Goal: Information Seeking & Learning: Check status

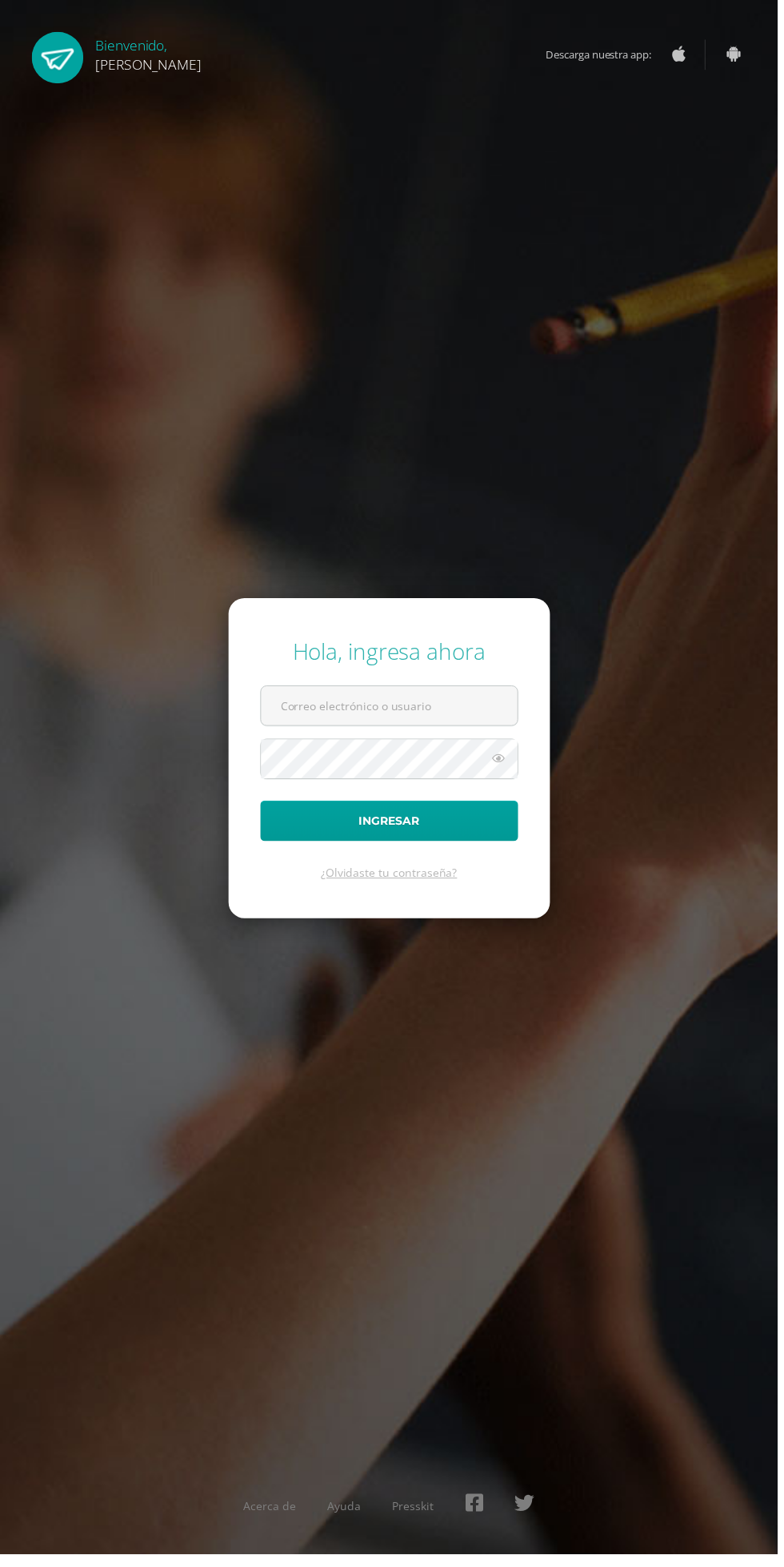
click at [460, 731] on input "text" at bounding box center [393, 711] width 259 height 39
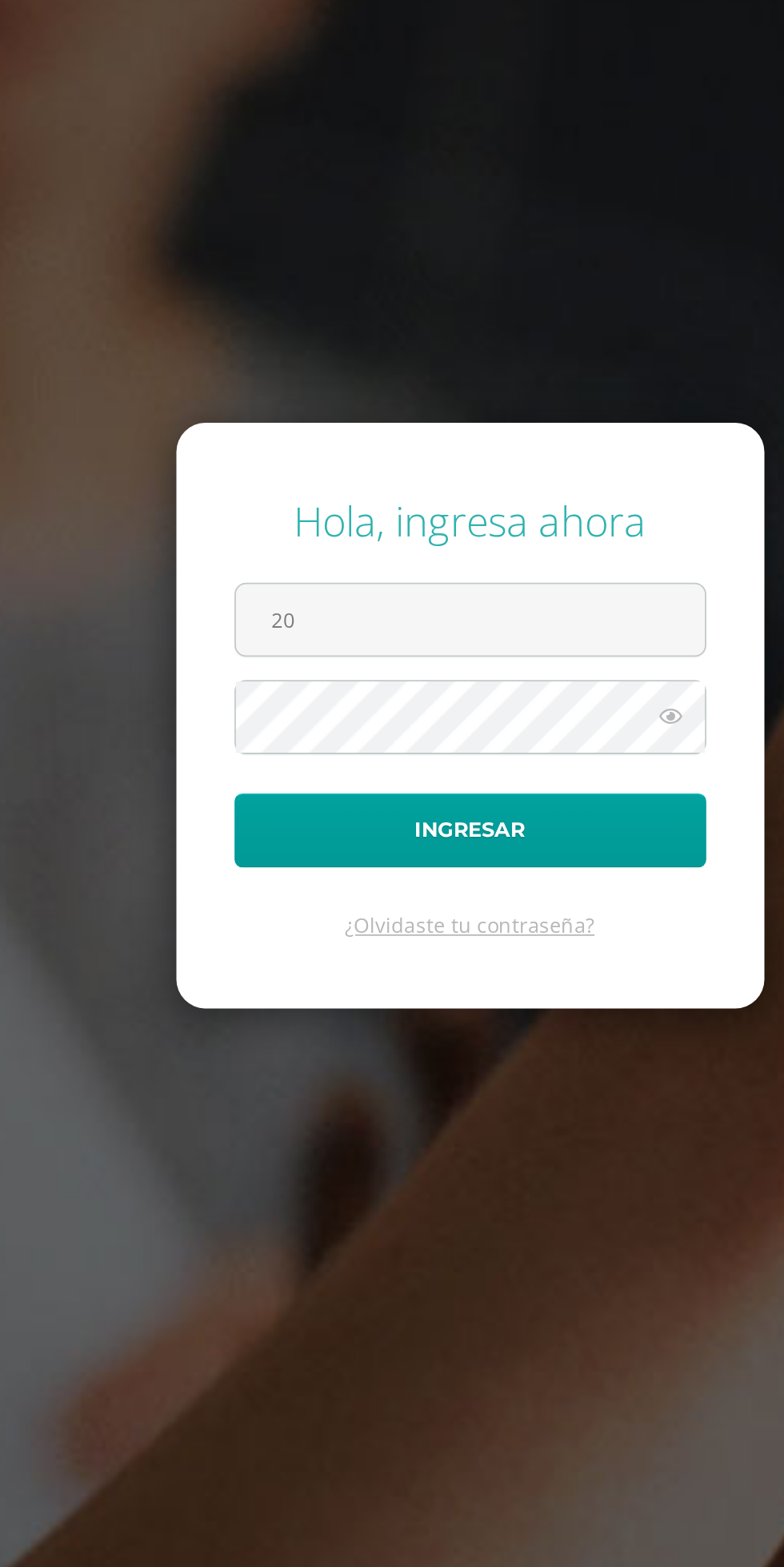
click at [427, 731] on input "20" at bounding box center [393, 711] width 259 height 39
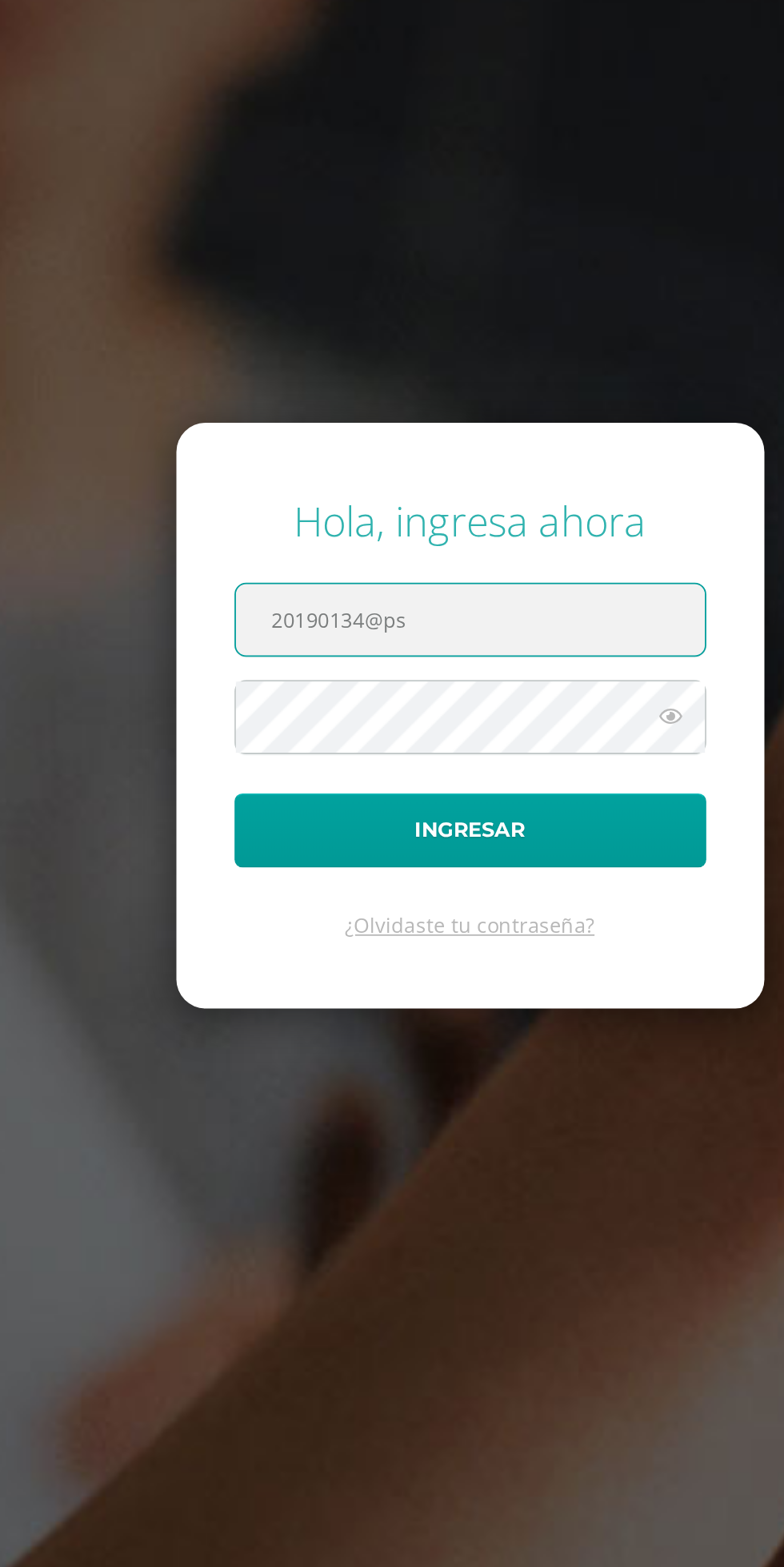
click at [433, 731] on input "20190134@ps" at bounding box center [393, 711] width 259 height 39
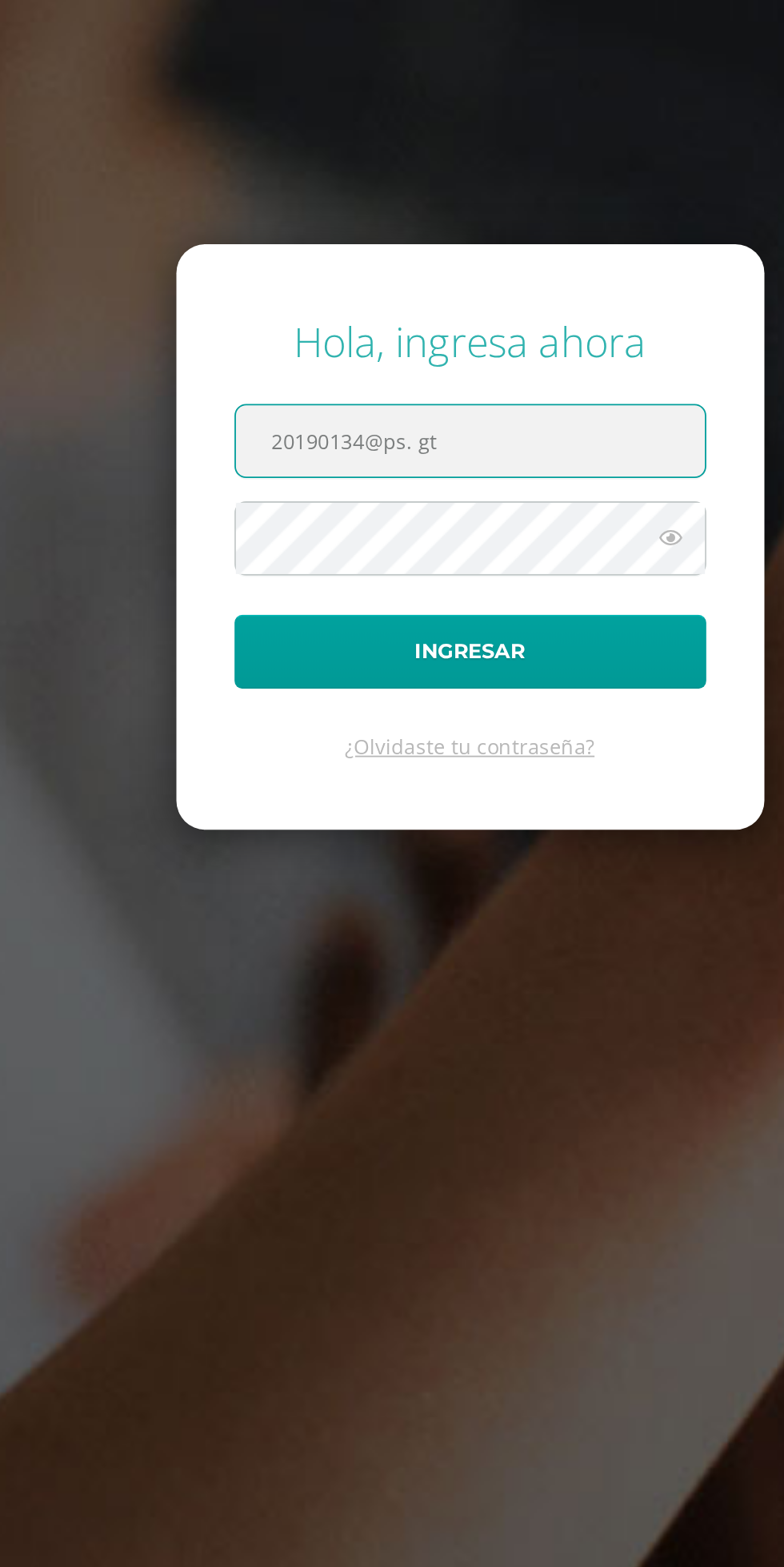
type input "20190134@ps. gt"
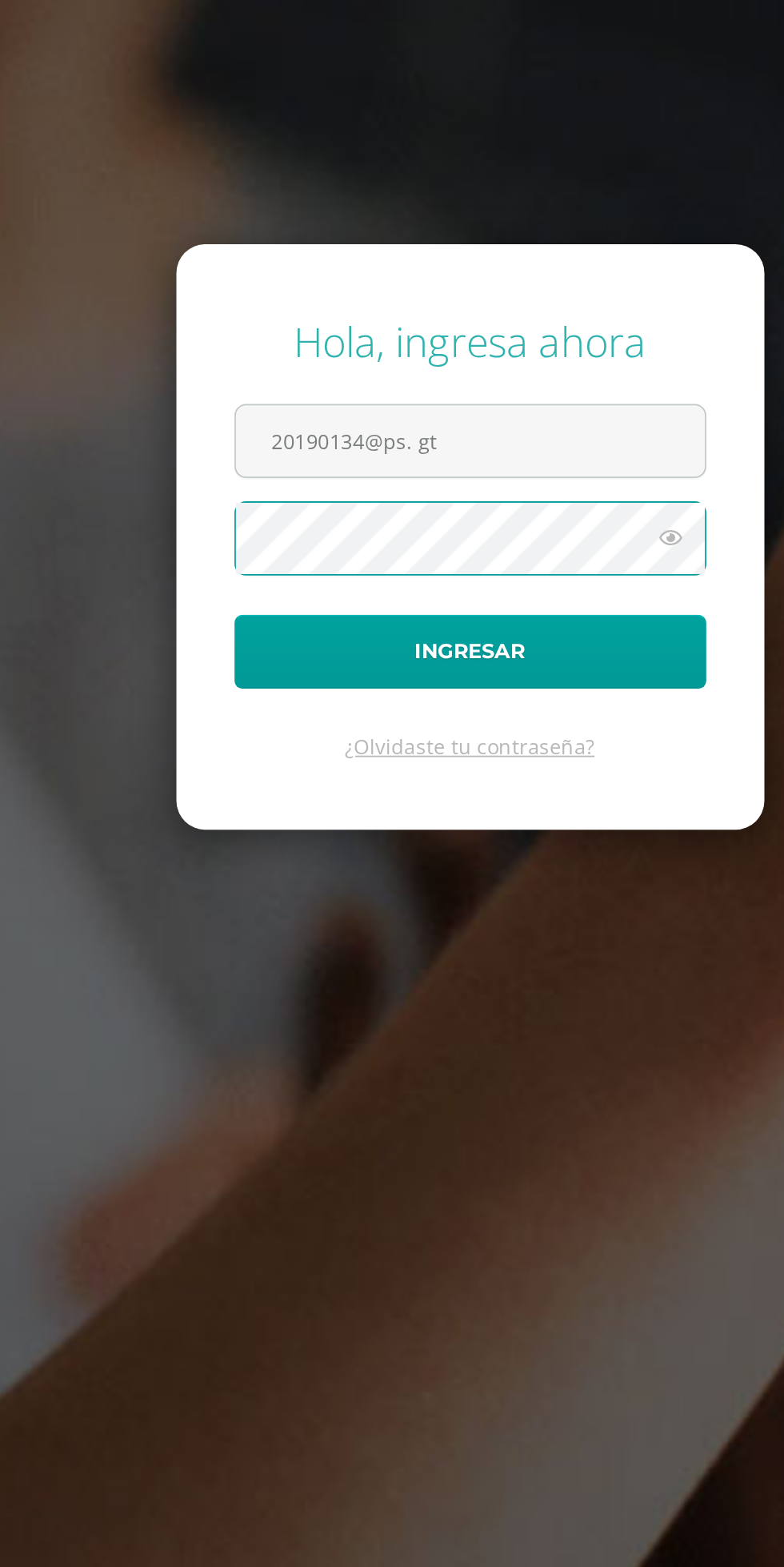
click at [512, 774] on icon at bounding box center [503, 764] width 21 height 19
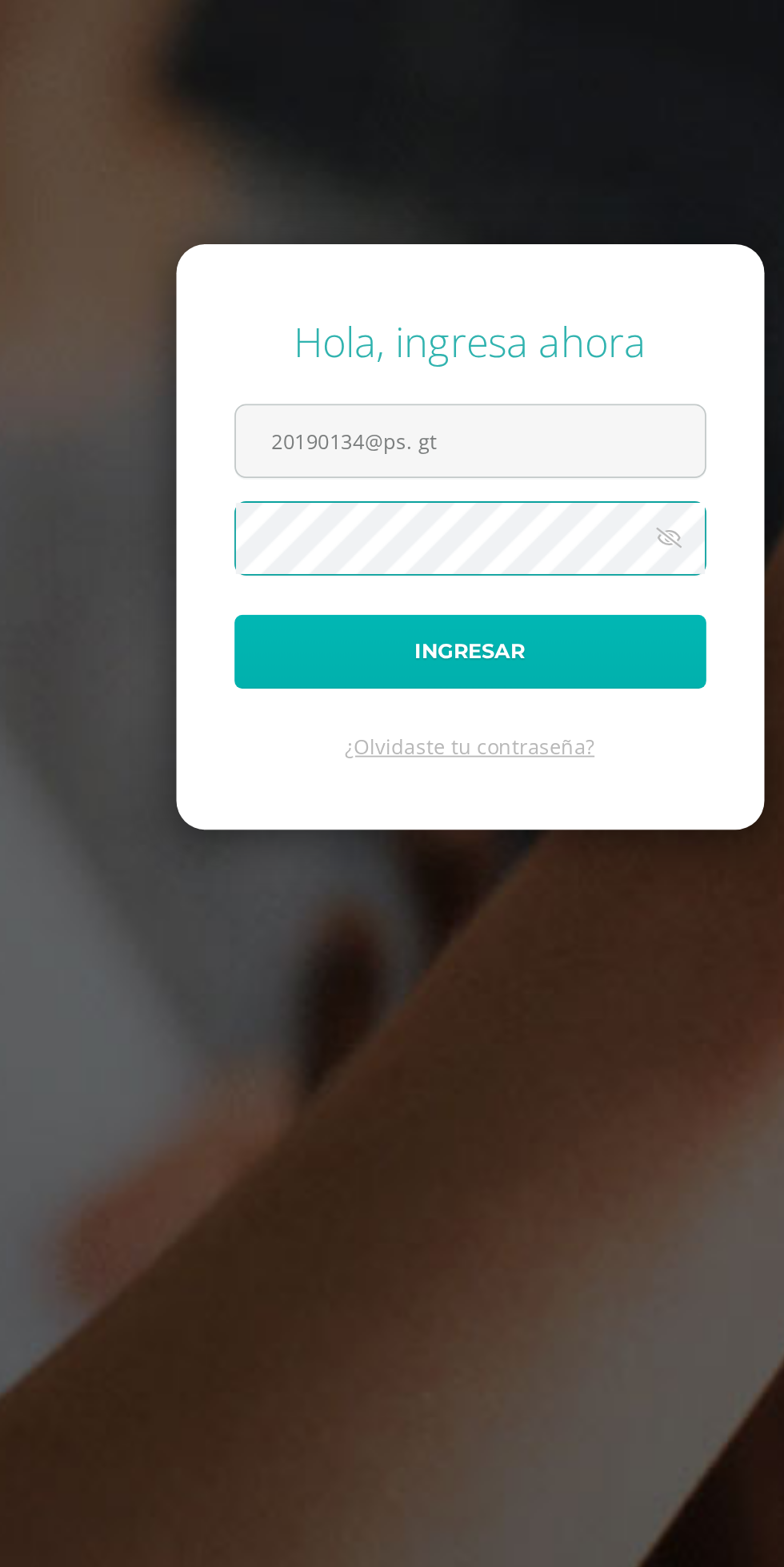
click at [471, 848] on button "Ingresar" at bounding box center [392, 828] width 260 height 40
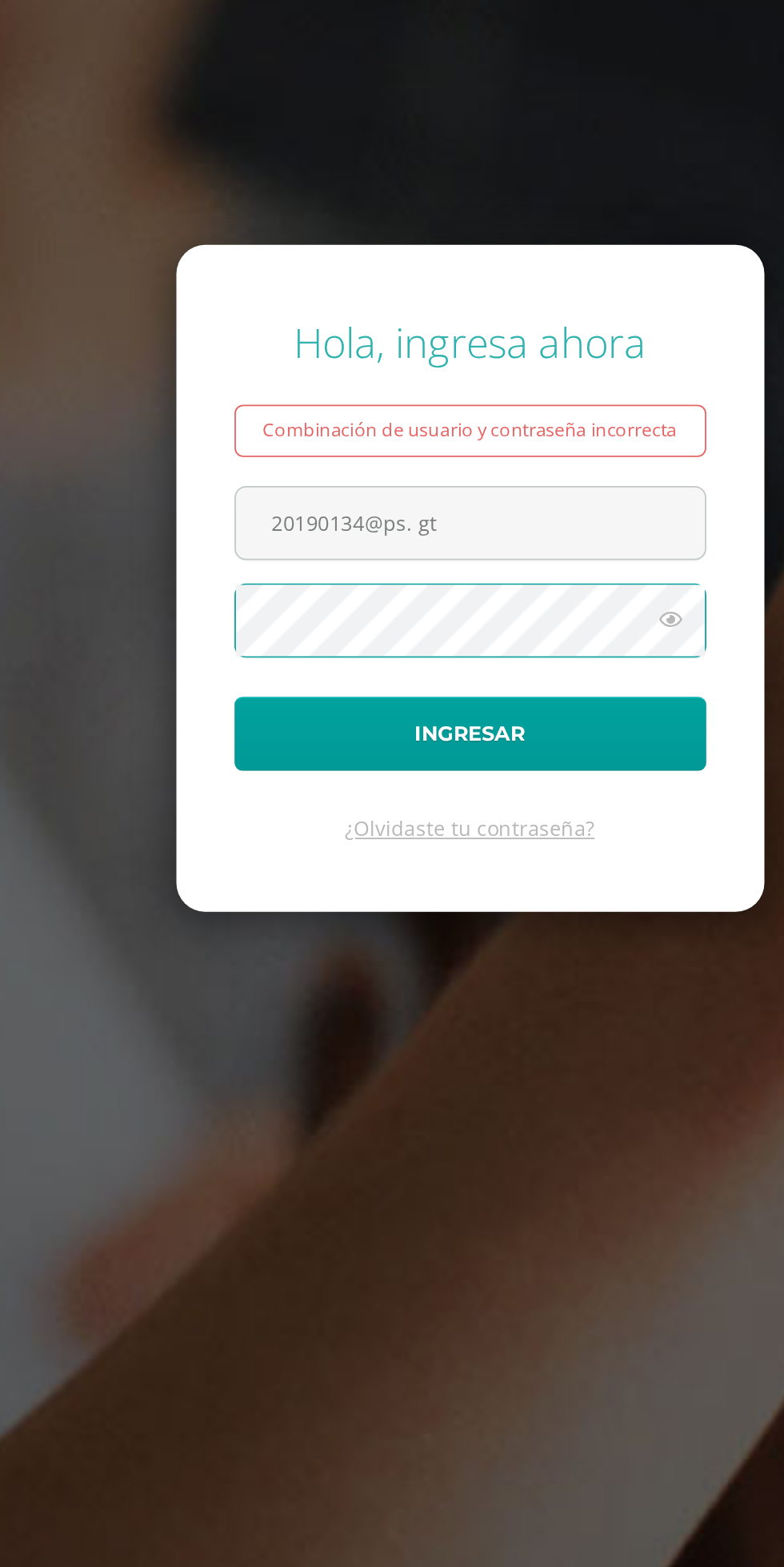
click at [505, 796] on icon at bounding box center [503, 786] width 21 height 19
click at [508, 796] on icon at bounding box center [502, 786] width 22 height 19
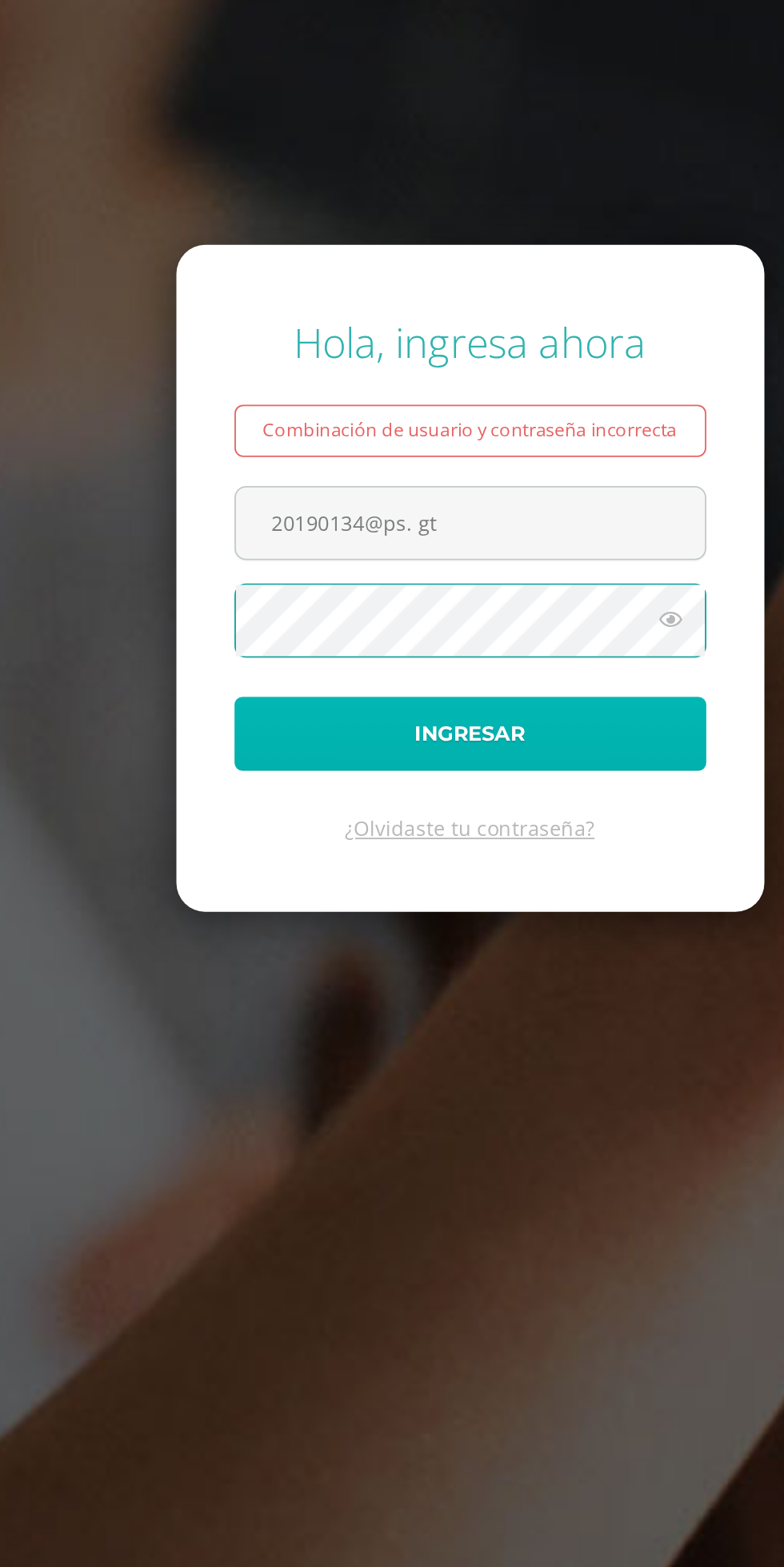
click at [465, 870] on button "Ingresar" at bounding box center [392, 850] width 260 height 40
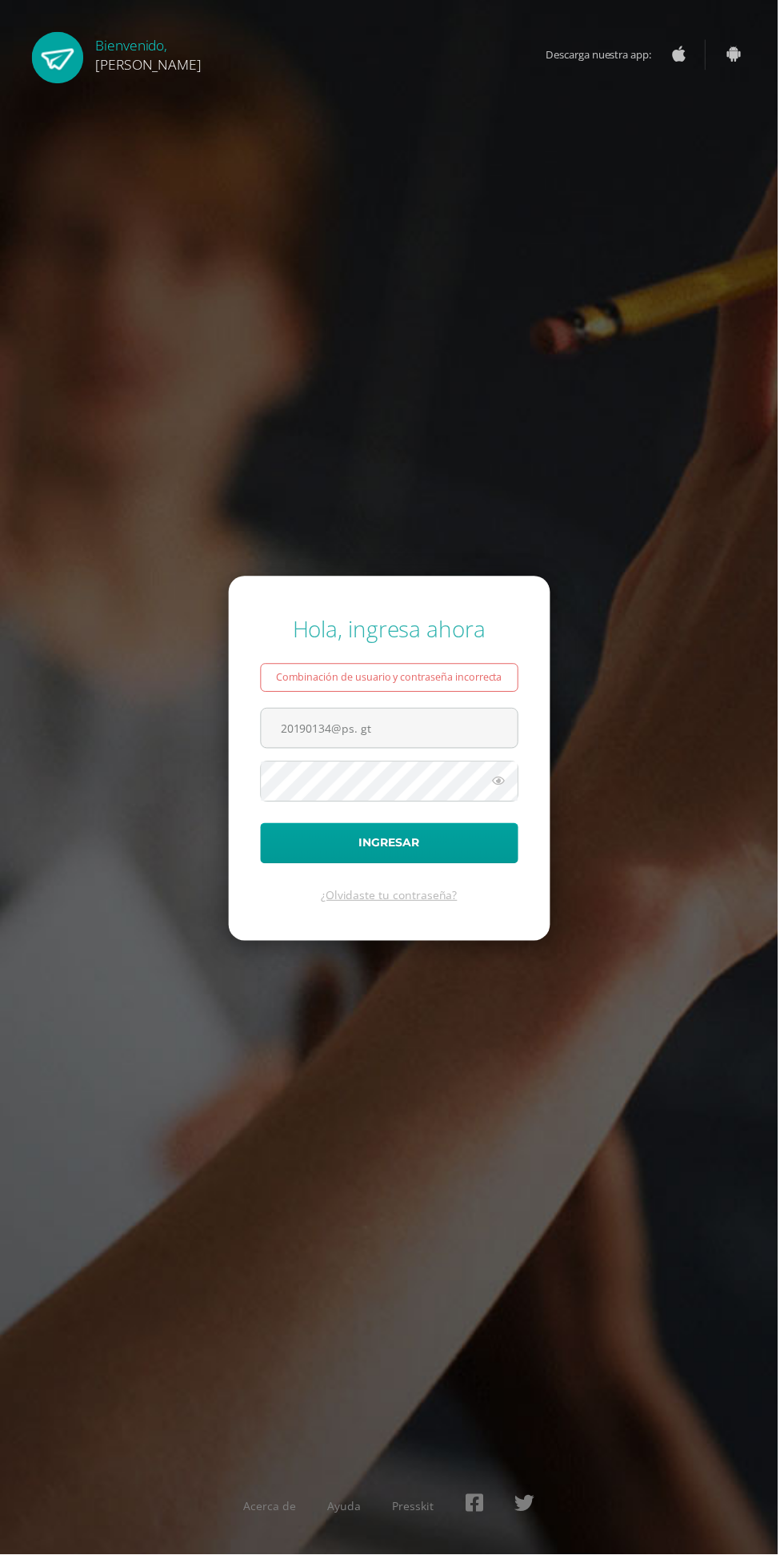
click at [487, 753] on input "20190134@ps. gt" at bounding box center [393, 733] width 259 height 39
click at [458, 753] on input "20190134@ps. gt" at bounding box center [393, 733] width 259 height 39
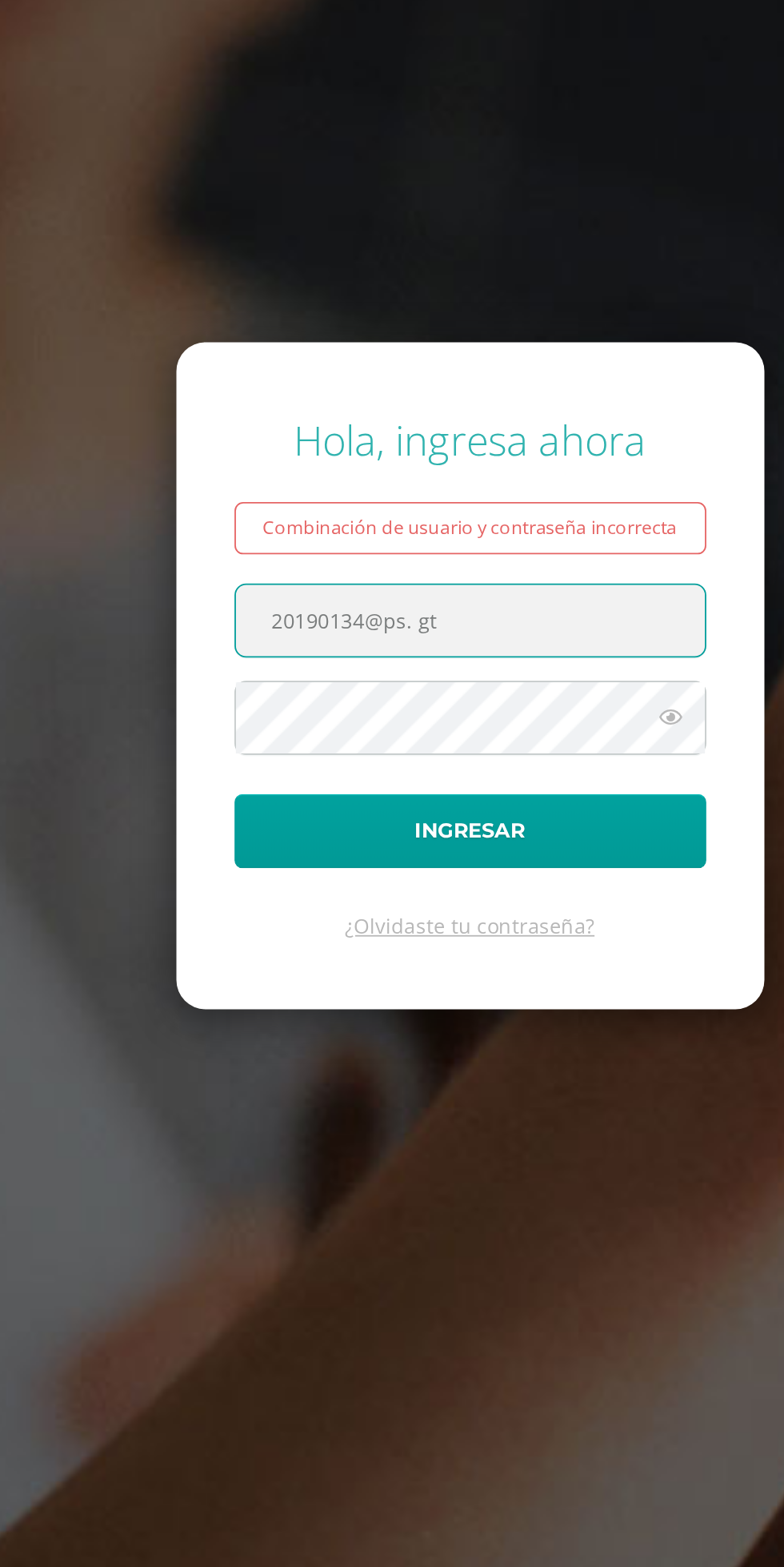
type input "20190134@ps.gt"
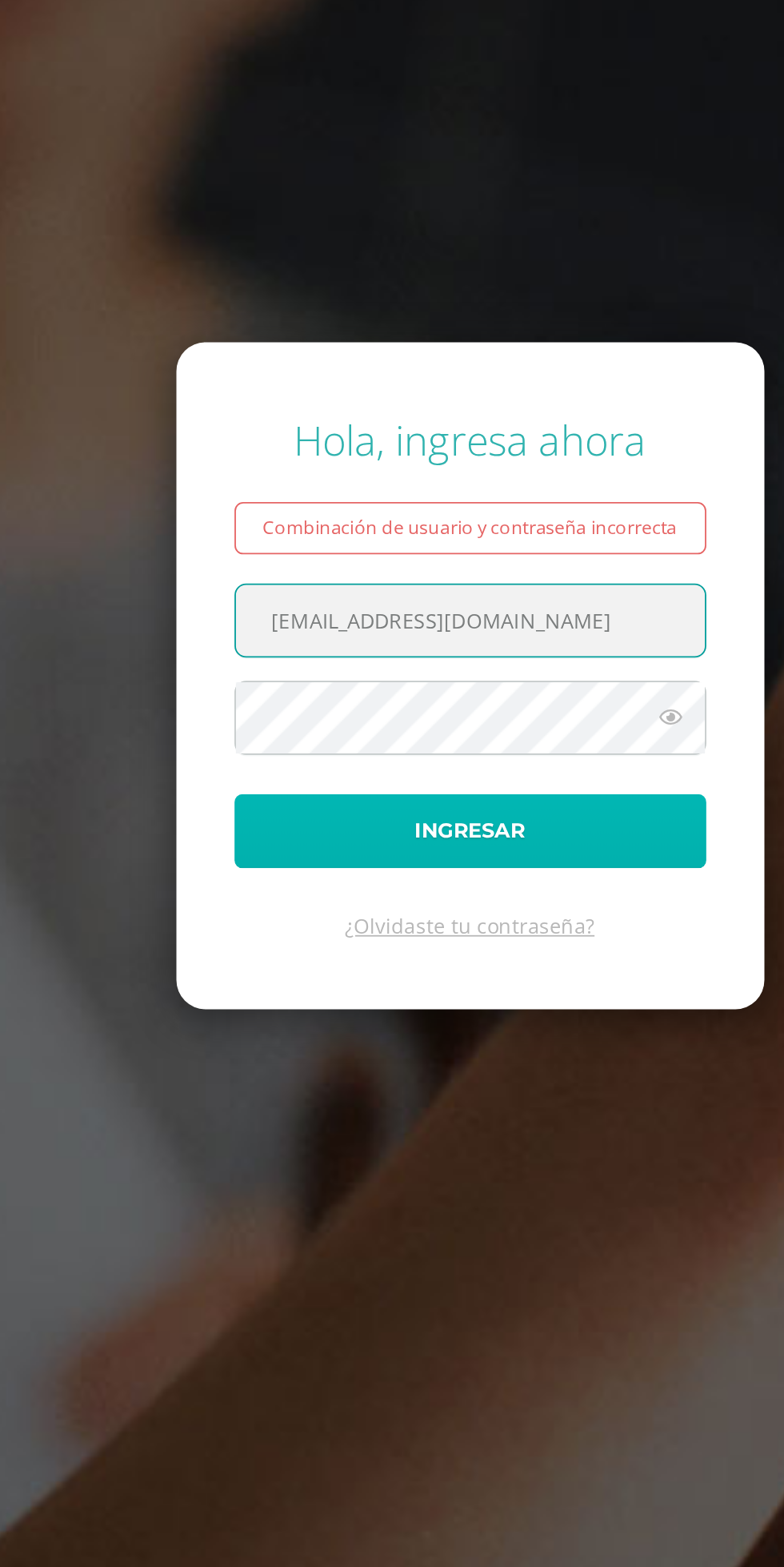
click at [457, 870] on button "Ingresar" at bounding box center [392, 850] width 260 height 40
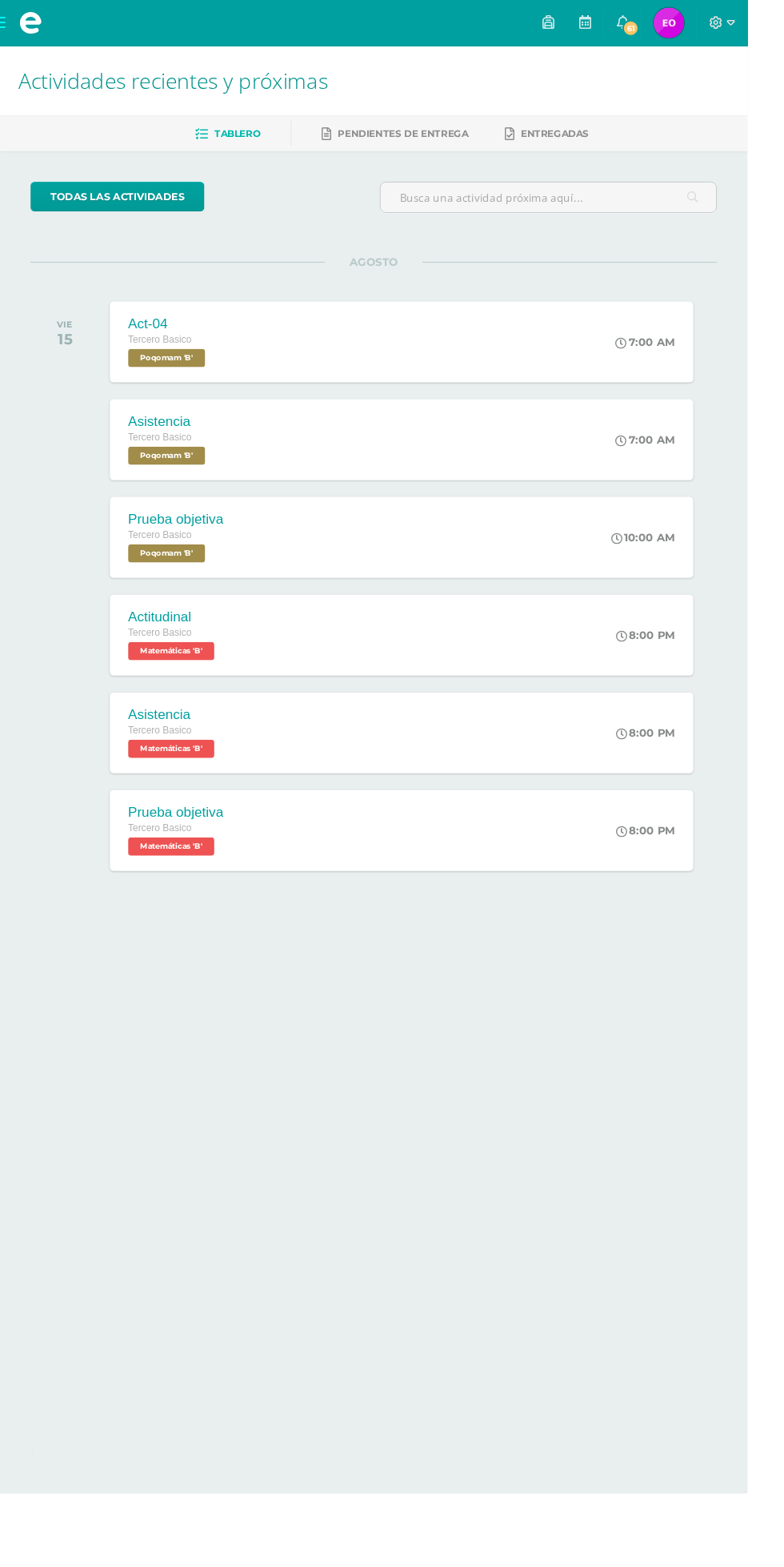
click at [670, 27] on span "61" at bounding box center [661, 29] width 17 height 17
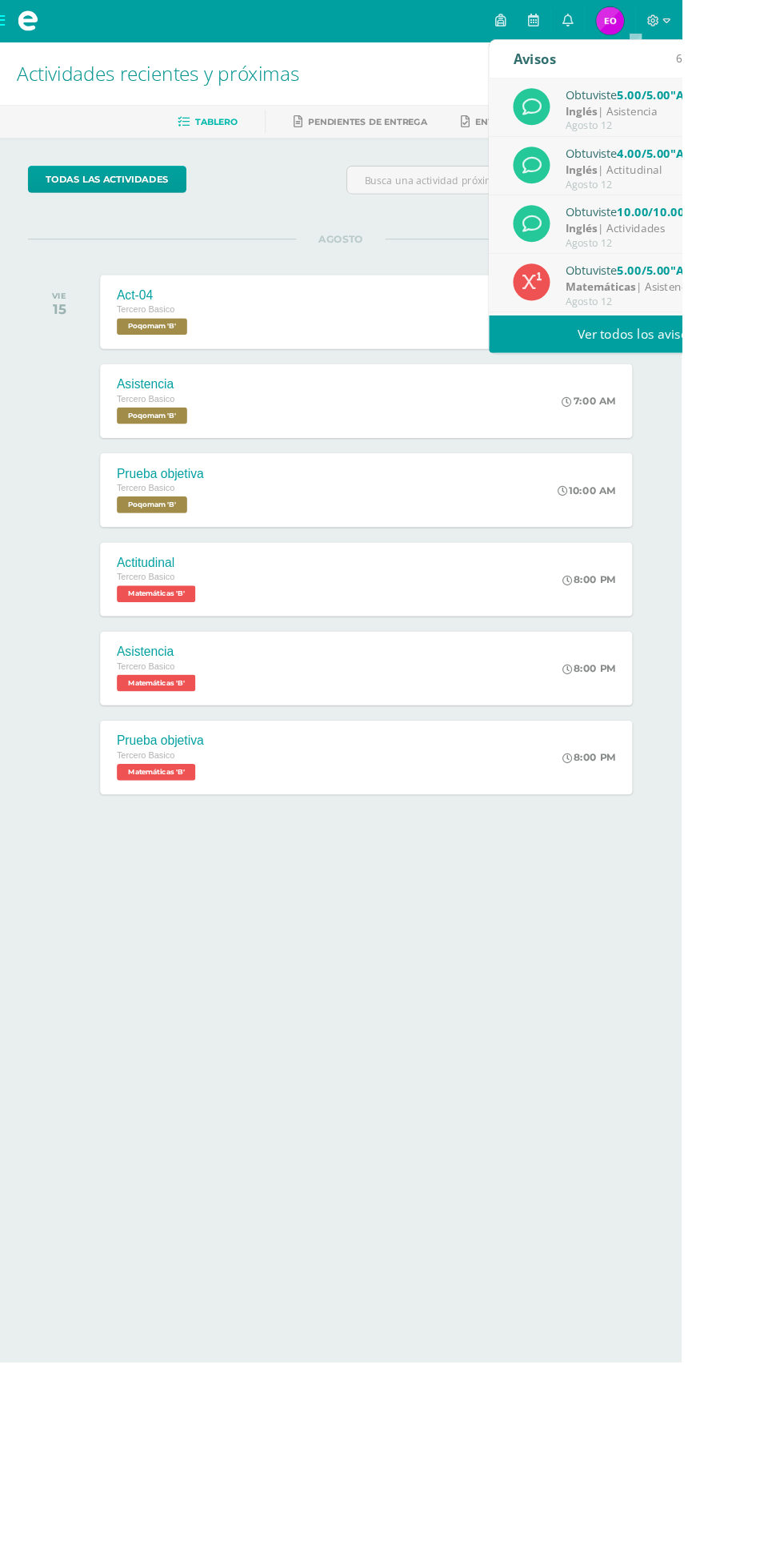
click at [687, 392] on link "Ver todos los avisos" at bounding box center [732, 384] width 339 height 44
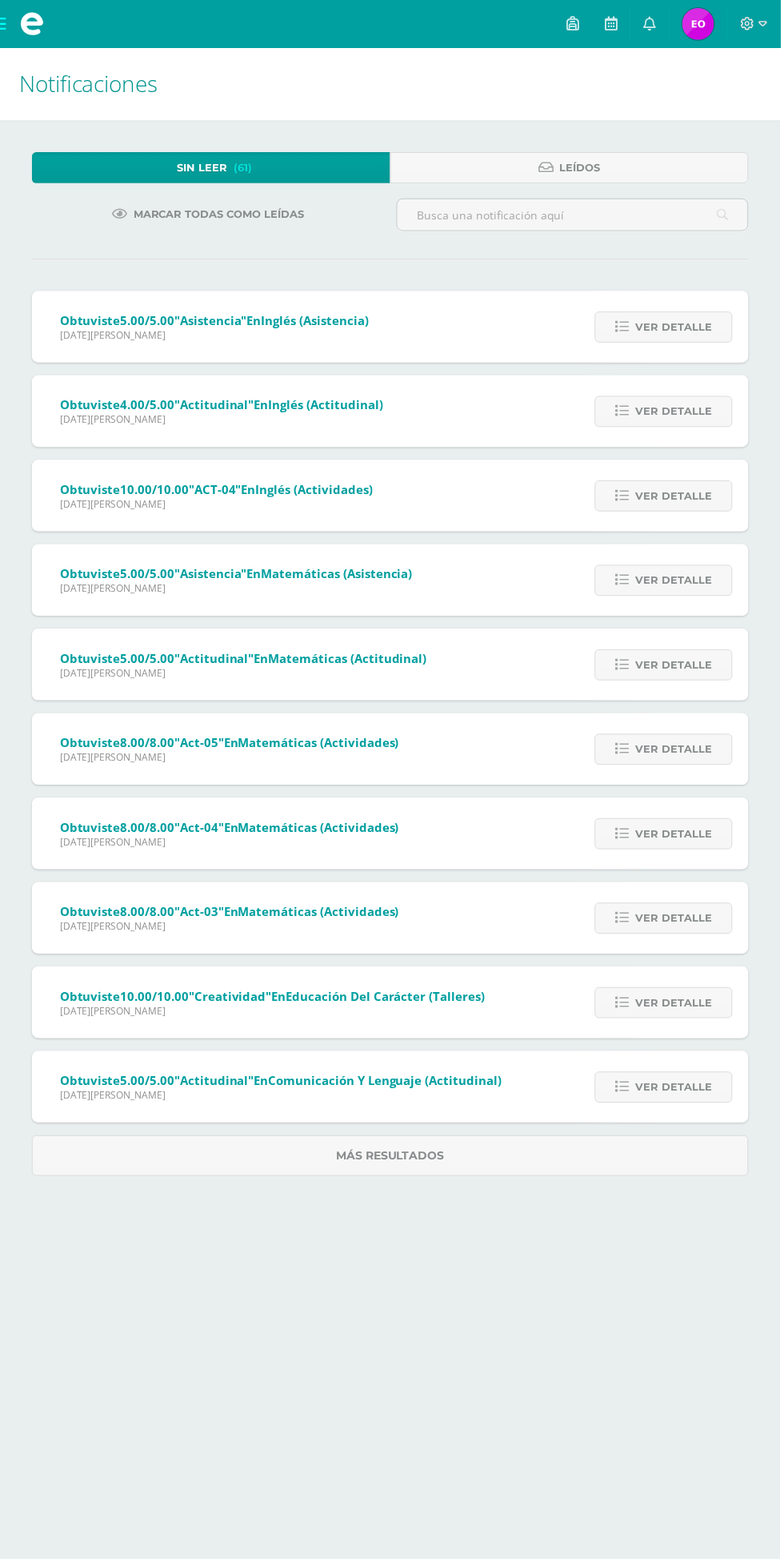
click at [691, 333] on span "Ver detalle" at bounding box center [678, 329] width 77 height 29
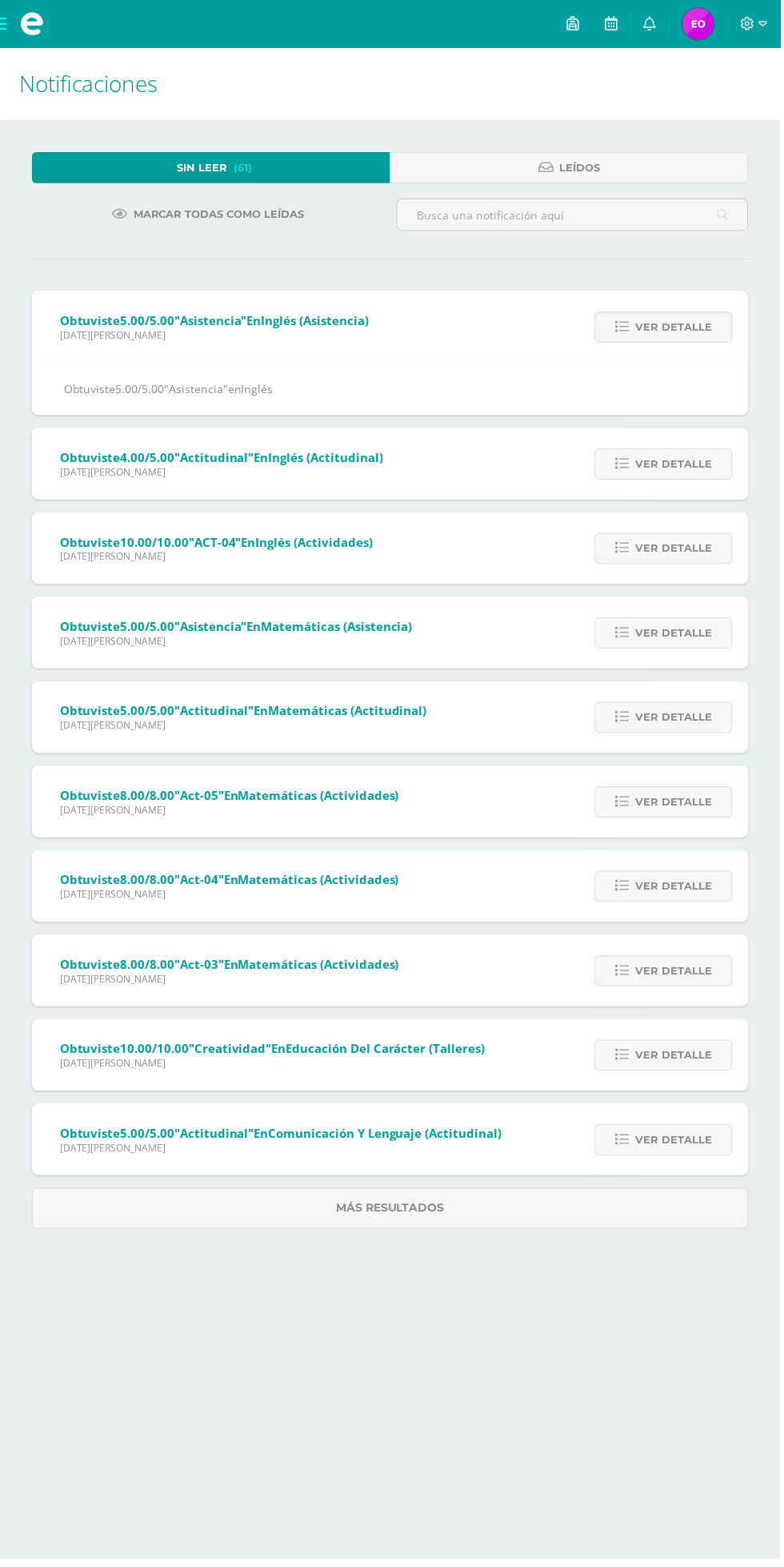
click at [667, 466] on span "Ver detalle" at bounding box center [678, 467] width 77 height 29
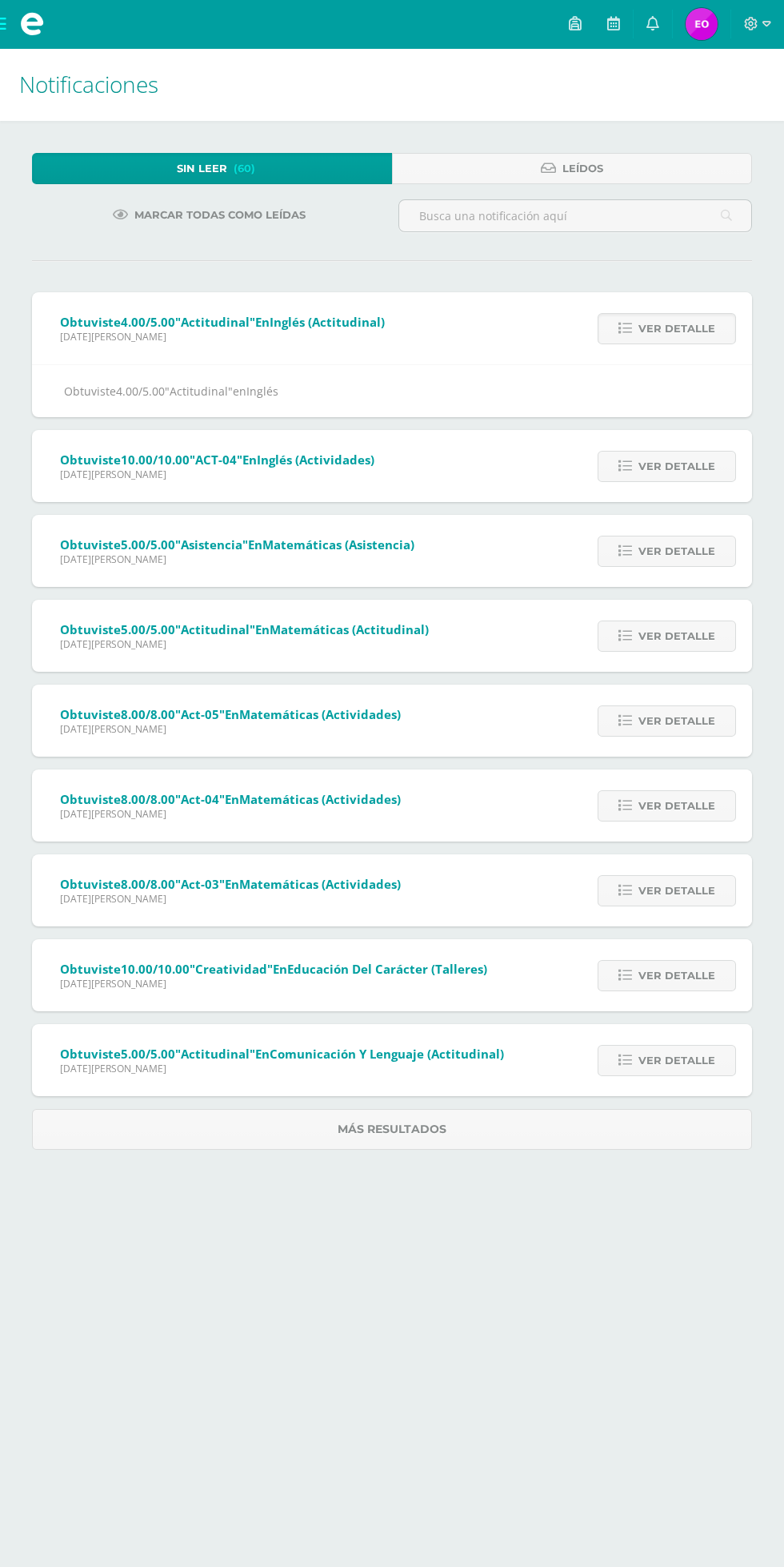
click at [676, 466] on span "Ver detalle" at bounding box center [678, 467] width 77 height 29
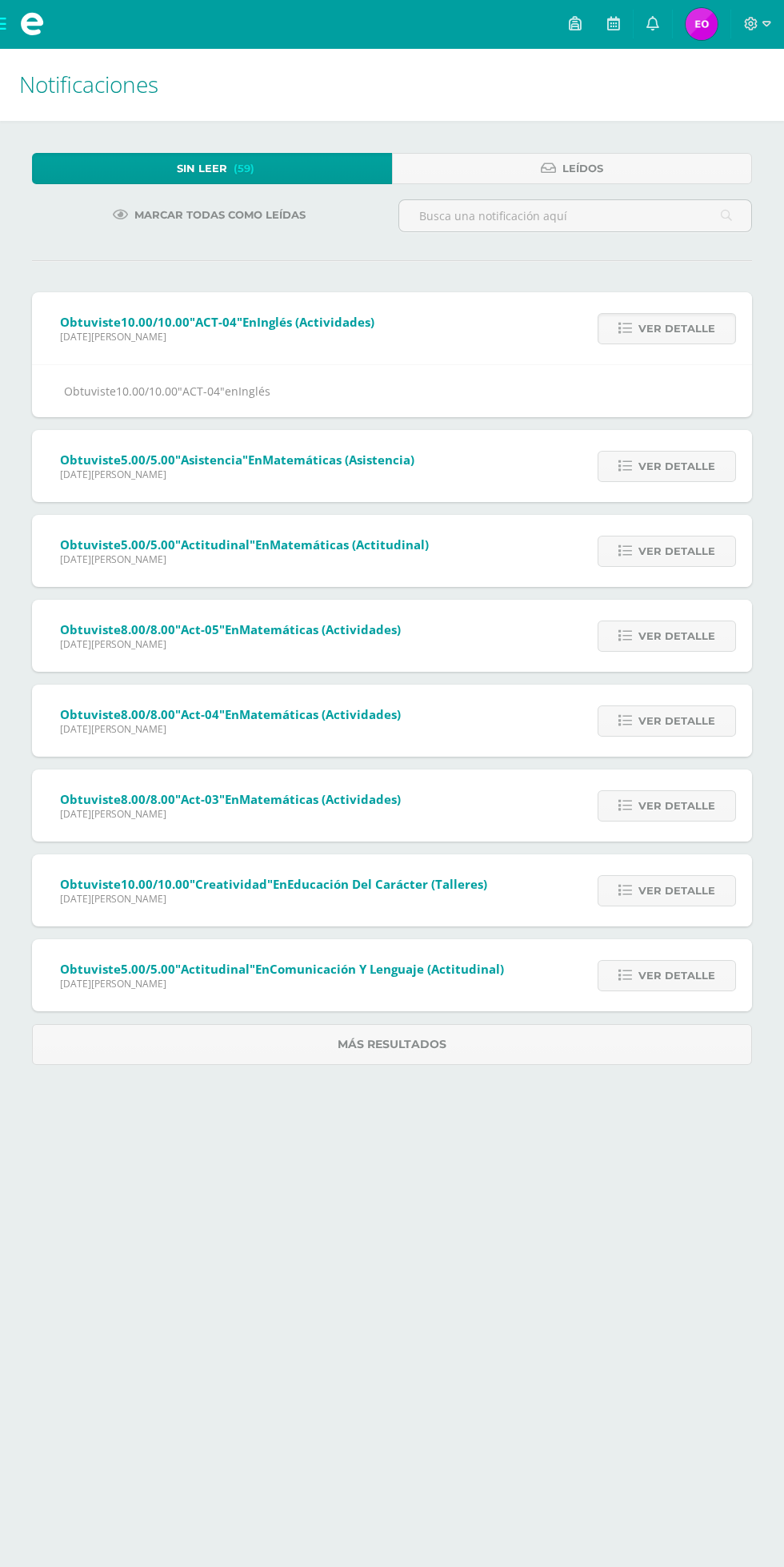
click at [682, 466] on span "Ver detalle" at bounding box center [678, 467] width 77 height 29
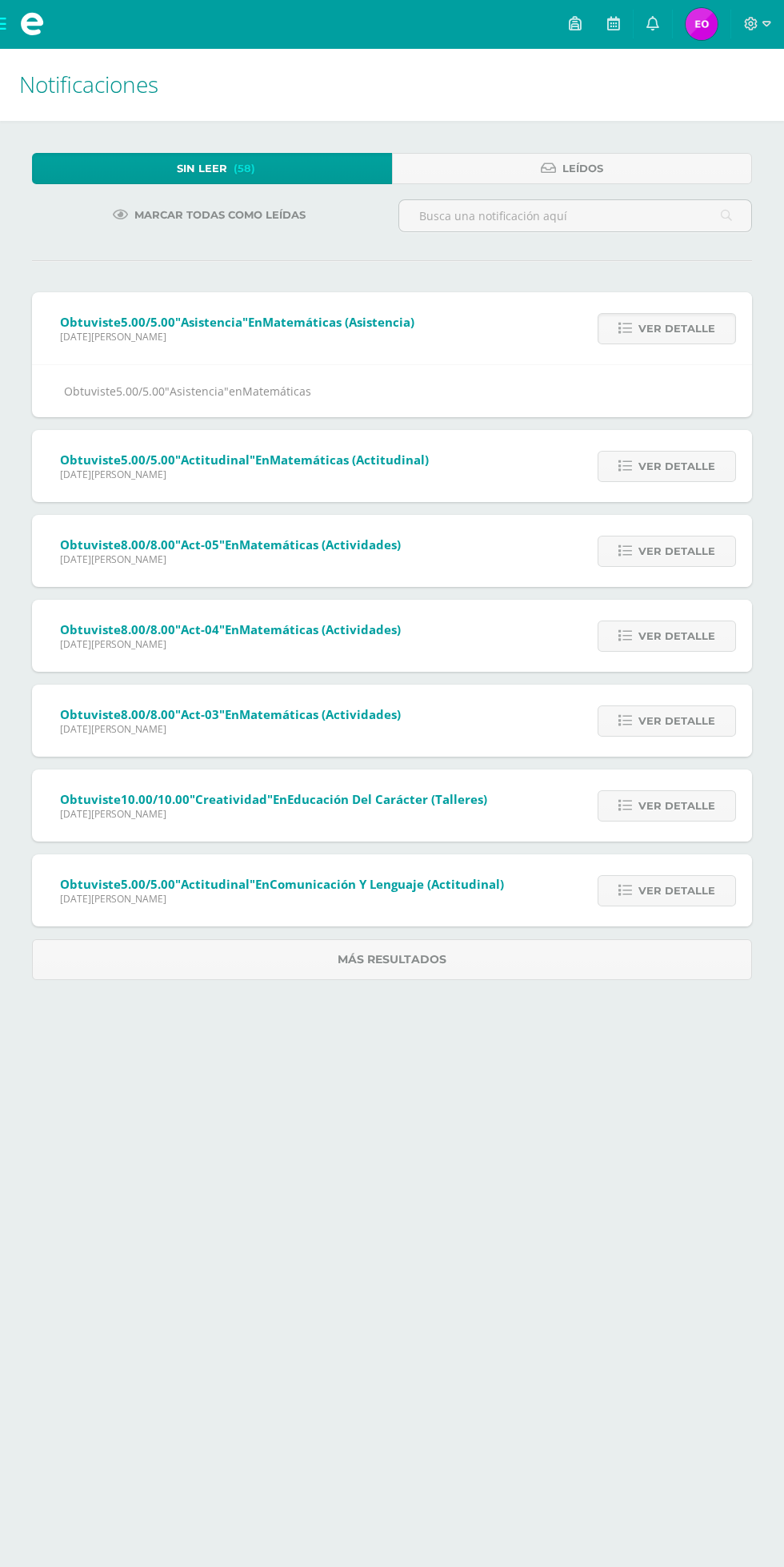
click at [660, 474] on span "Ver detalle" at bounding box center [678, 467] width 77 height 29
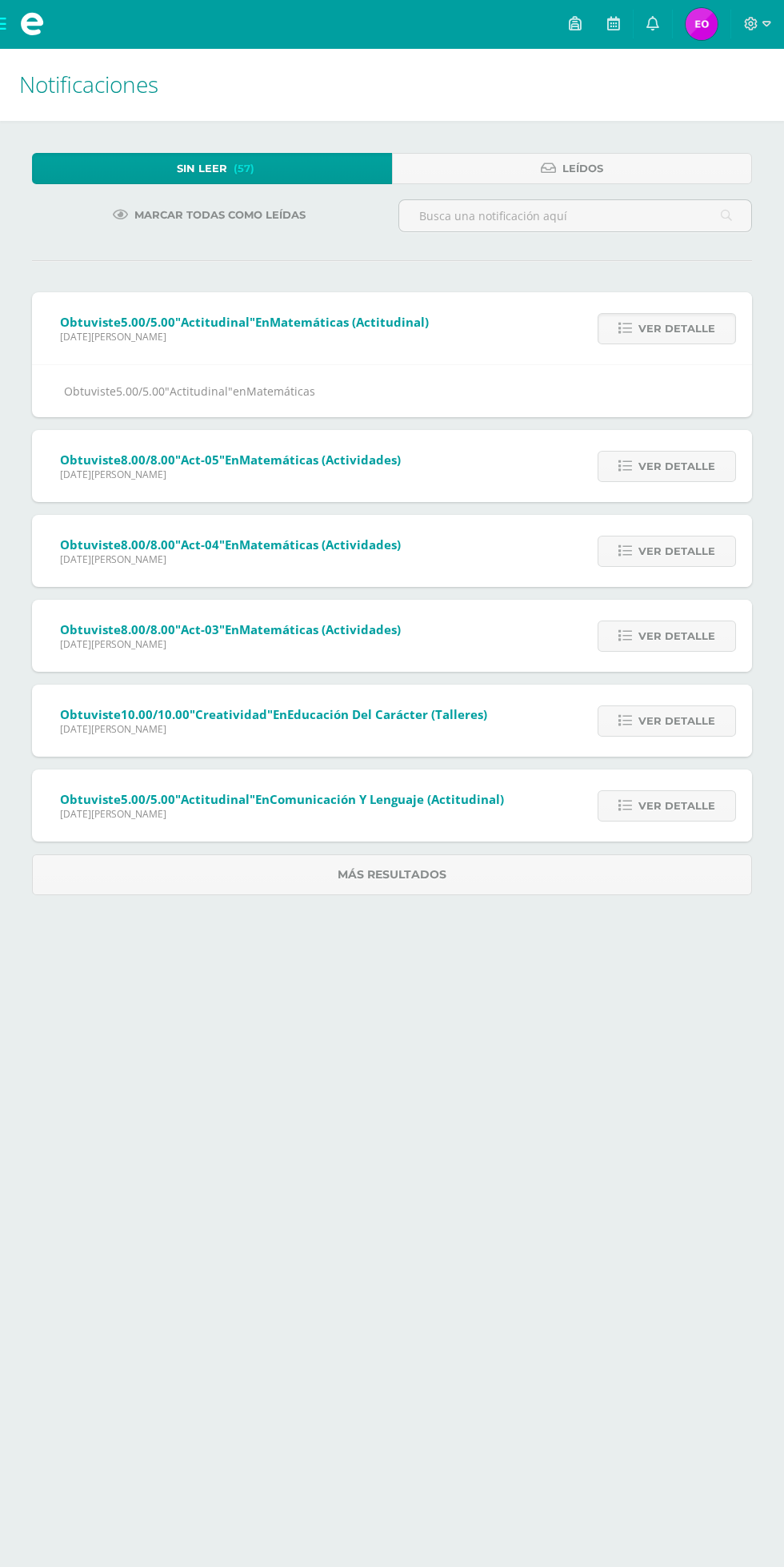
click at [668, 475] on span "Ver detalle" at bounding box center [678, 467] width 77 height 29
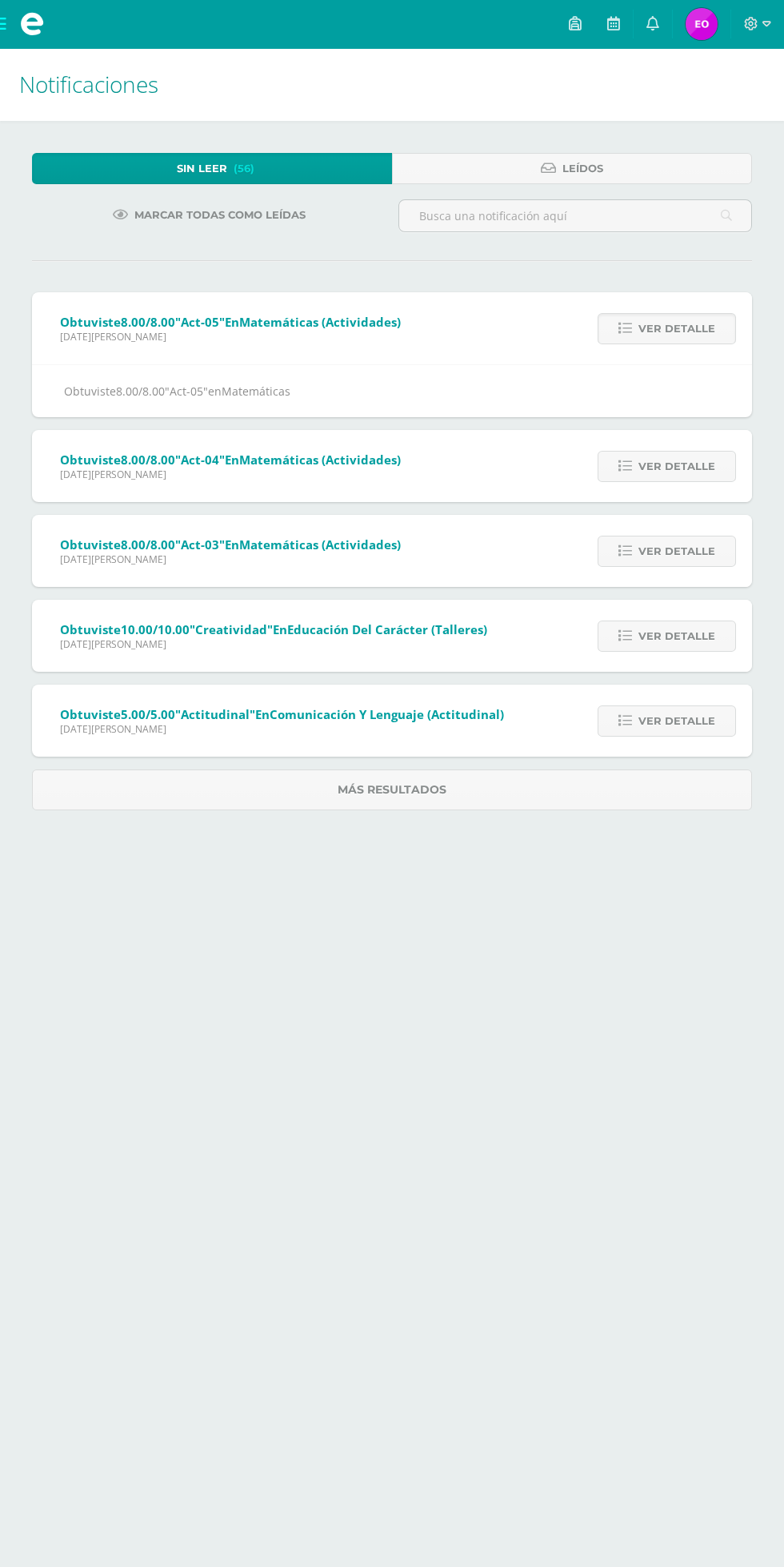
click at [661, 466] on span "Ver detalle" at bounding box center [678, 467] width 77 height 29
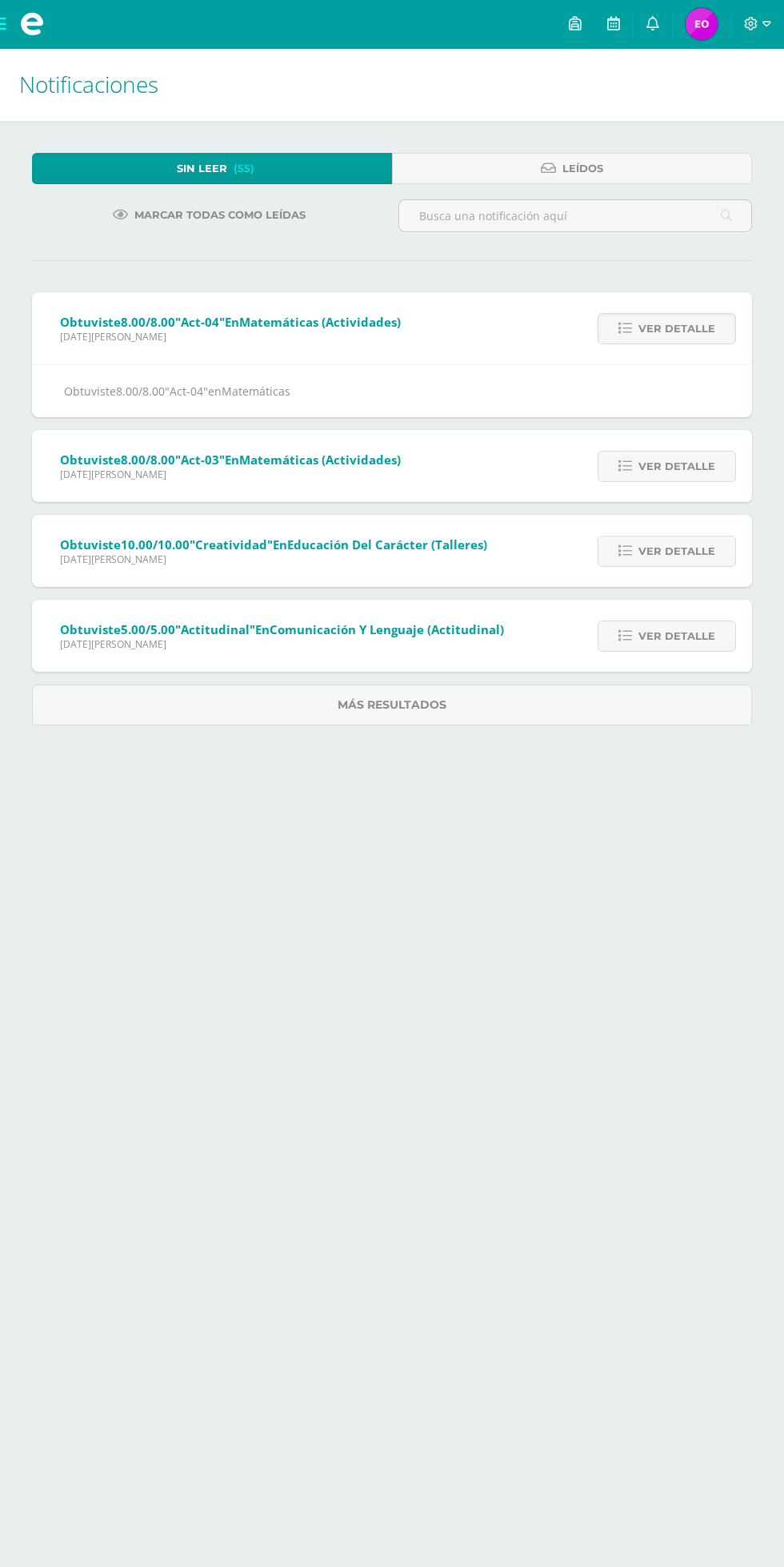
click at [677, 466] on span "Ver detalle" at bounding box center [678, 467] width 77 height 29
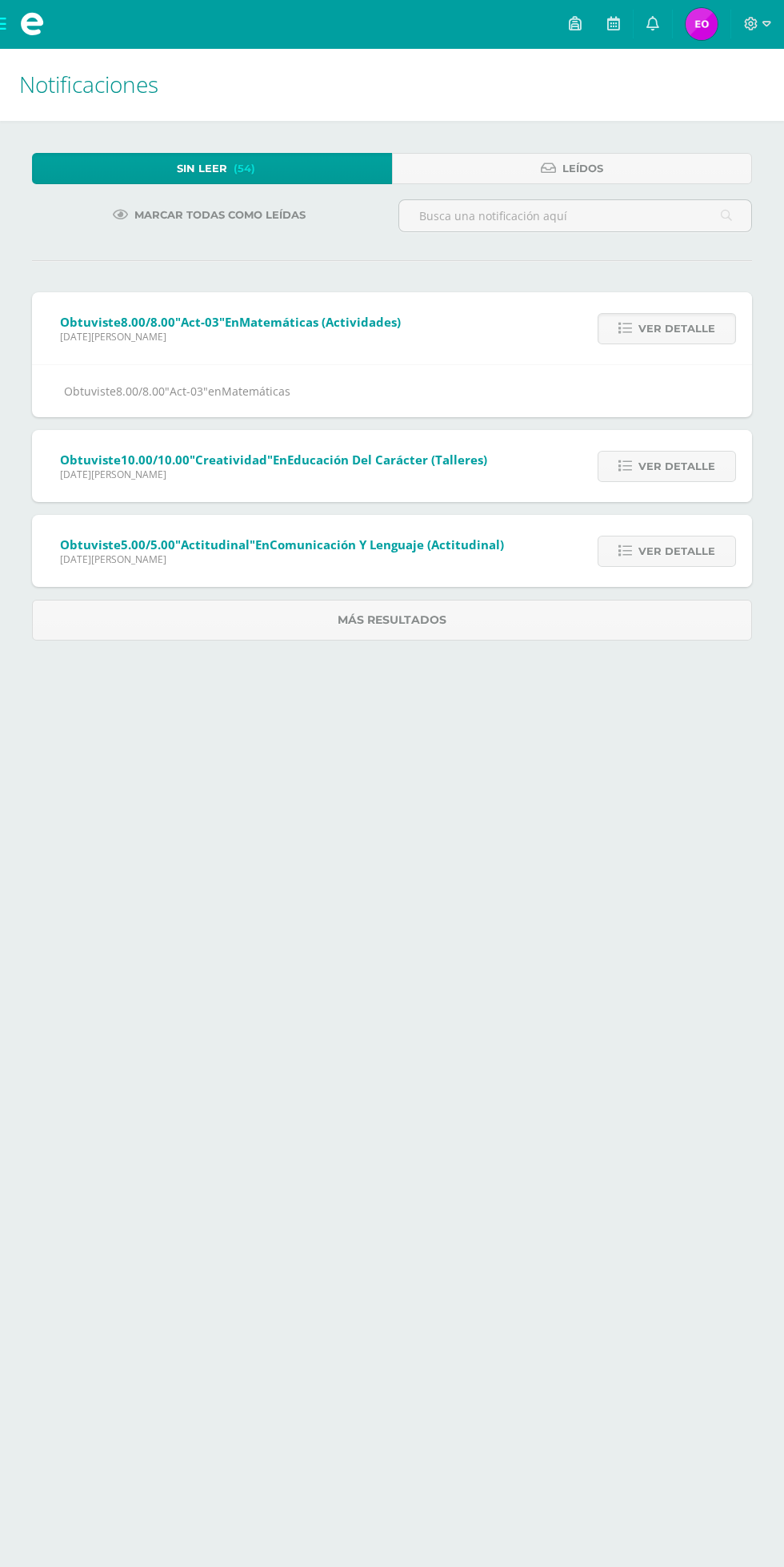
click at [676, 470] on span "Ver detalle" at bounding box center [678, 467] width 77 height 29
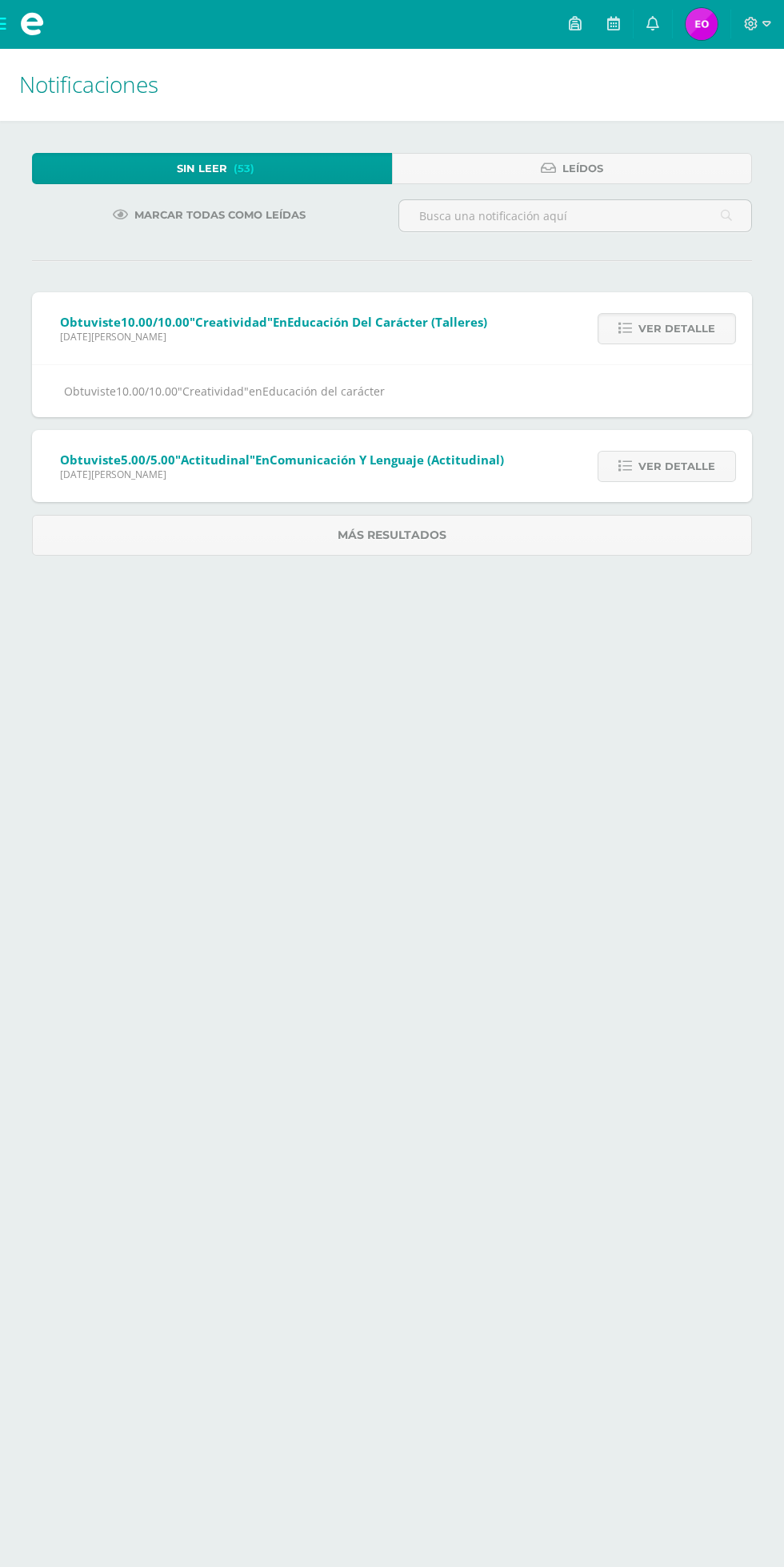
click at [680, 466] on span "Ver detalle" at bounding box center [678, 467] width 77 height 29
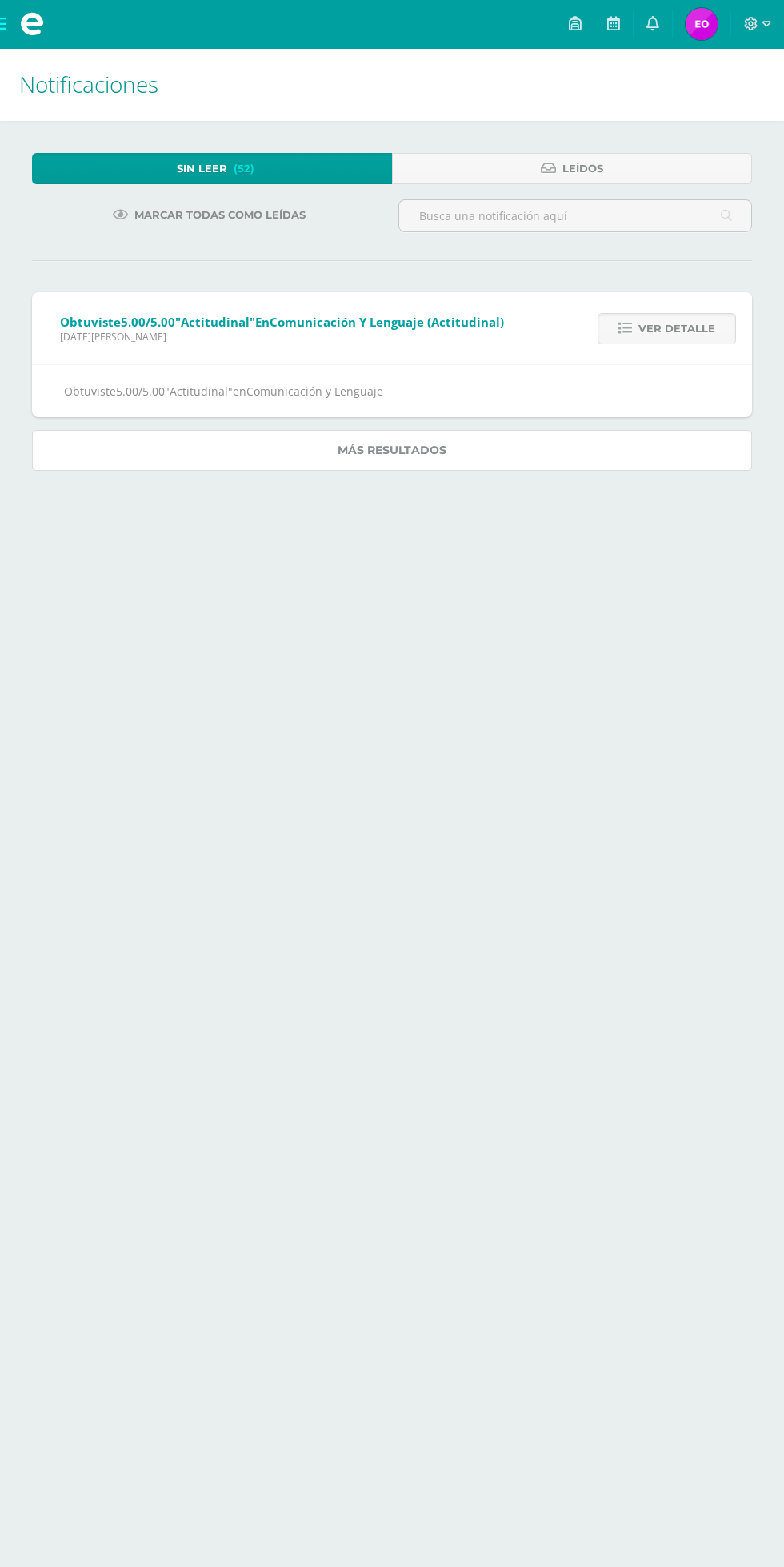
click at [586, 462] on link "Más resultados" at bounding box center [392, 450] width 720 height 40
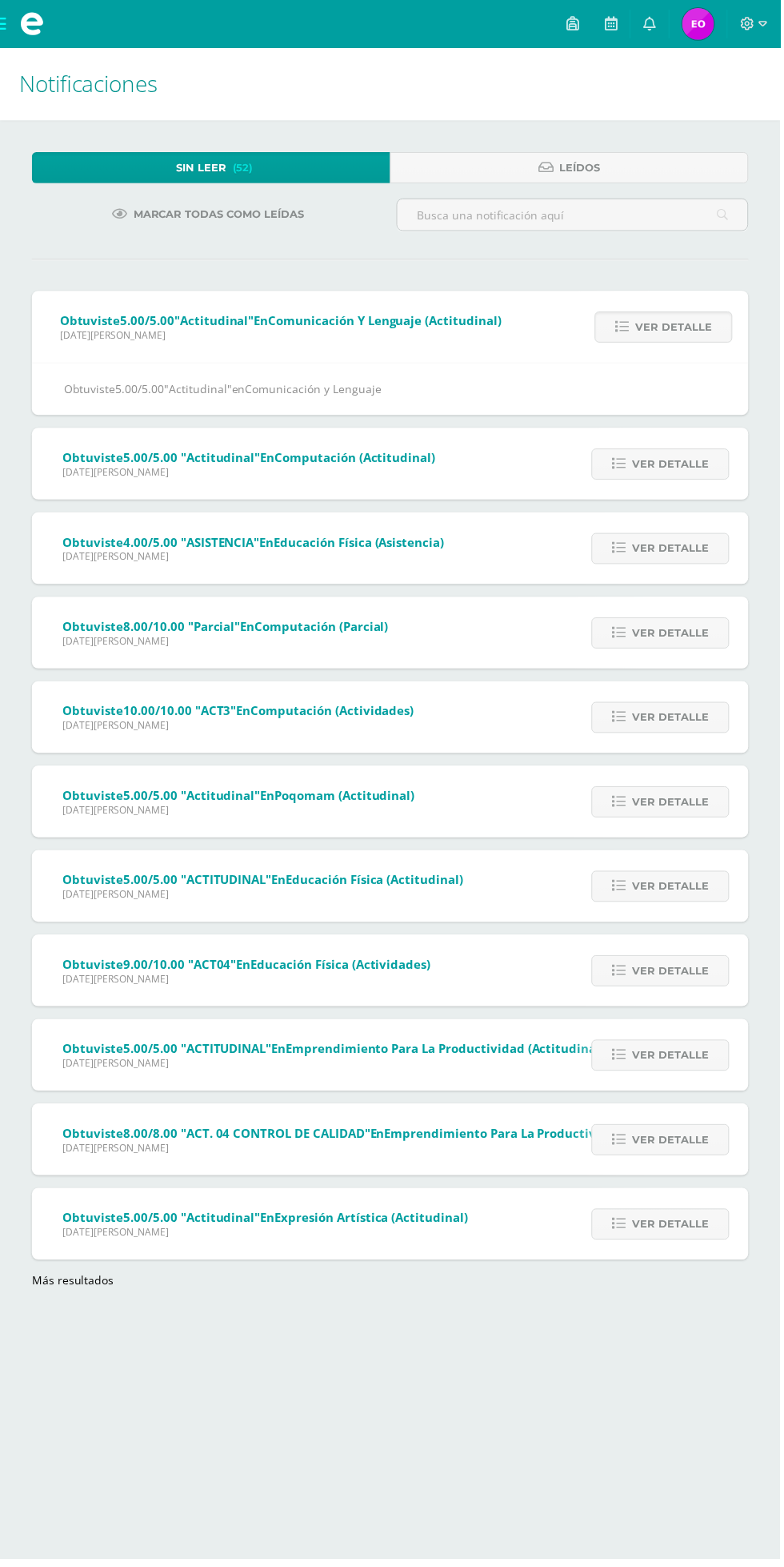
click at [691, 468] on span "Ver detalle" at bounding box center [674, 467] width 77 height 29
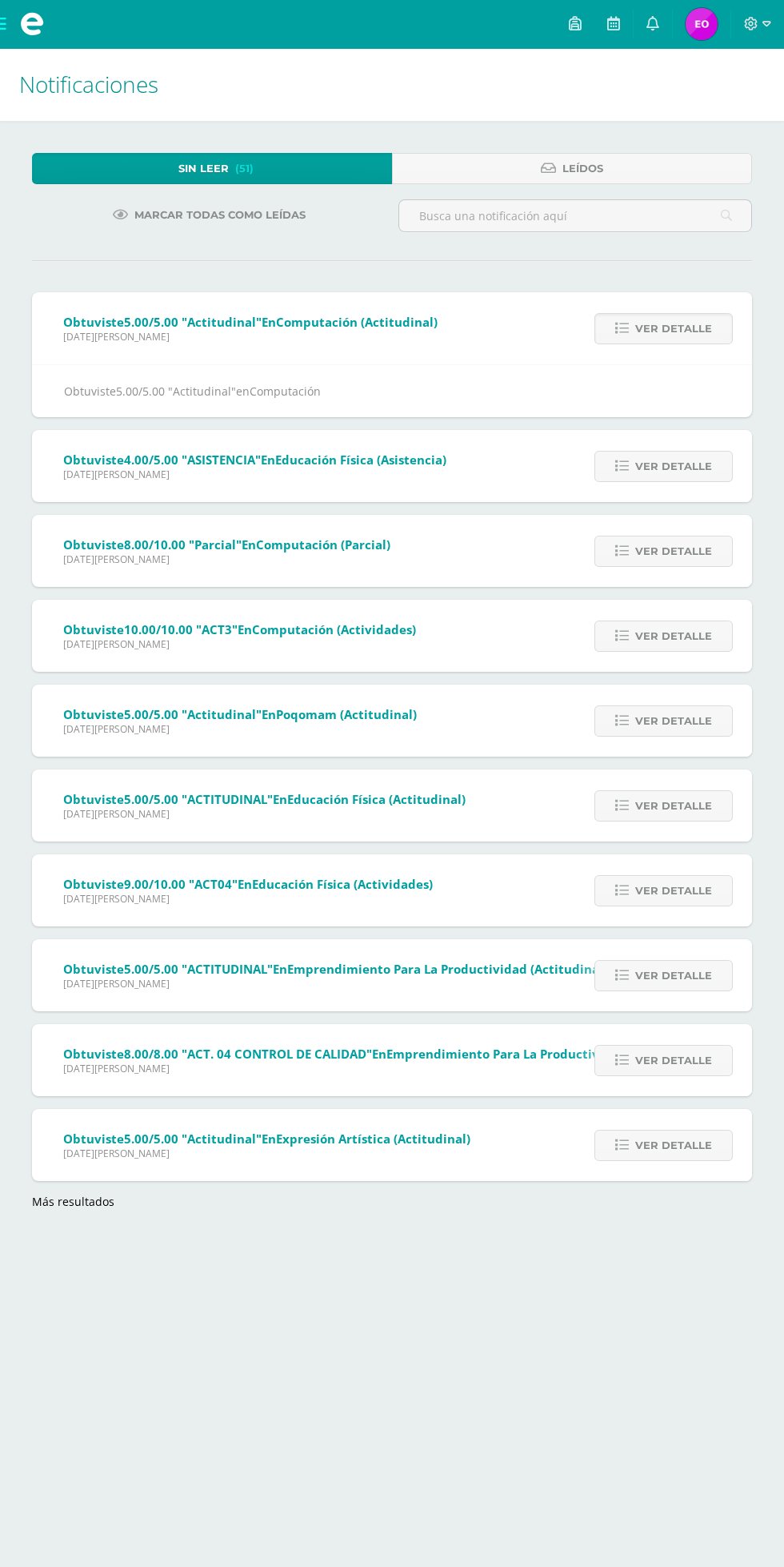
click at [674, 468] on span "Ver detalle" at bounding box center [674, 467] width 77 height 29
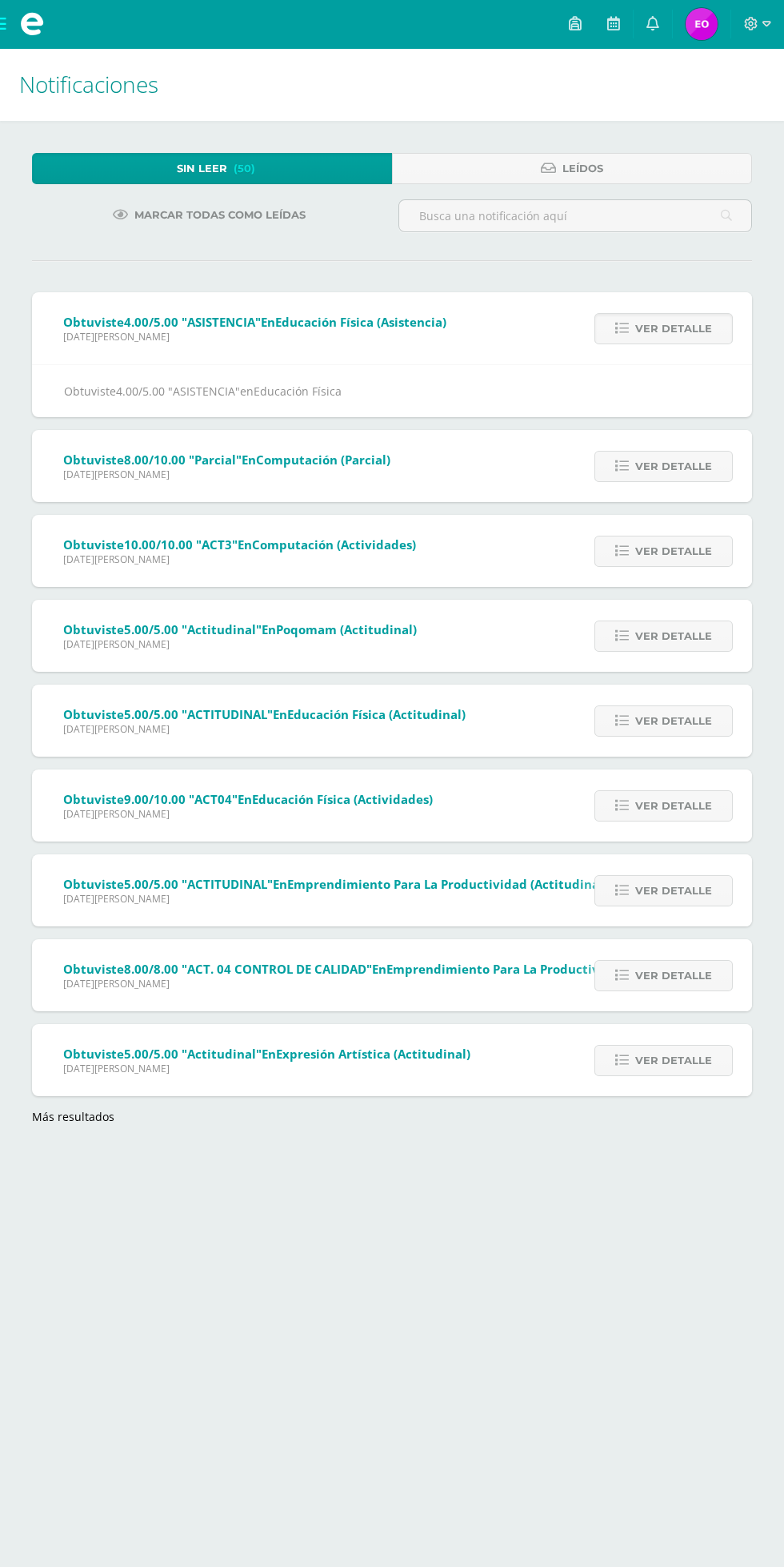
click at [674, 466] on span "Ver detalle" at bounding box center [674, 467] width 77 height 29
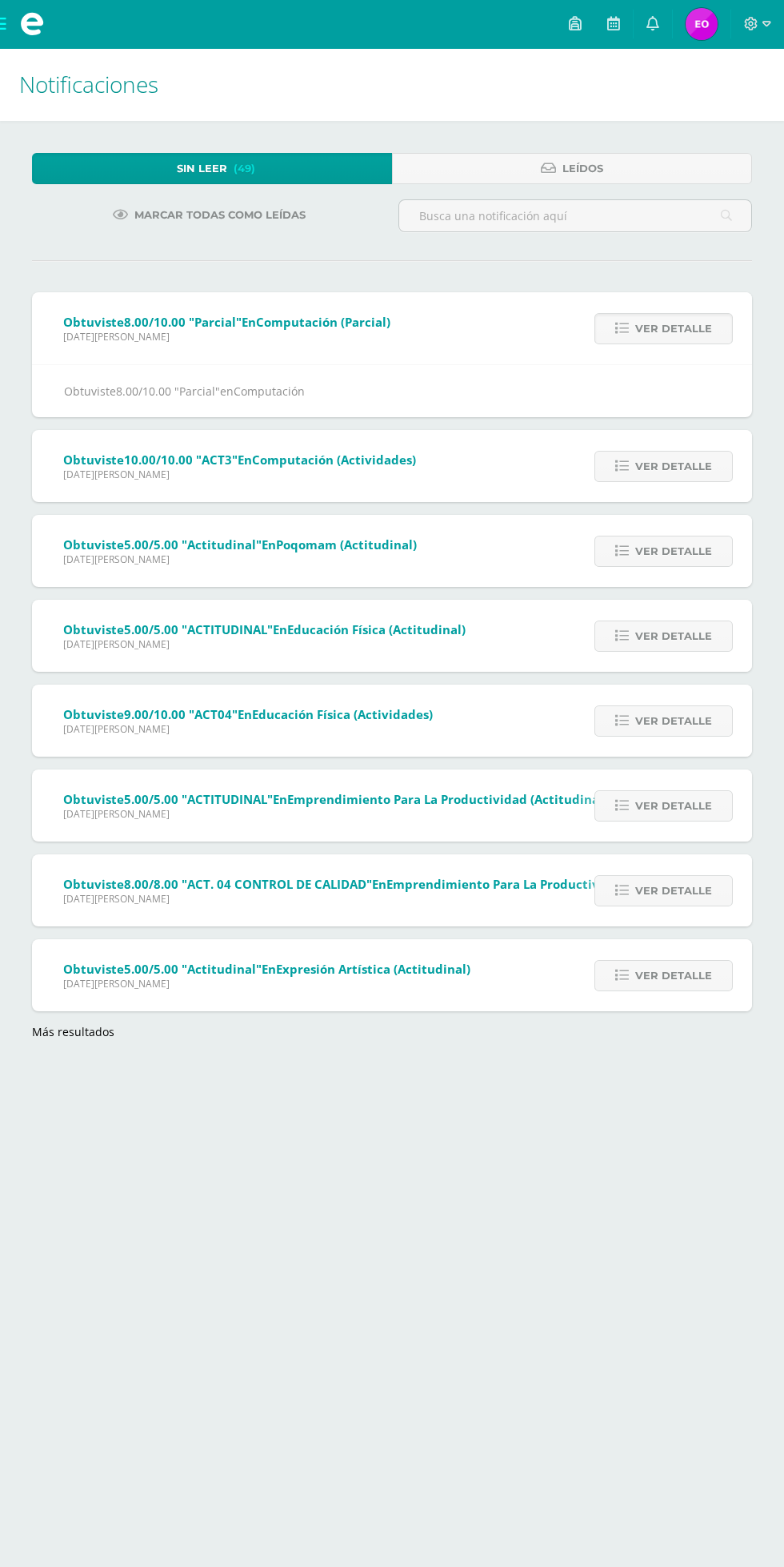
click at [685, 467] on span "Ver detalle" at bounding box center [674, 467] width 77 height 29
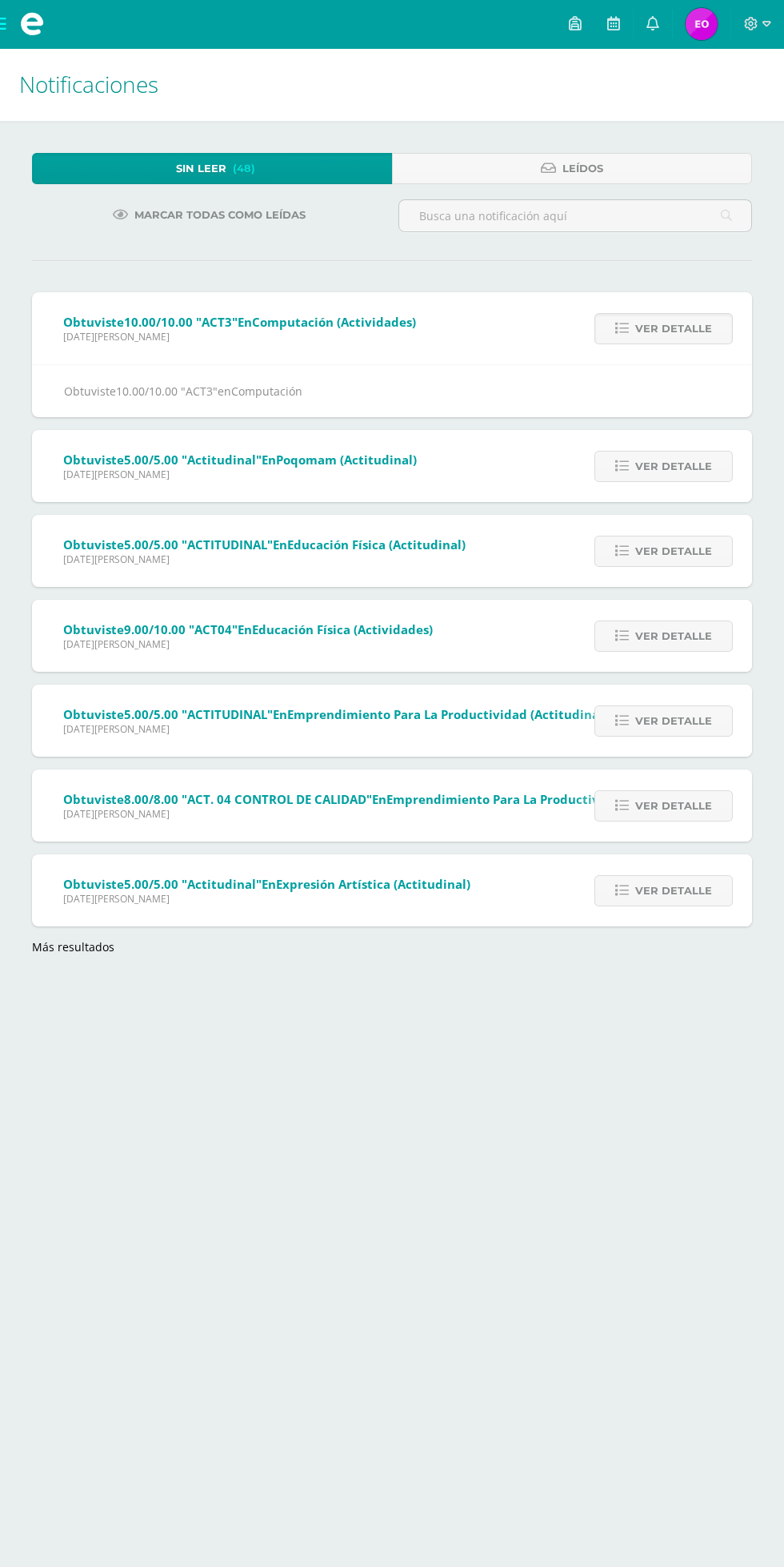
click at [670, 478] on span "Ver detalle" at bounding box center [674, 467] width 77 height 29
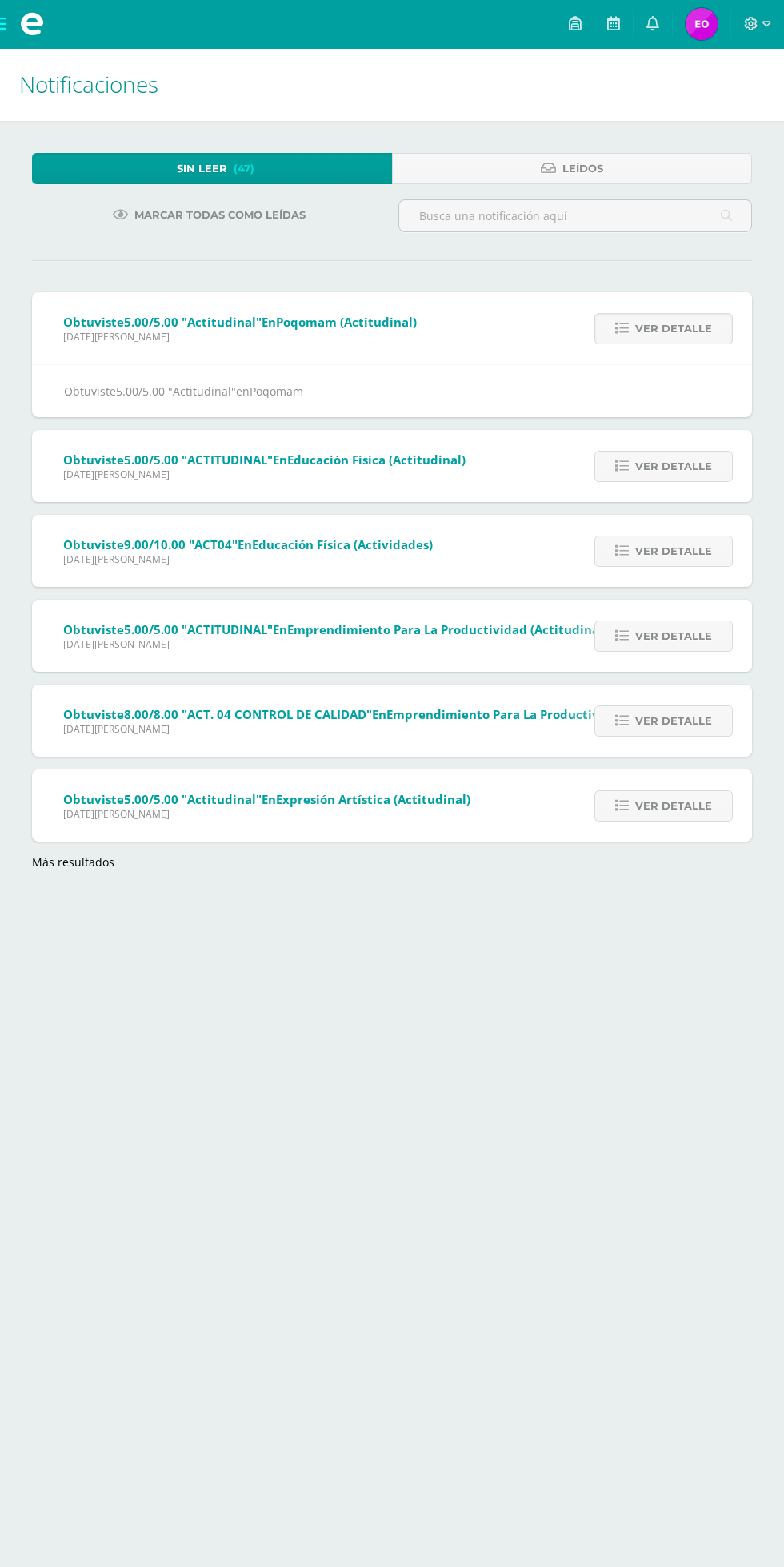
click at [682, 466] on span "Ver detalle" at bounding box center [674, 467] width 77 height 29
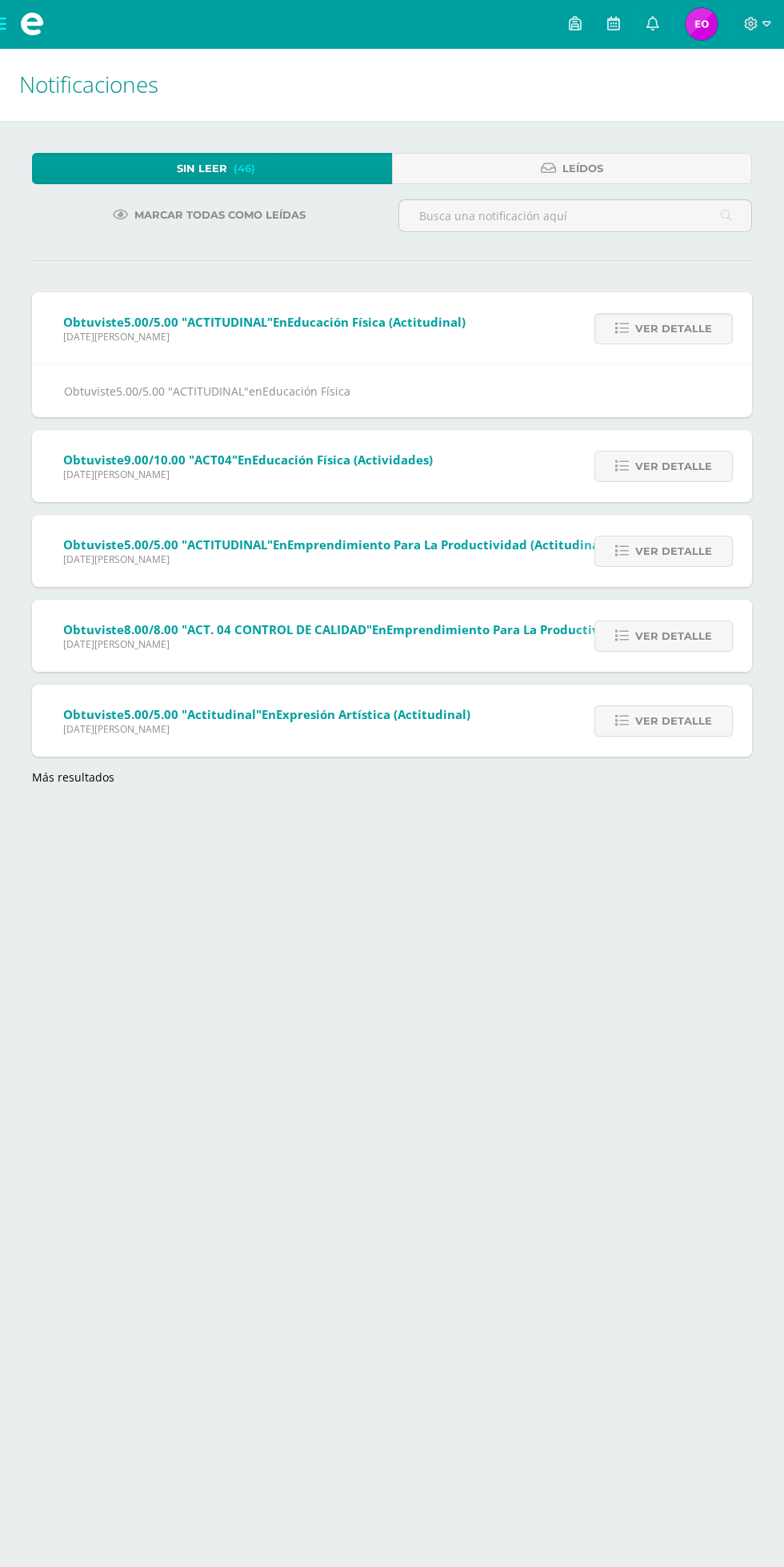
click at [673, 473] on span "Ver detalle" at bounding box center [674, 467] width 77 height 29
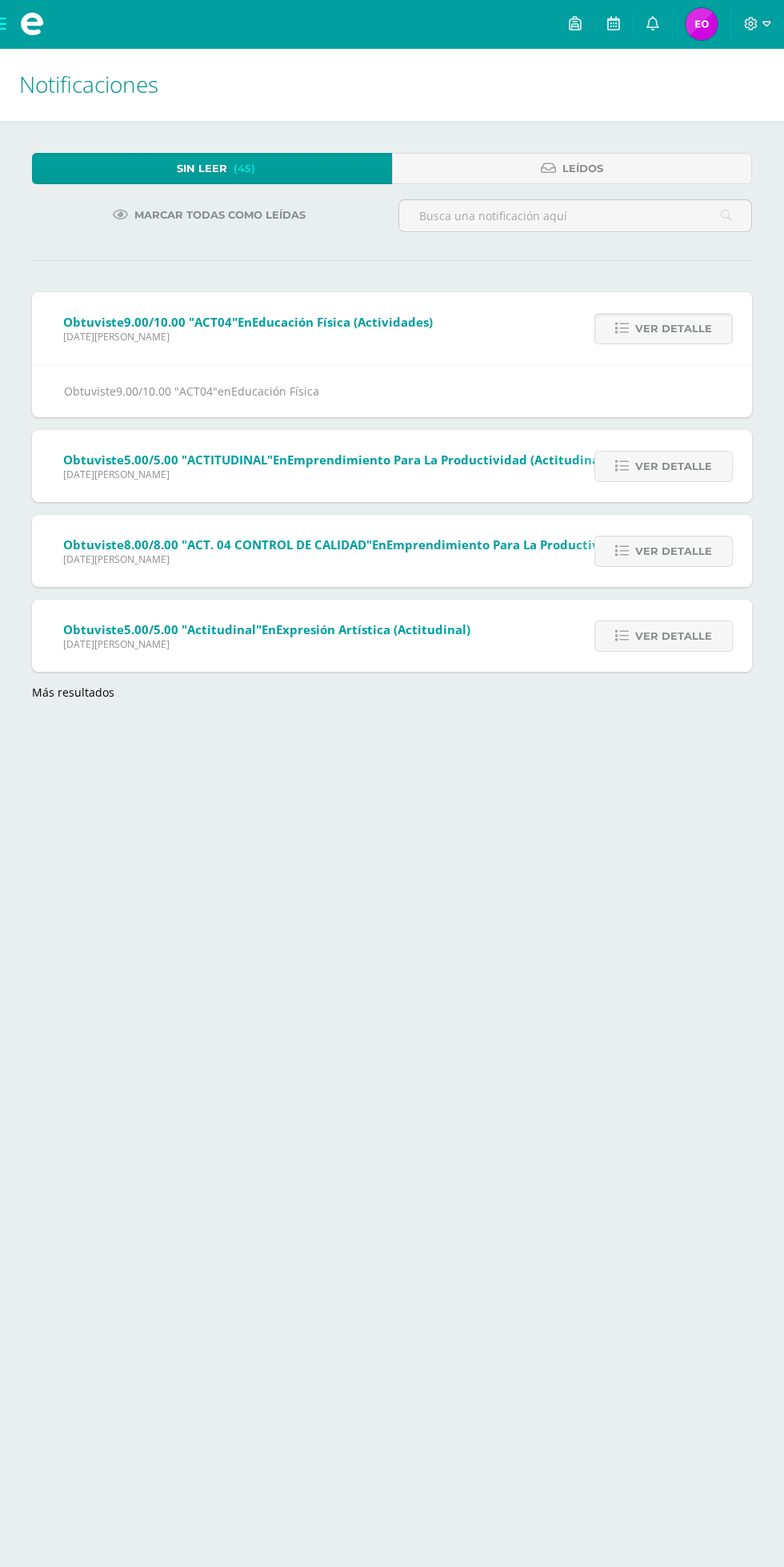
click at [670, 478] on span "Ver detalle" at bounding box center [674, 467] width 77 height 29
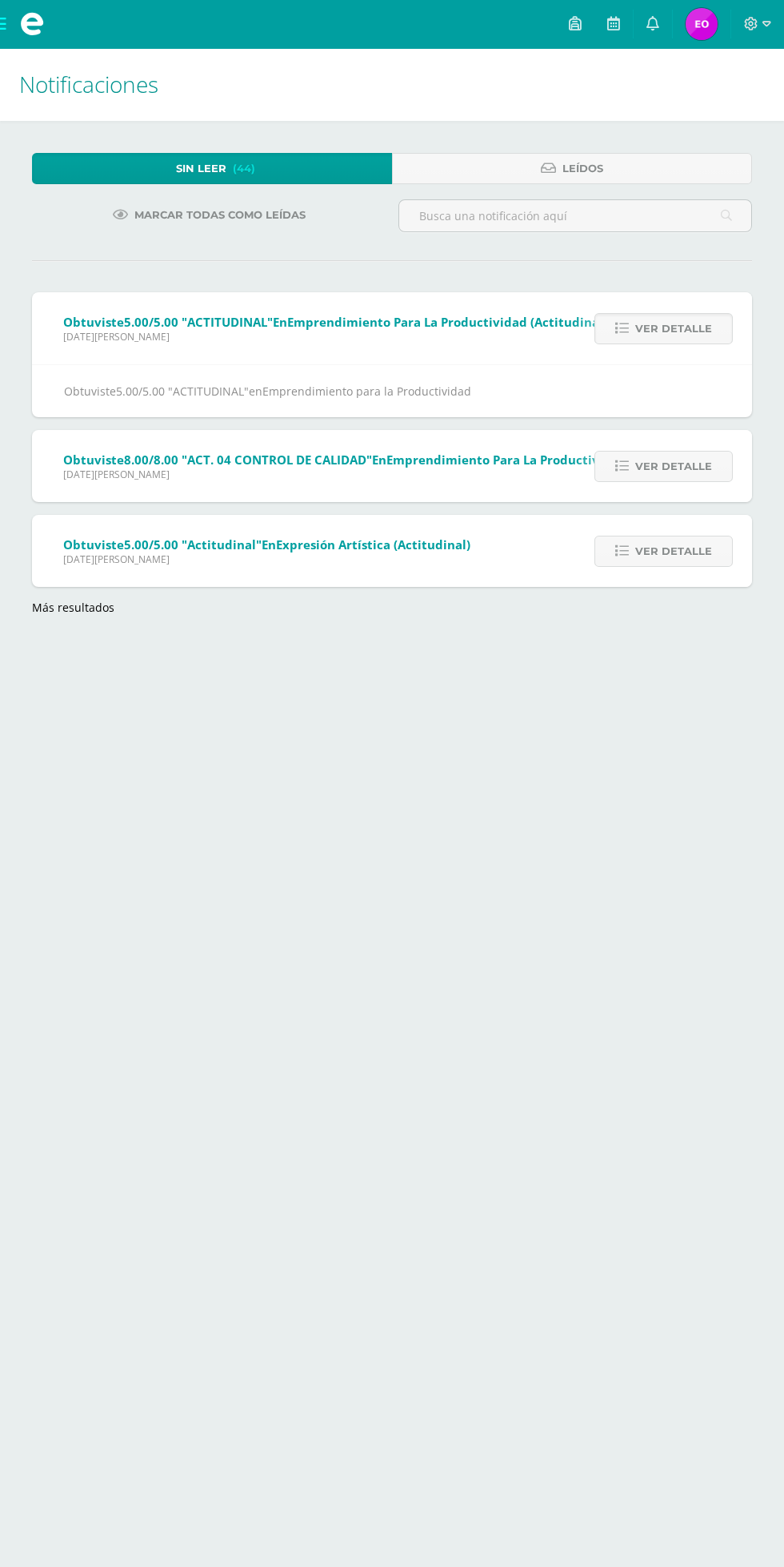
click at [690, 466] on span "Ver detalle" at bounding box center [674, 467] width 77 height 29
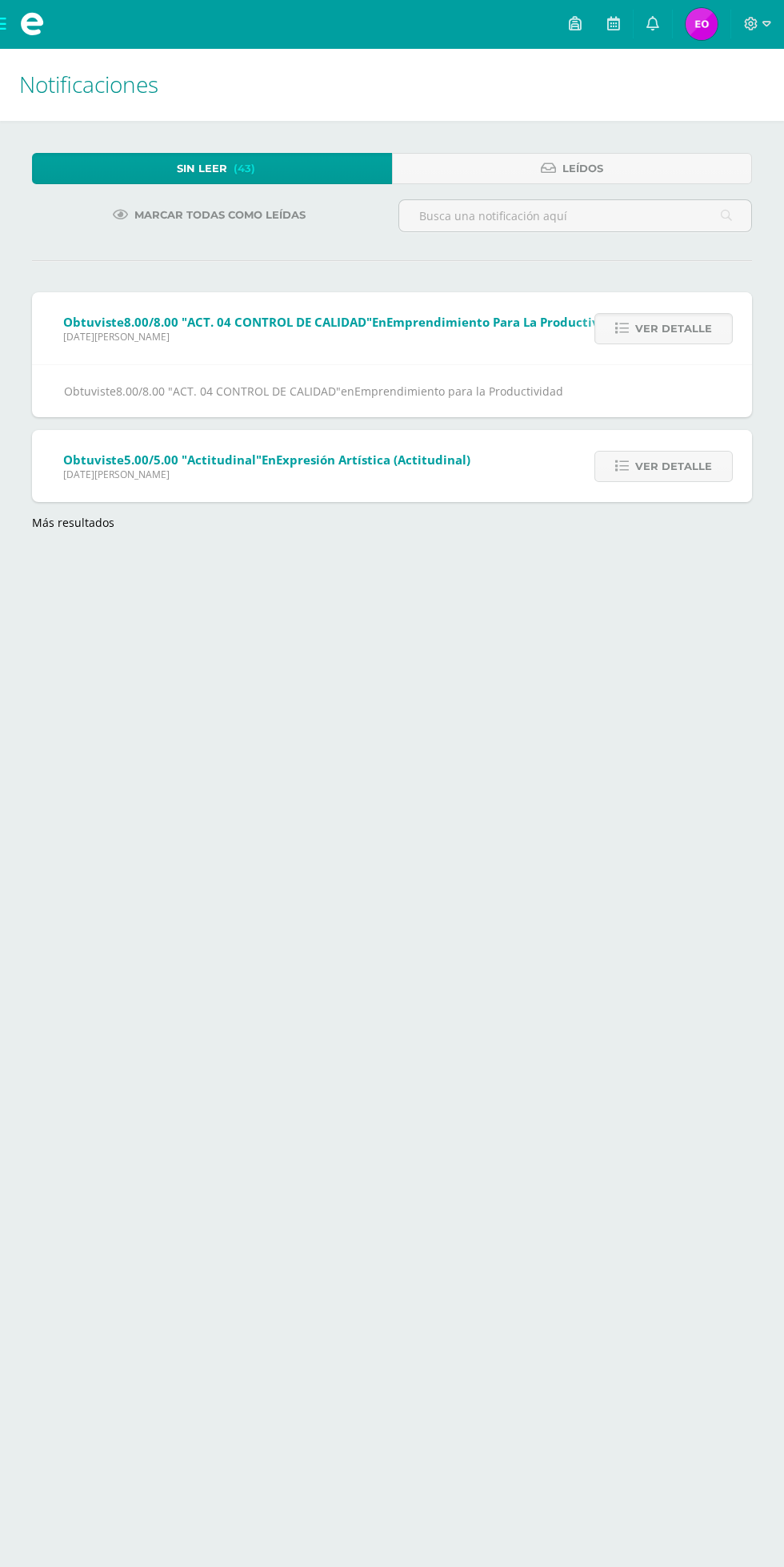
click at [685, 474] on span "Ver detalle" at bounding box center [674, 467] width 77 height 29
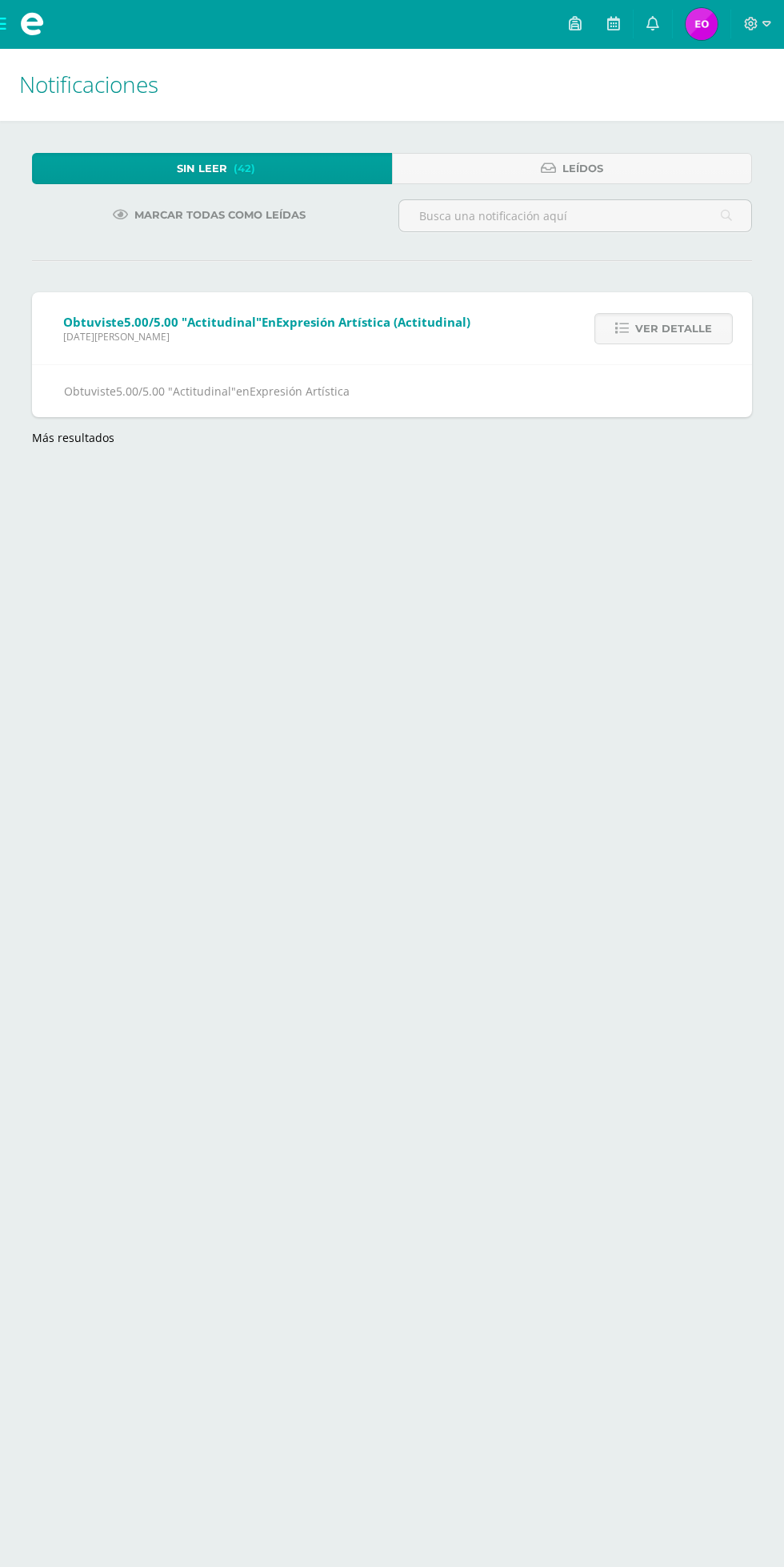
click at [78, 439] on link "Más resultados" at bounding box center [73, 437] width 83 height 16
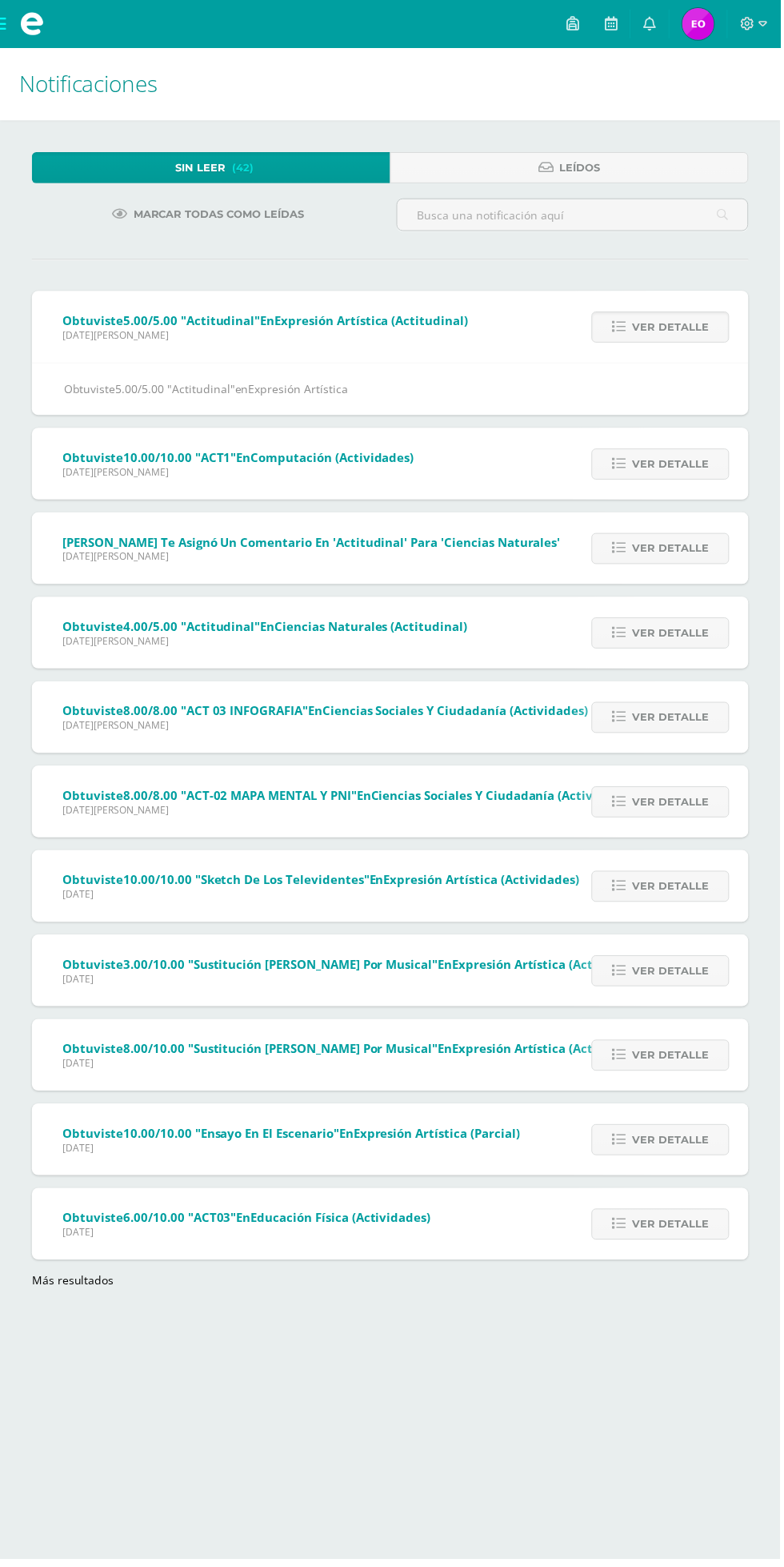
click at [664, 470] on span "Ver detalle" at bounding box center [674, 467] width 77 height 29
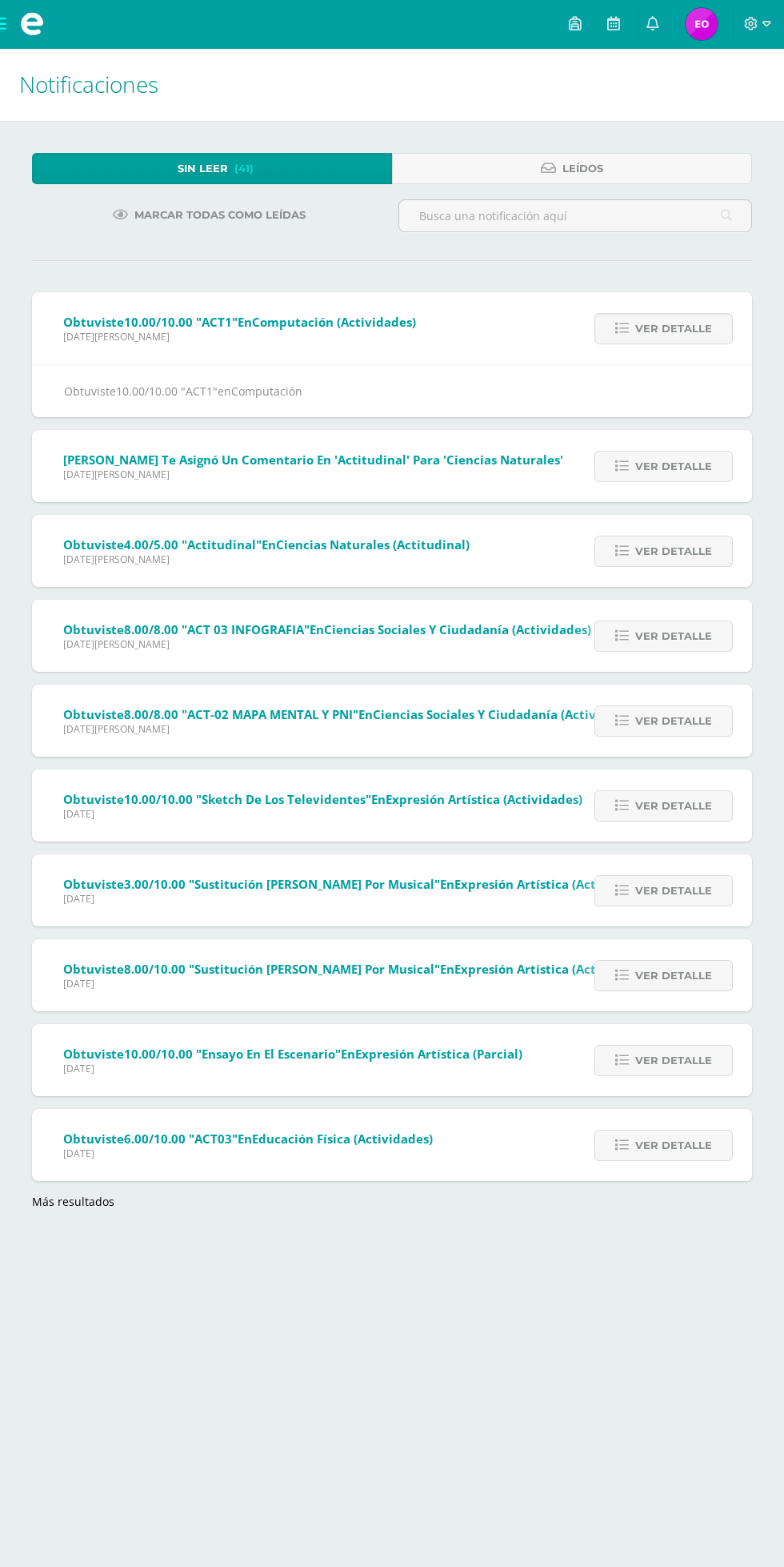
click at [673, 473] on span "Ver detalle" at bounding box center [674, 467] width 77 height 29
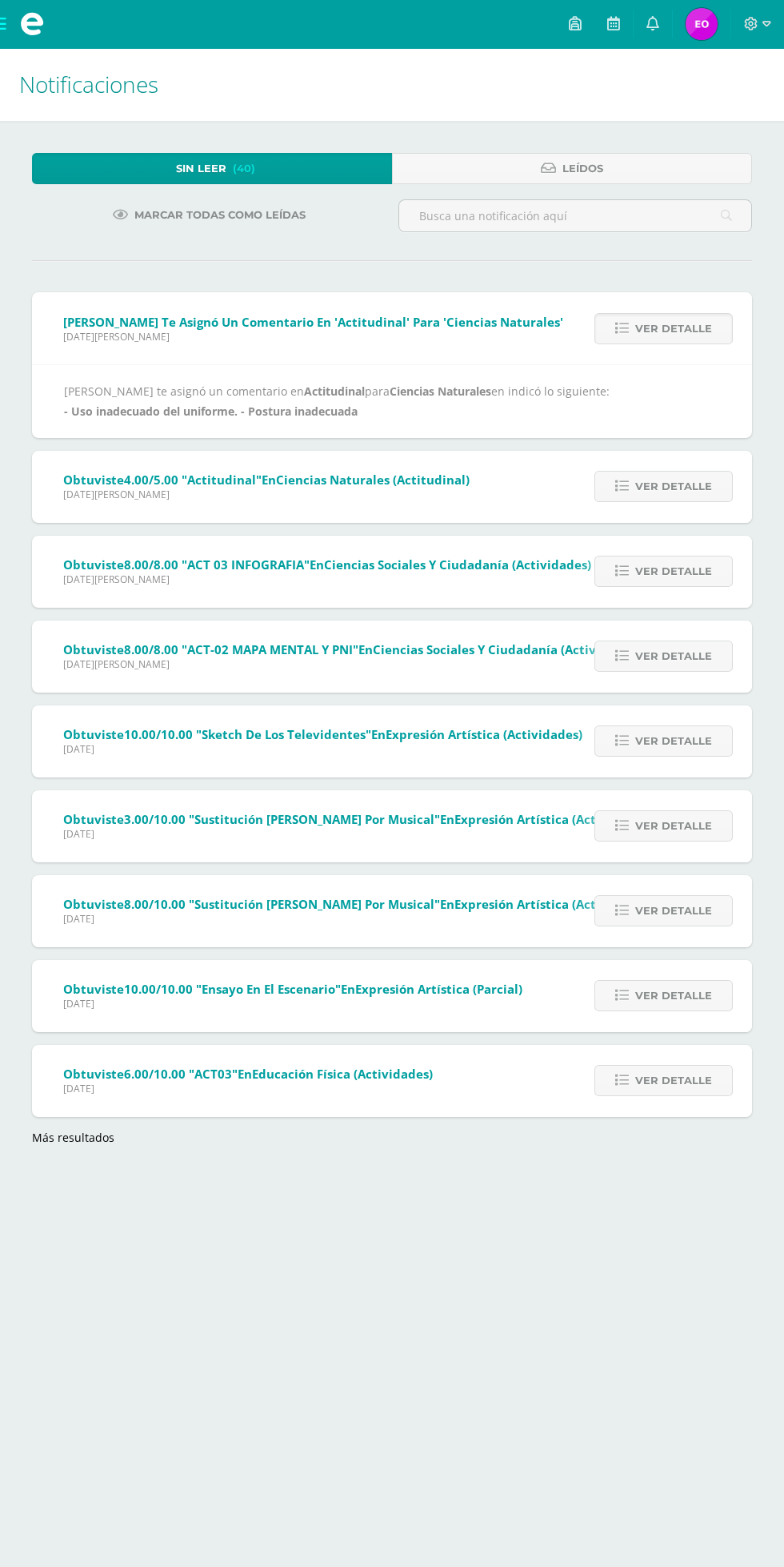
click at [672, 486] on span "Ver detalle" at bounding box center [674, 486] width 77 height 29
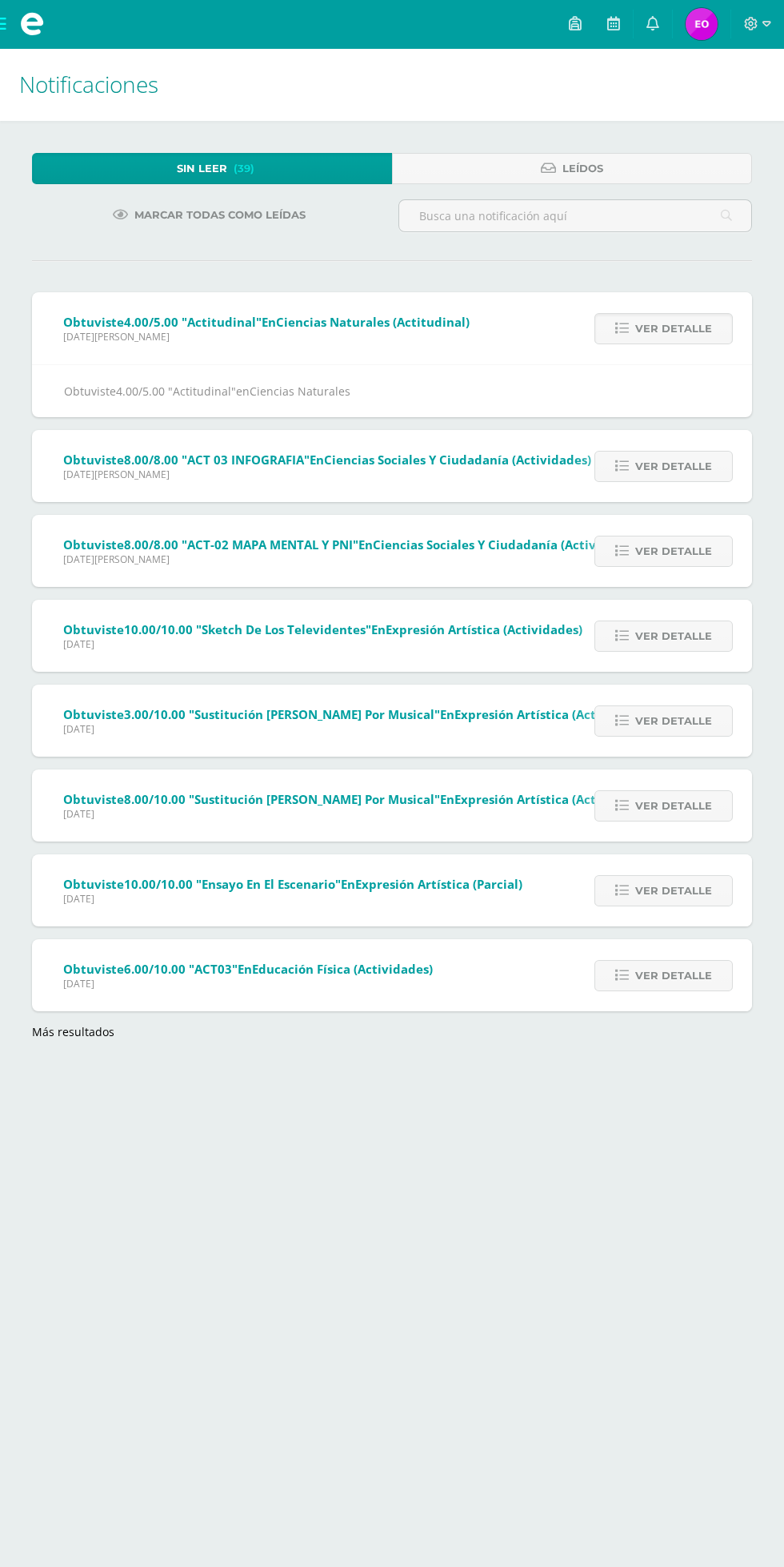
click at [664, 470] on span "Ver detalle" at bounding box center [674, 467] width 77 height 29
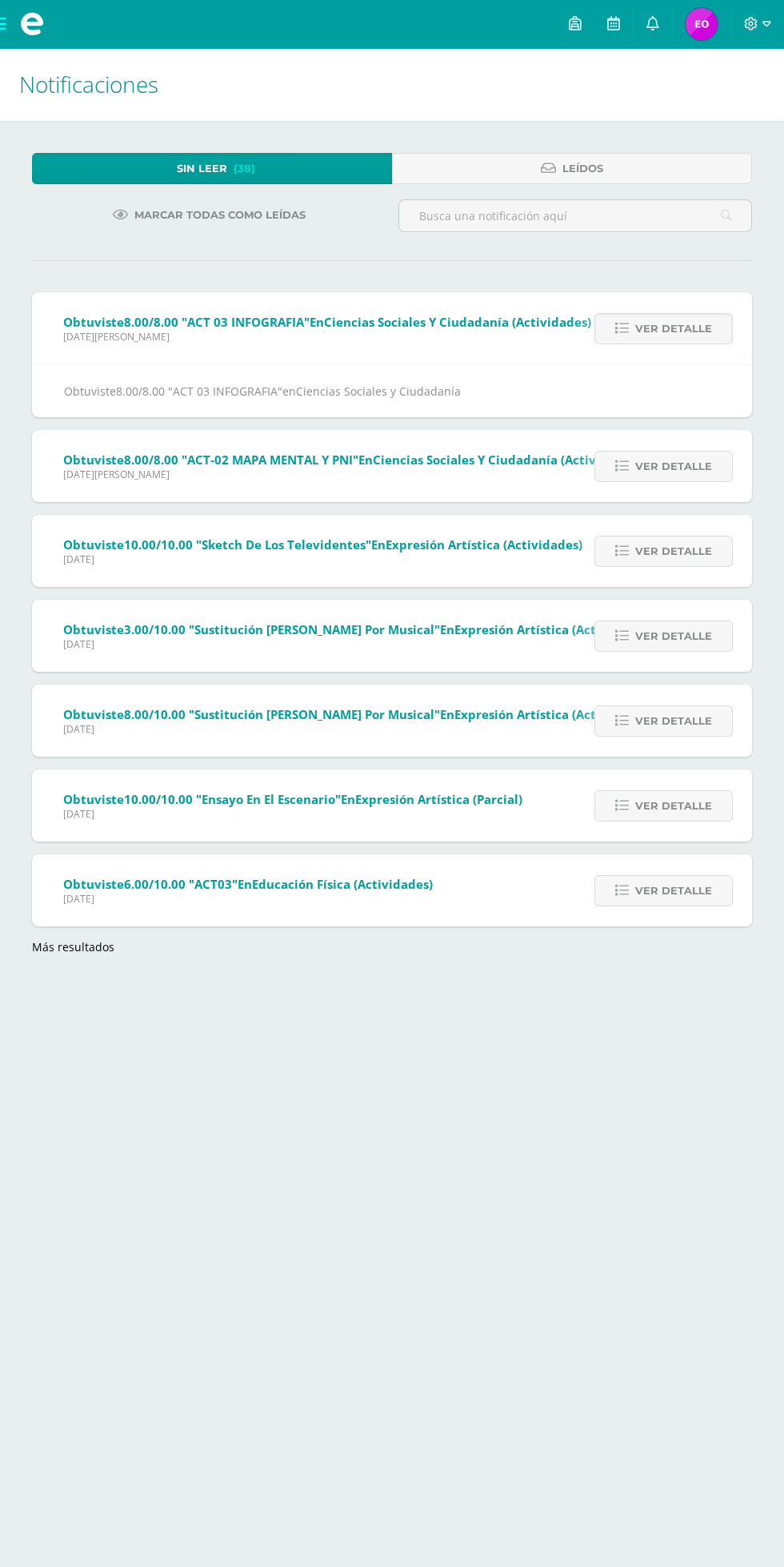
click at [676, 469] on span "Ver detalle" at bounding box center [674, 467] width 77 height 29
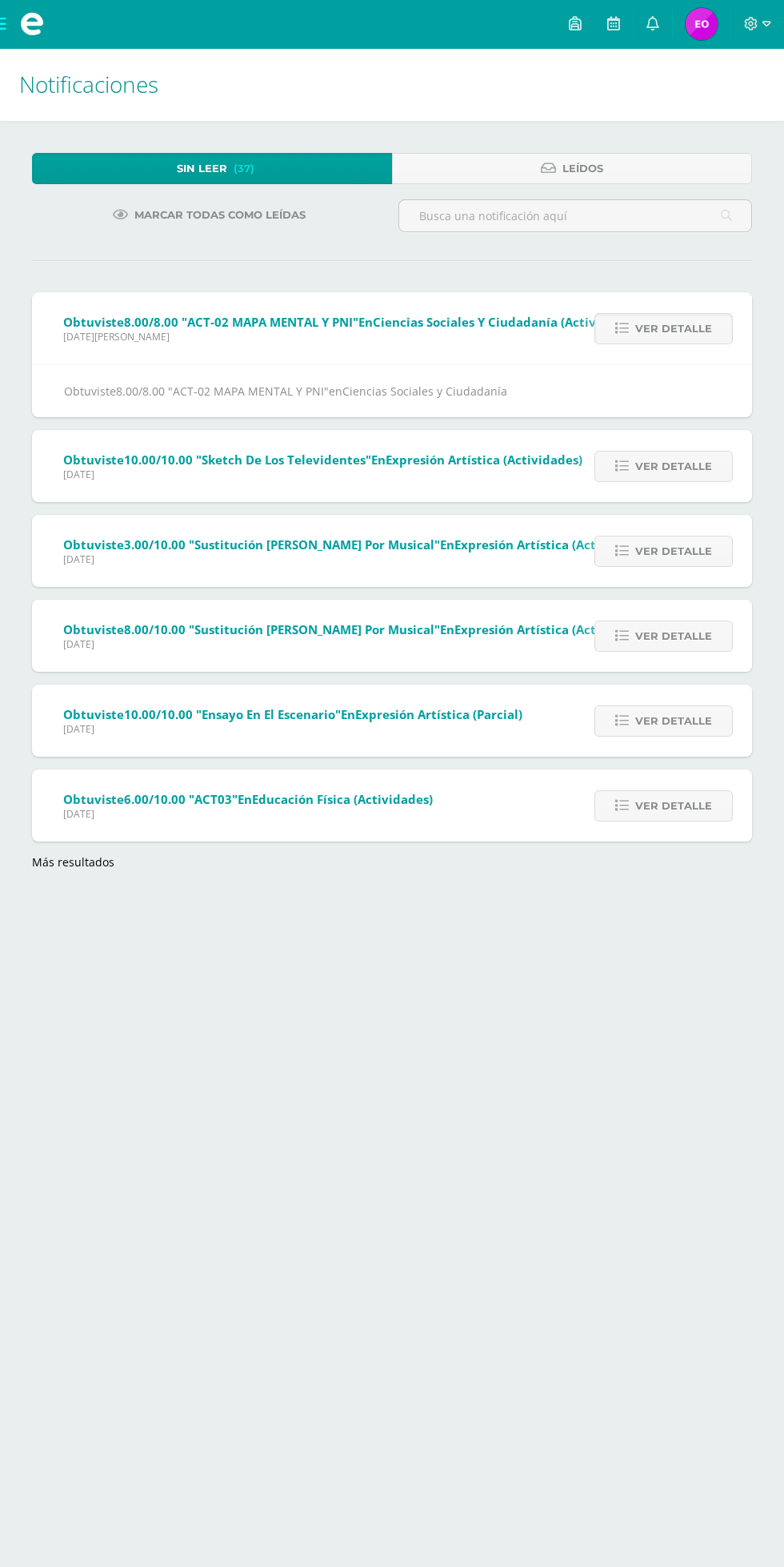
click at [672, 474] on span "Ver detalle" at bounding box center [674, 467] width 77 height 29
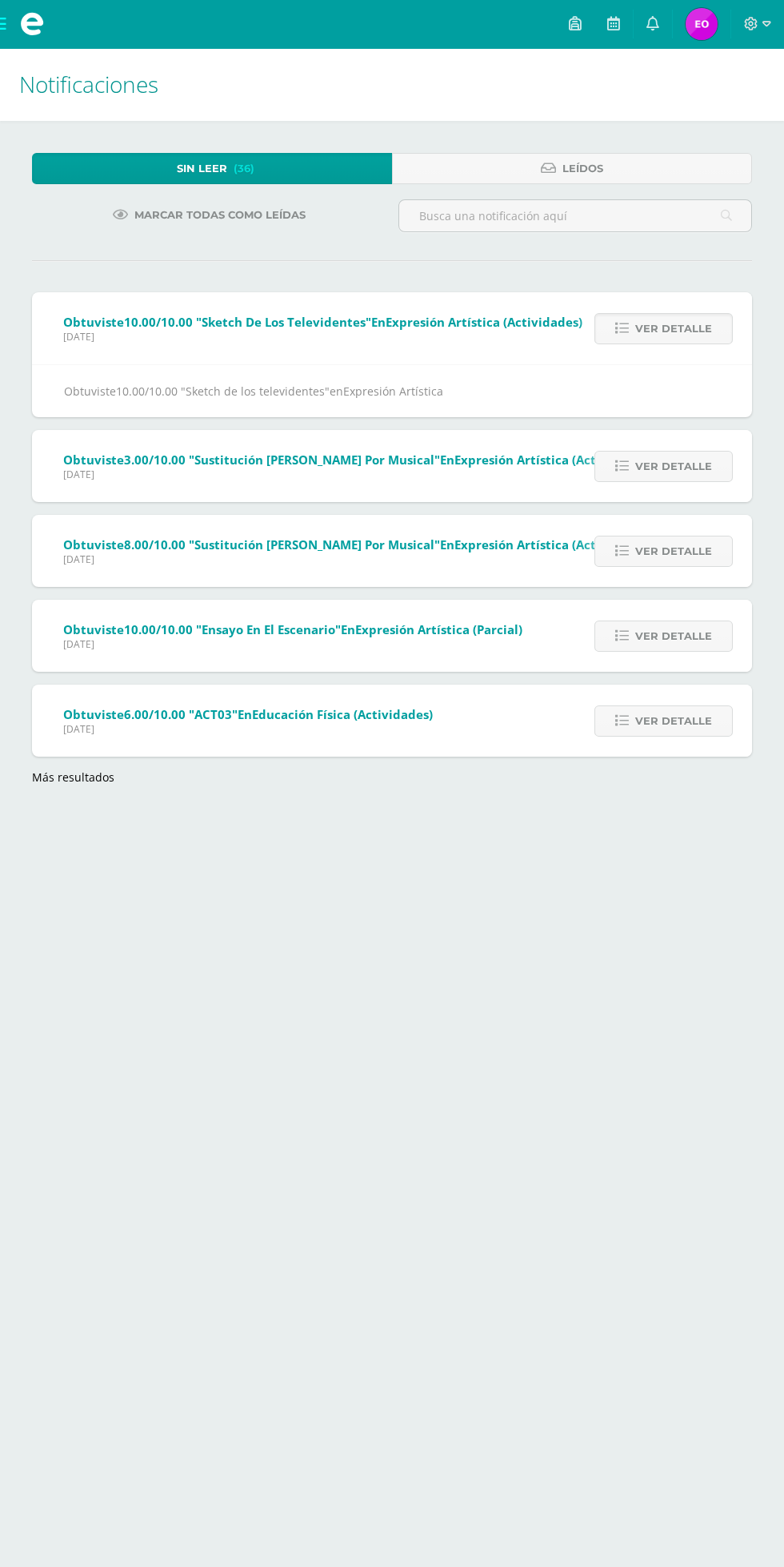
click at [664, 468] on span "Ver detalle" at bounding box center [674, 467] width 77 height 29
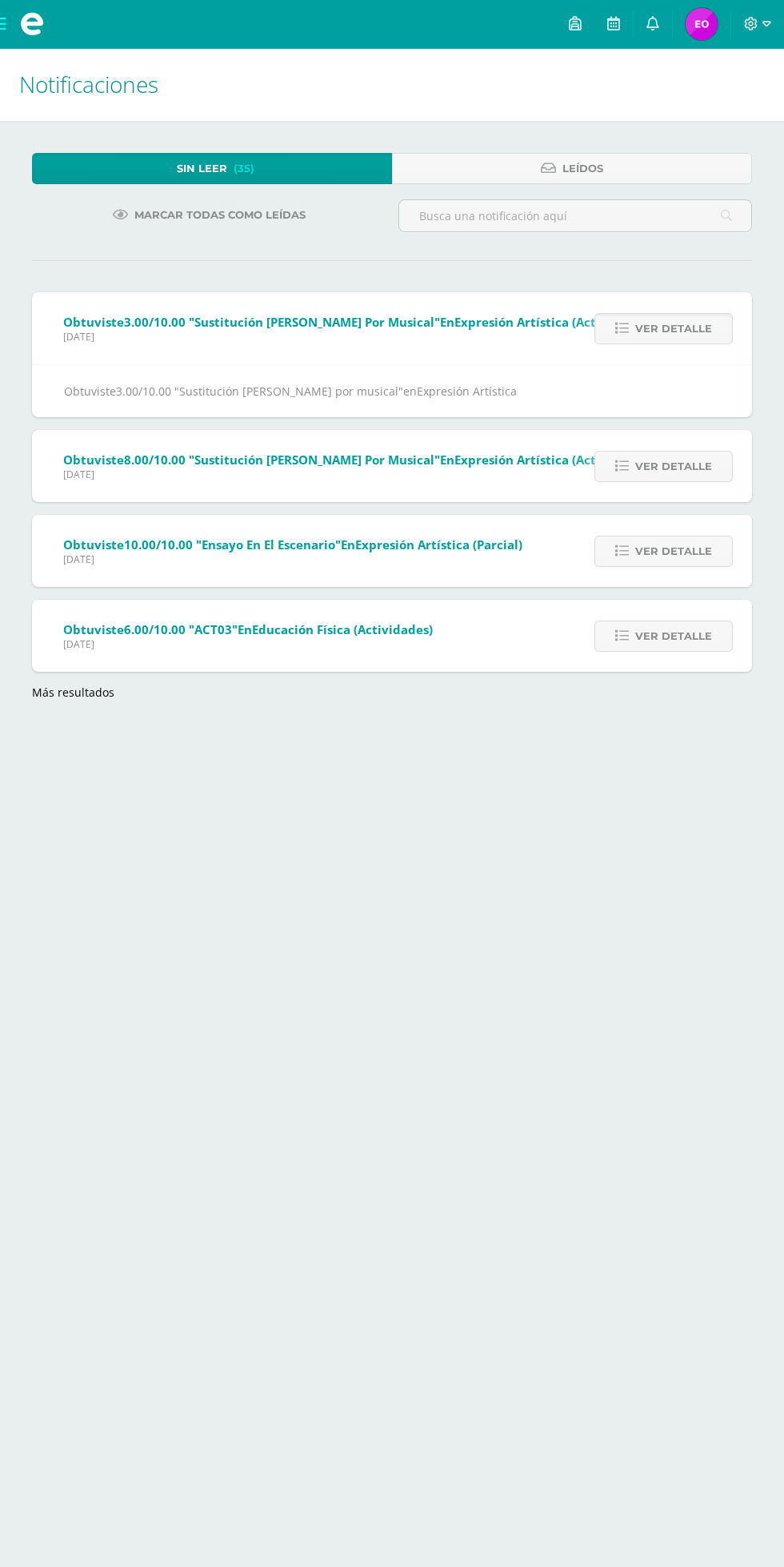
click at [672, 474] on span "Ver detalle" at bounding box center [674, 467] width 77 height 29
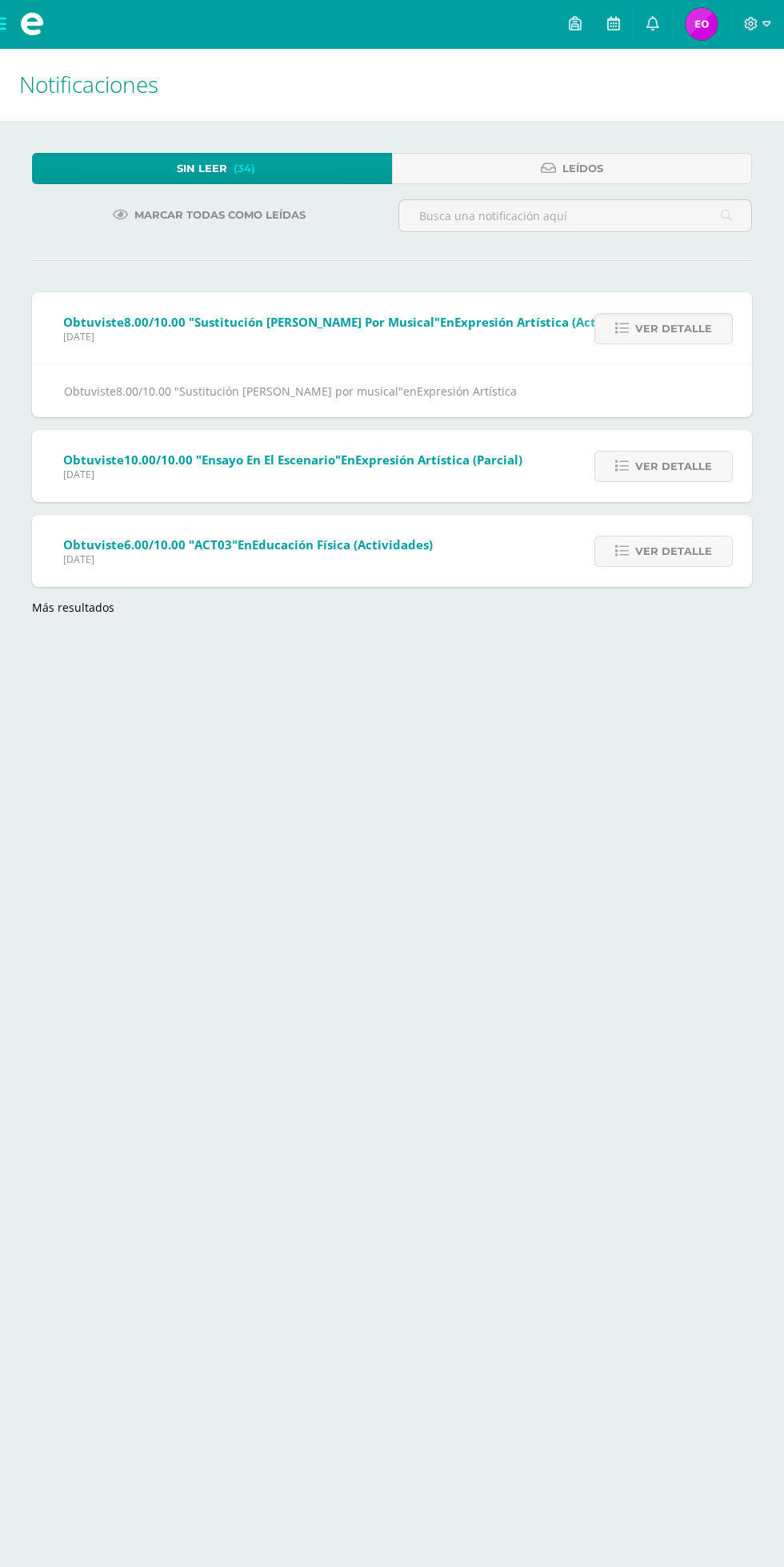
click at [690, 466] on span "Ver detalle" at bounding box center [674, 467] width 77 height 29
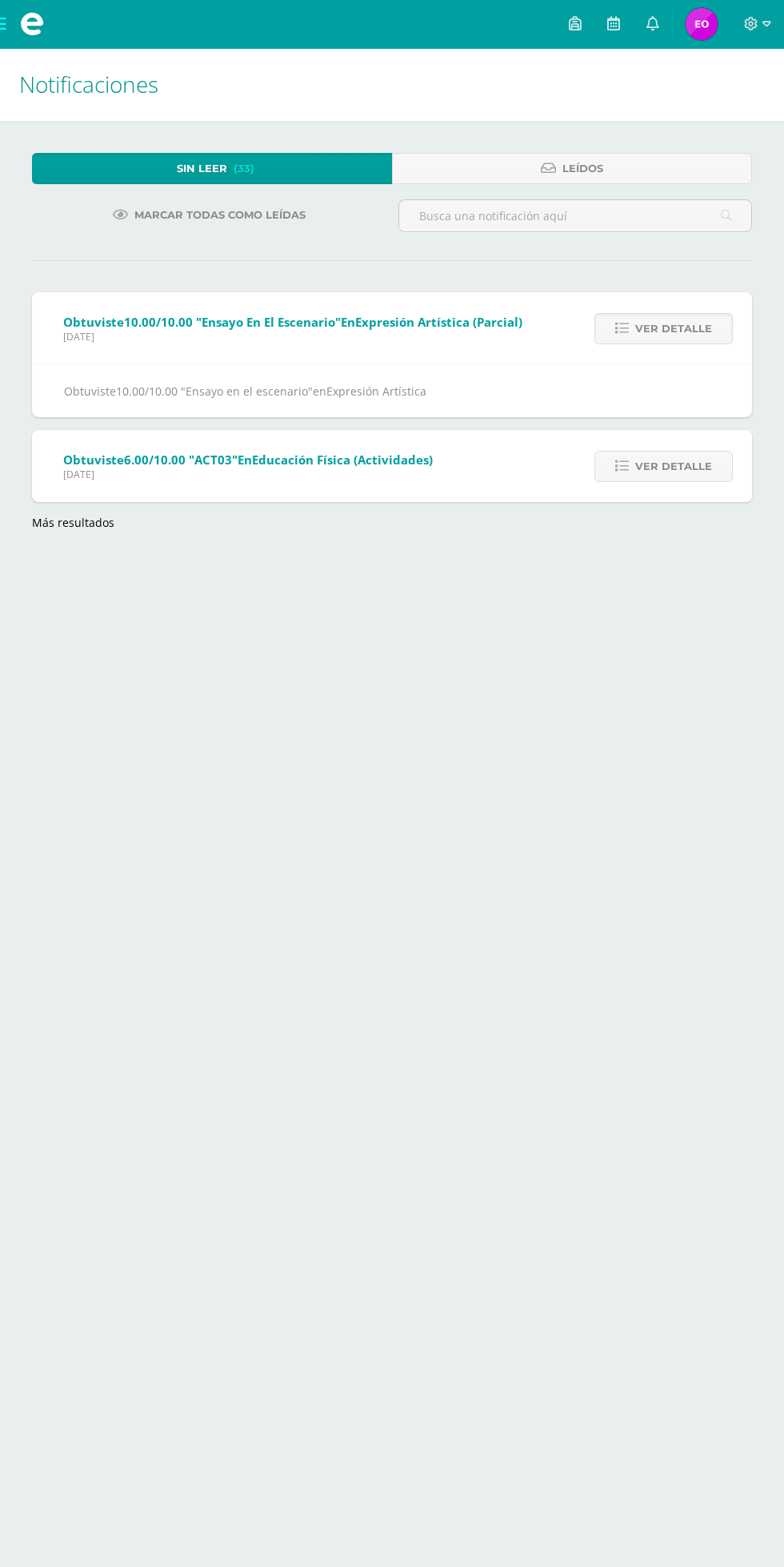
click at [680, 466] on span "Ver detalle" at bounding box center [674, 467] width 77 height 29
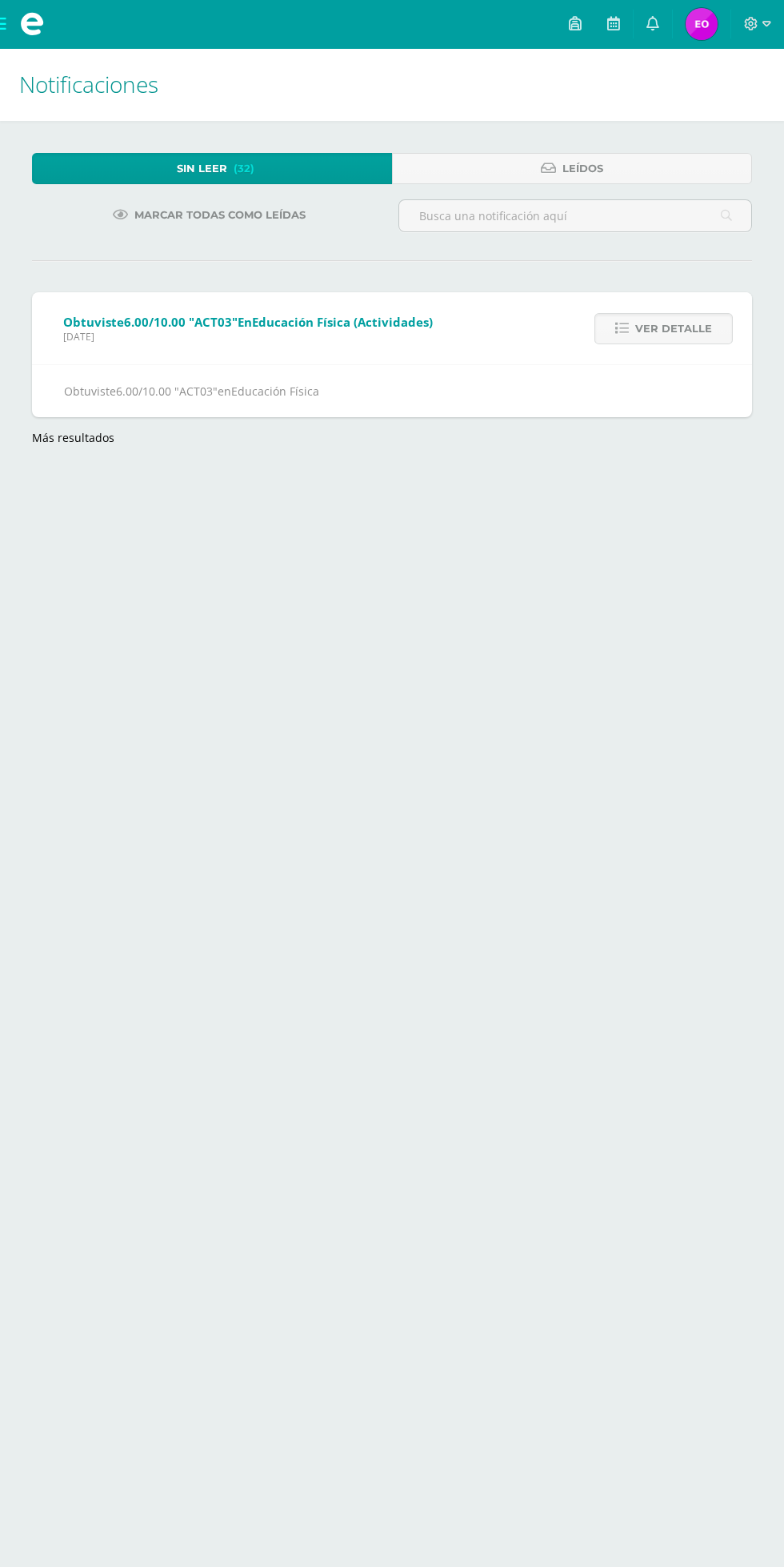
click at [54, 434] on link "Más resultados" at bounding box center [73, 437] width 83 height 16
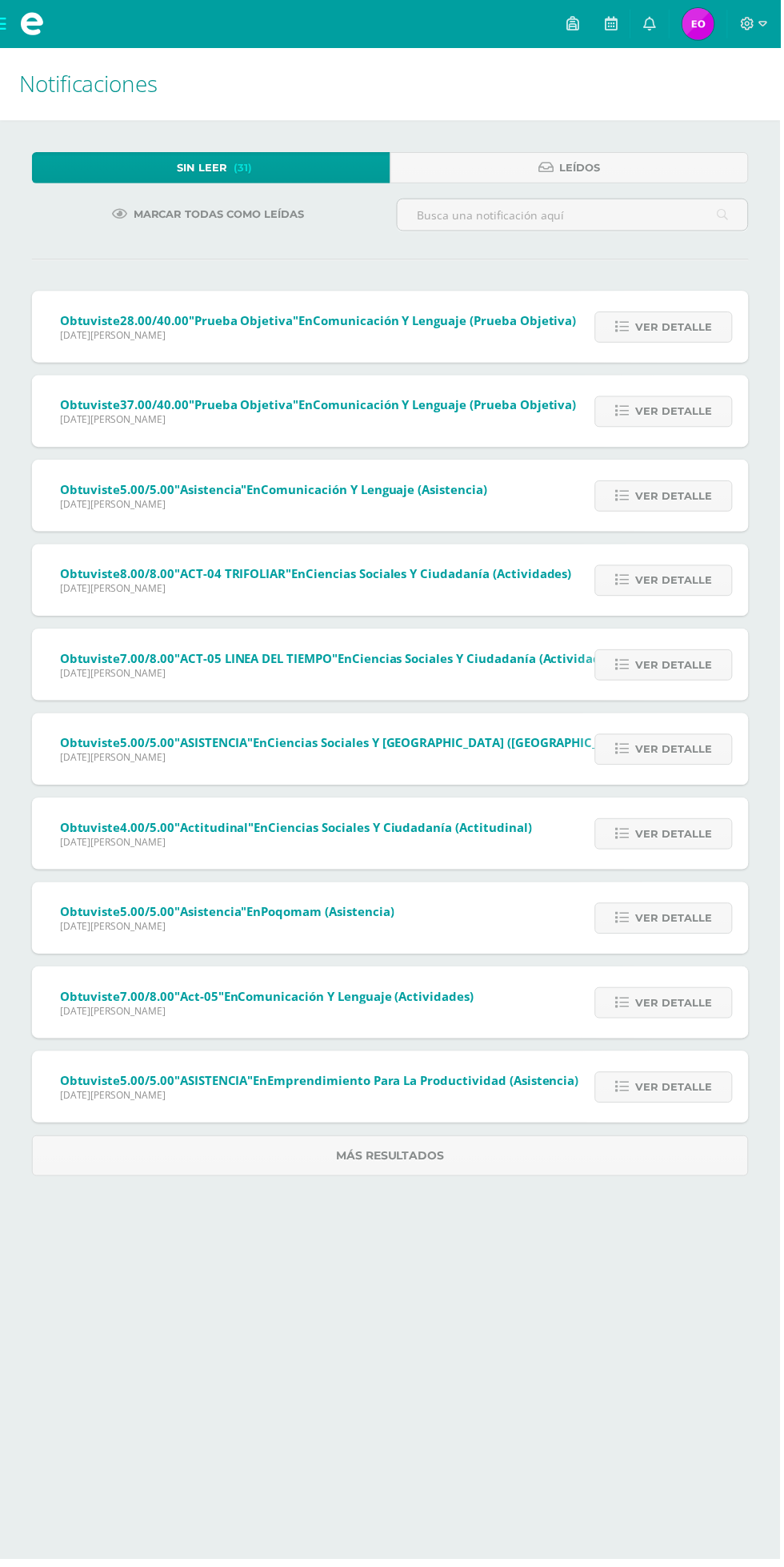
click at [660, 326] on span "Ver detalle" at bounding box center [678, 329] width 77 height 29
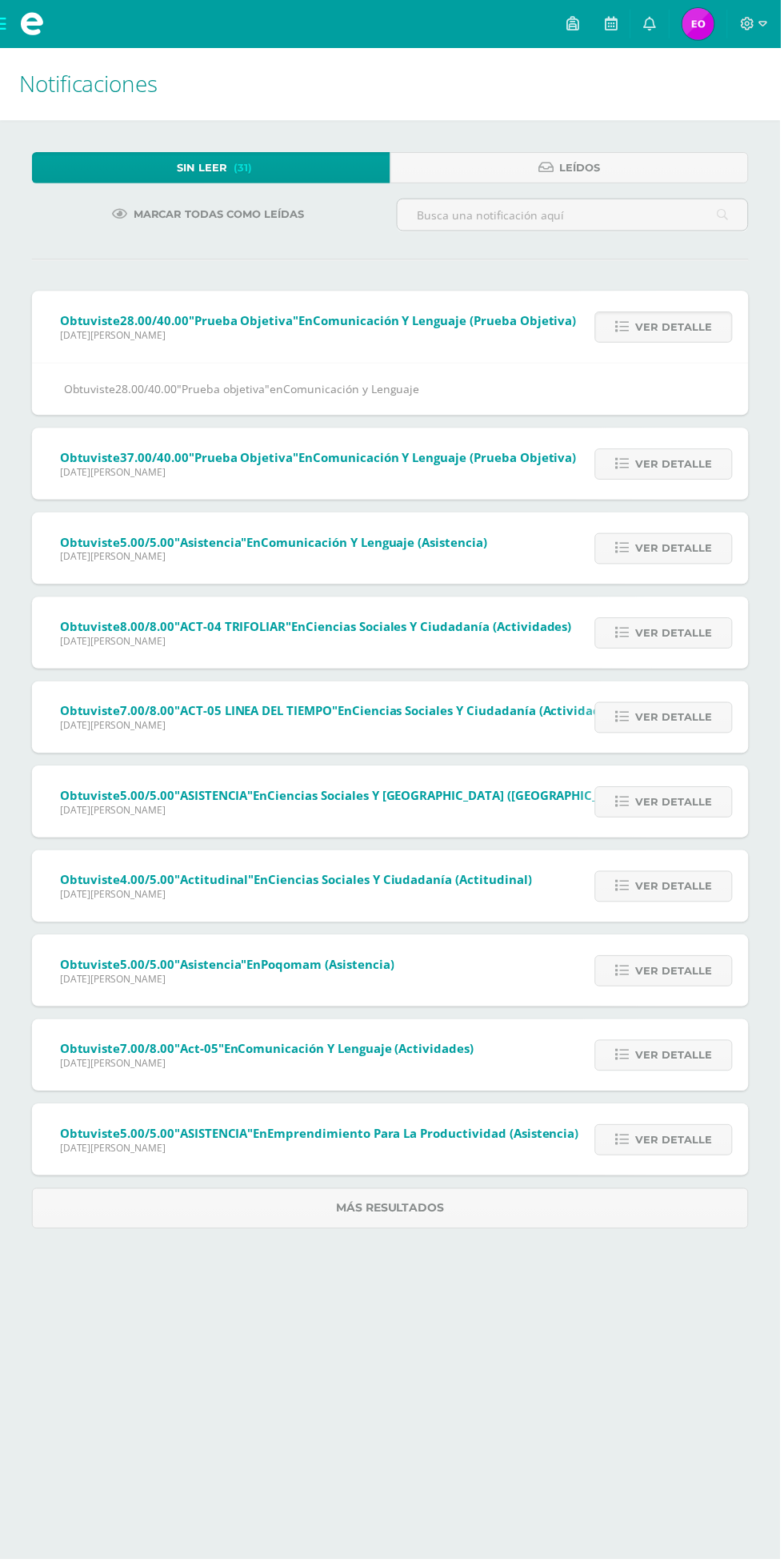
click at [678, 463] on span "Ver detalle" at bounding box center [678, 467] width 77 height 29
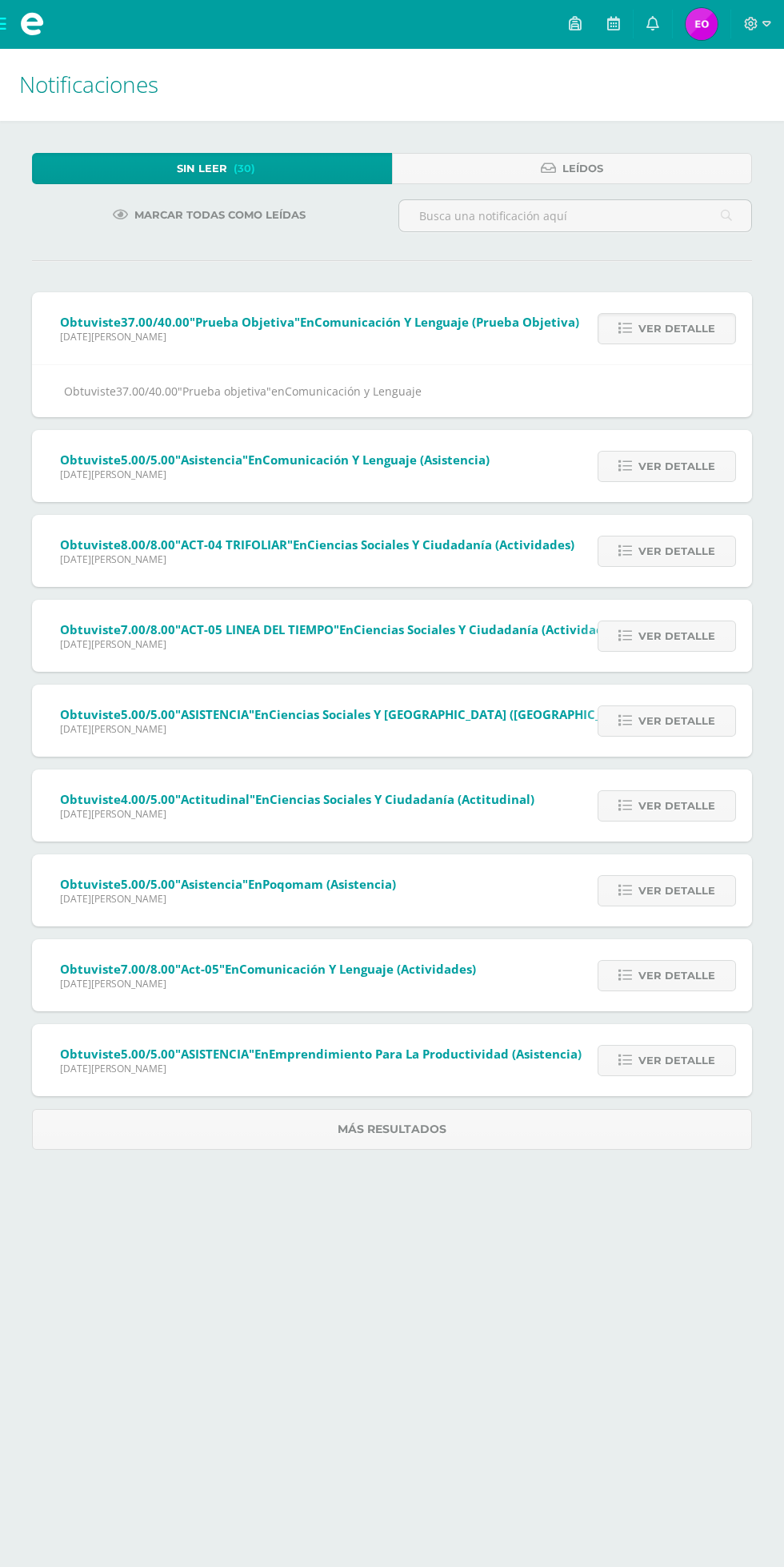
click at [662, 466] on span "Ver detalle" at bounding box center [678, 467] width 77 height 29
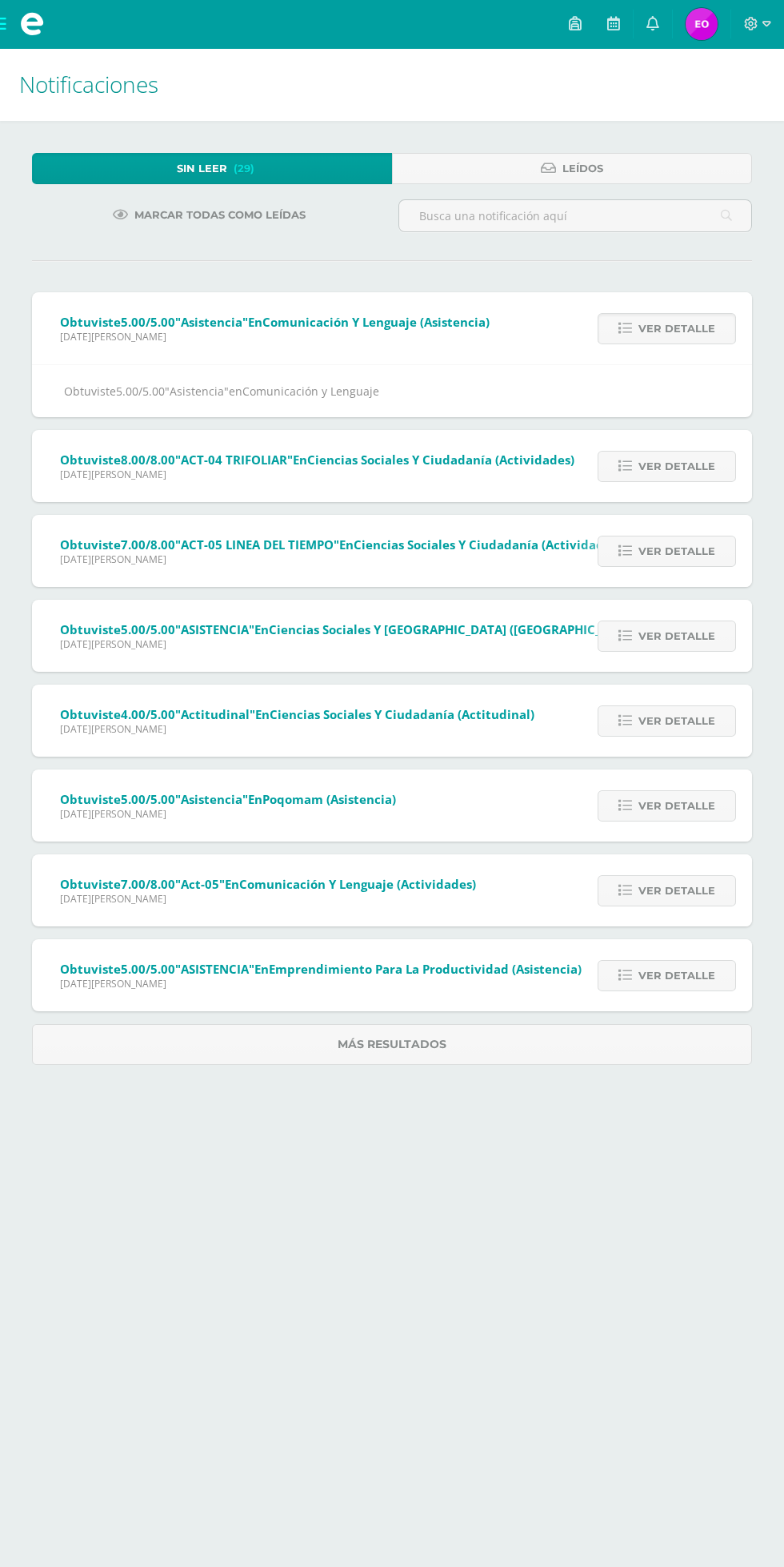
click at [701, 477] on span "Ver detalle" at bounding box center [678, 467] width 77 height 29
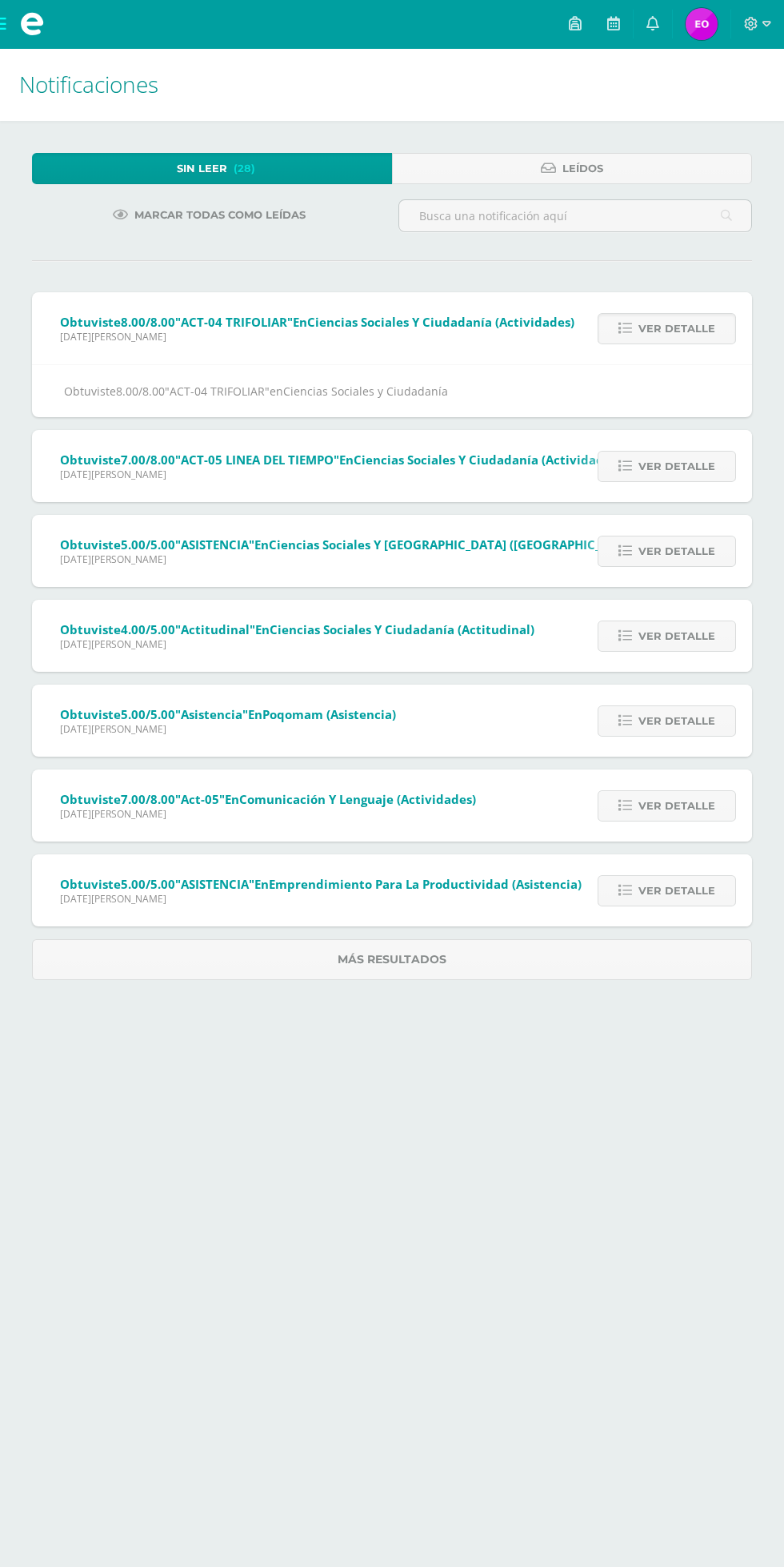
click at [701, 478] on span "Ver detalle" at bounding box center [678, 467] width 77 height 29
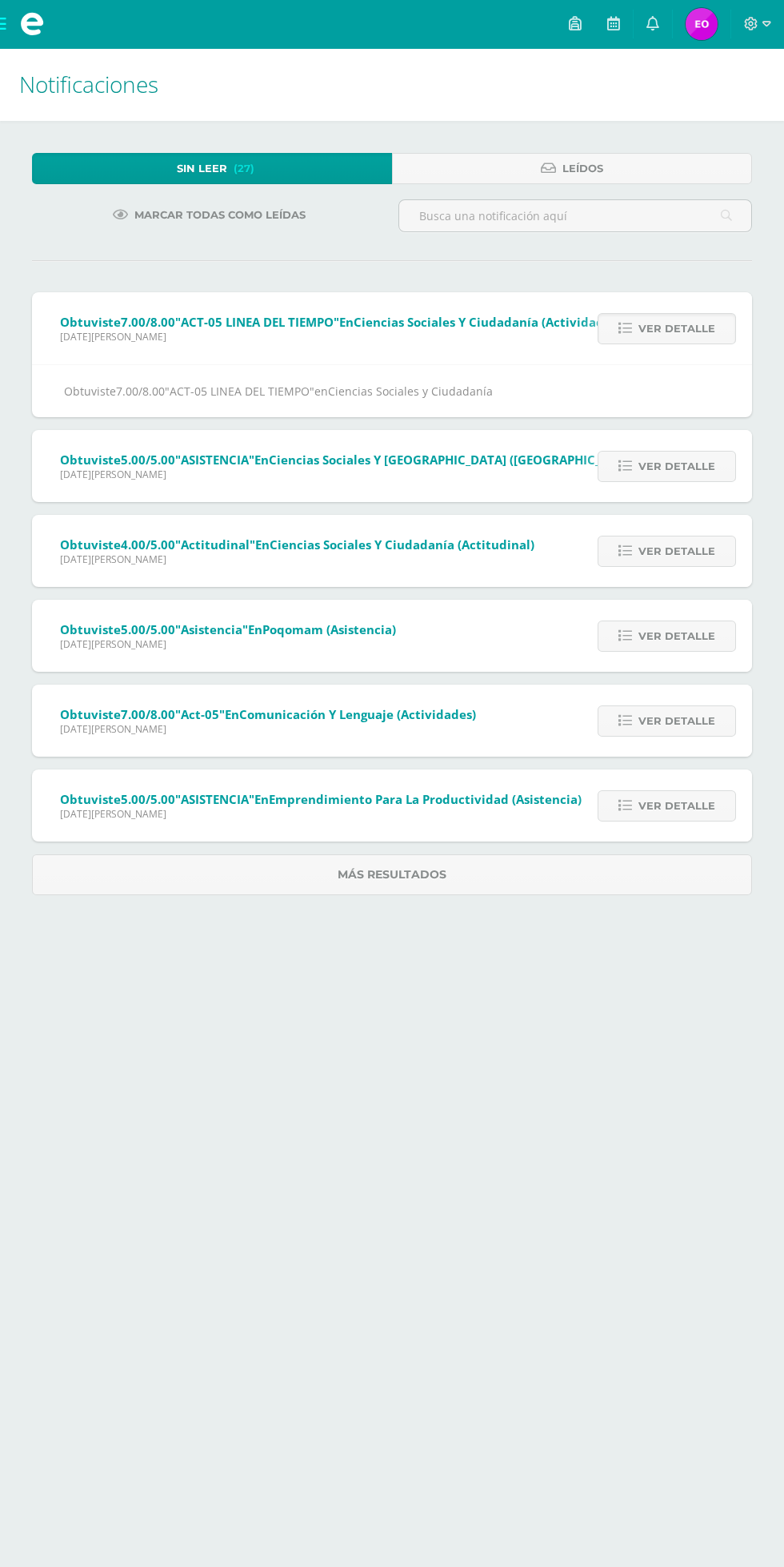
click at [695, 465] on span "Ver detalle" at bounding box center [678, 467] width 77 height 29
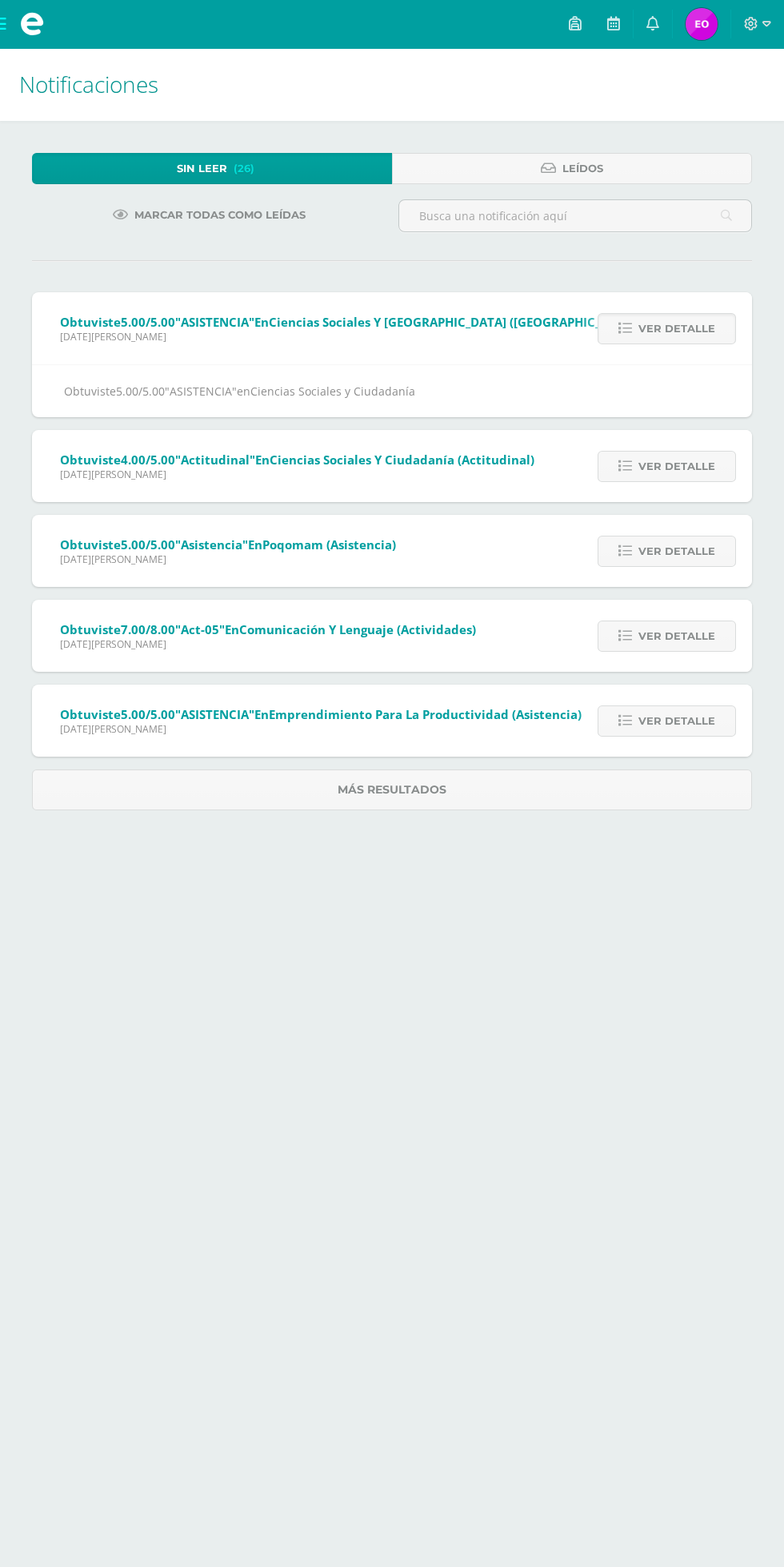
click at [679, 477] on span "Ver detalle" at bounding box center [678, 467] width 77 height 29
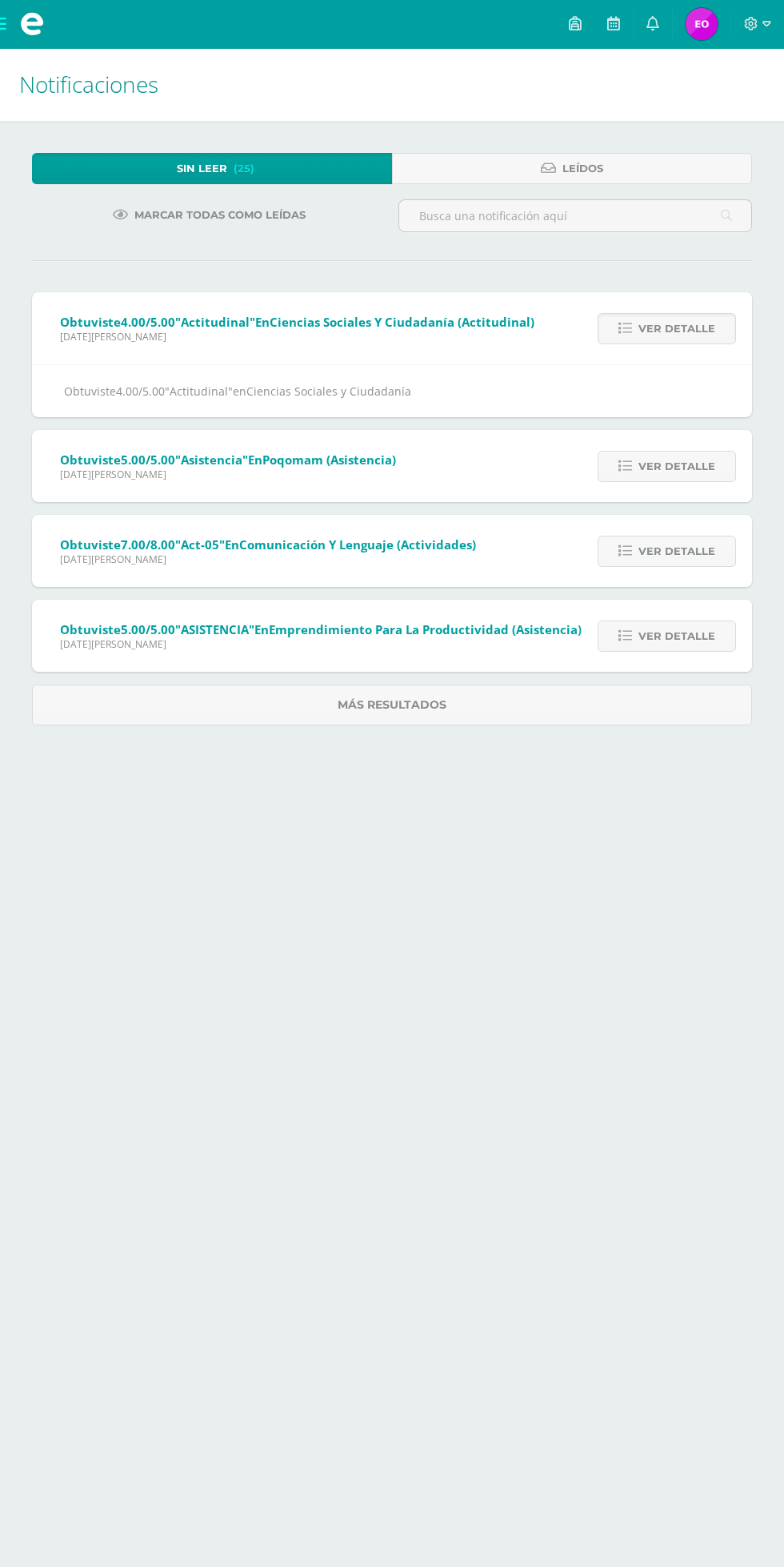
click at [701, 471] on span "Ver detalle" at bounding box center [678, 467] width 77 height 29
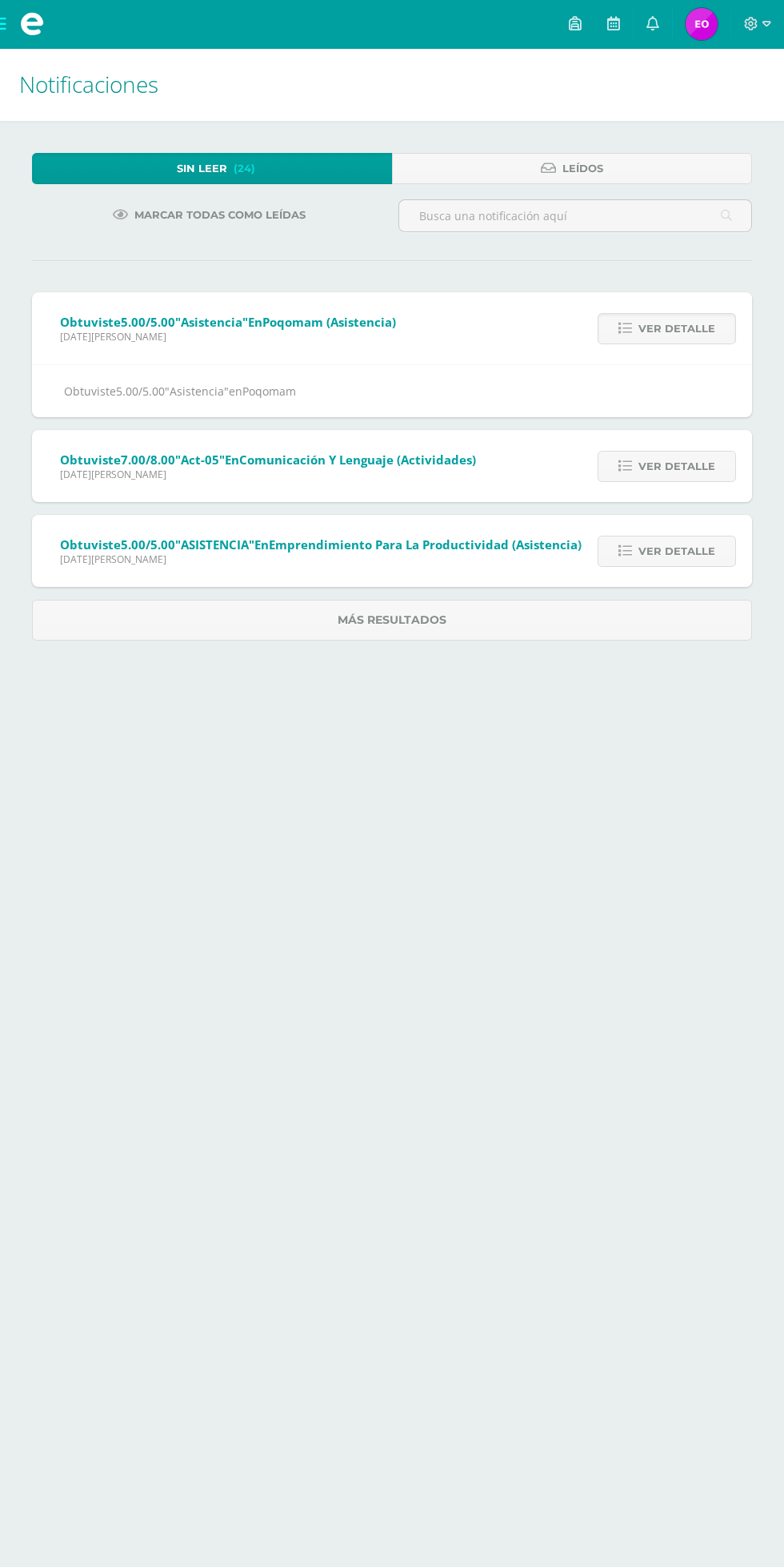
click at [690, 466] on span "Ver detalle" at bounding box center [678, 467] width 77 height 29
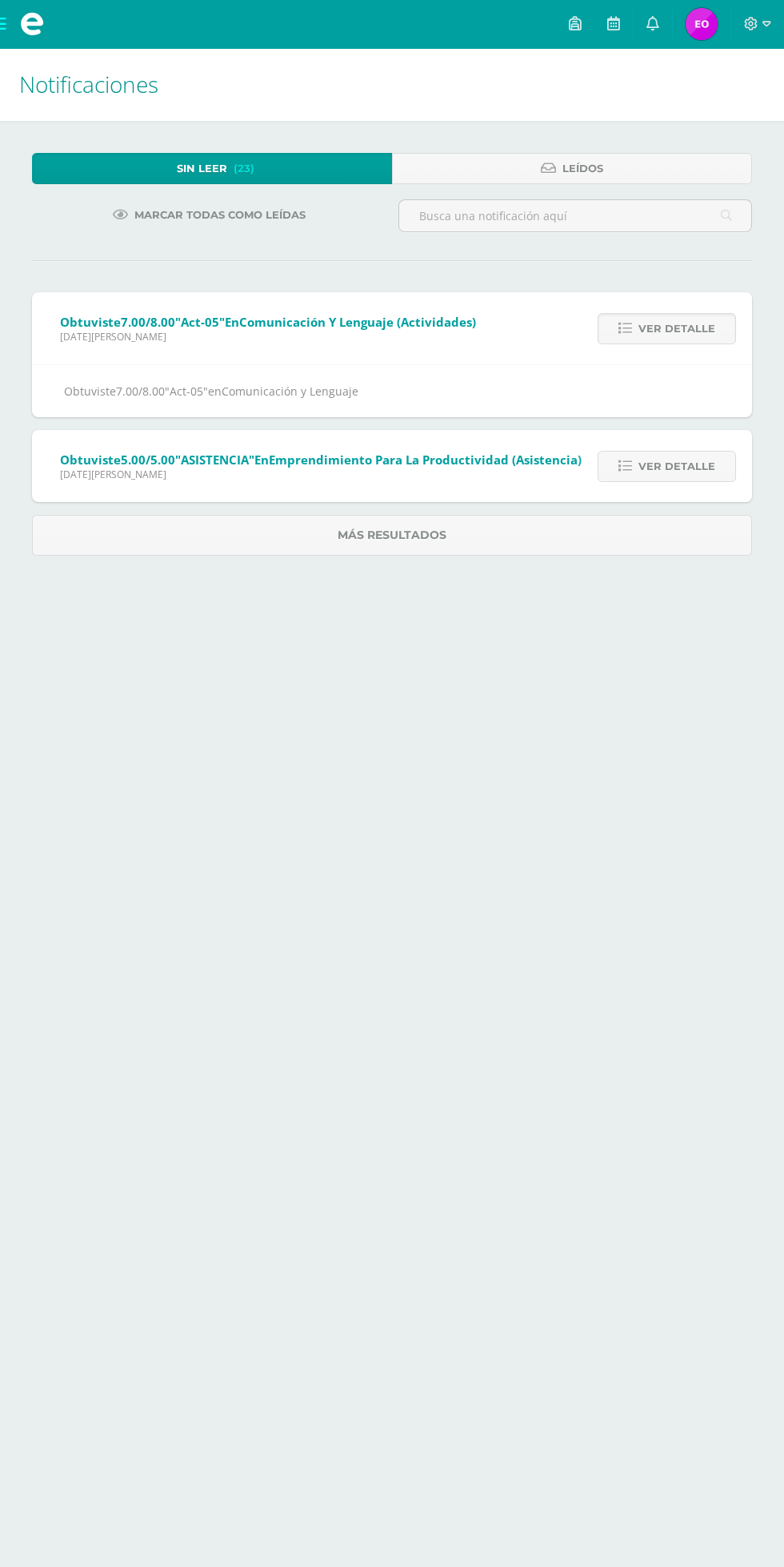
click at [678, 467] on span "Ver detalle" at bounding box center [678, 467] width 77 height 29
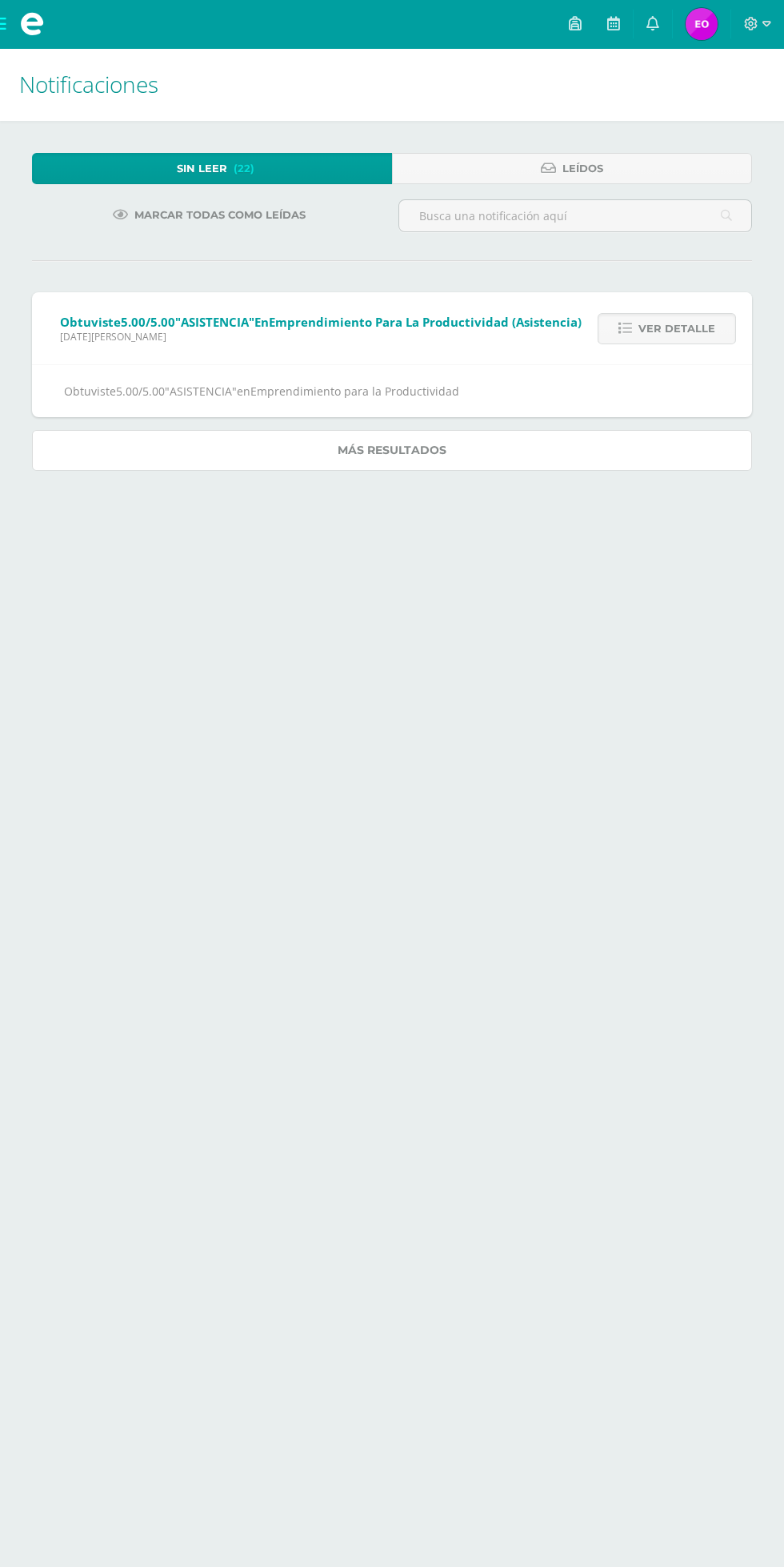
click at [594, 465] on link "Más resultados" at bounding box center [392, 450] width 720 height 40
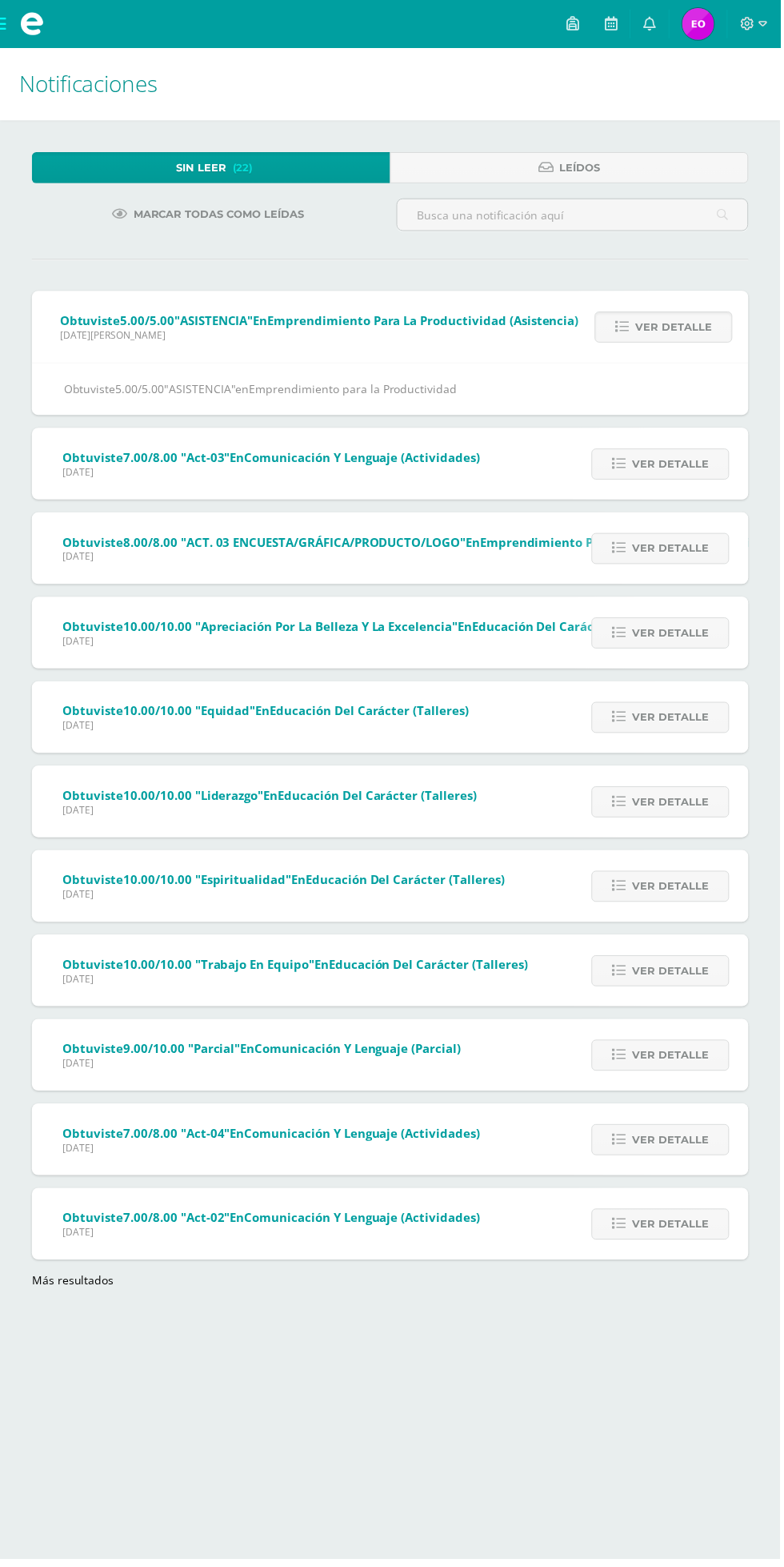
click at [689, 471] on span "Ver detalle" at bounding box center [674, 467] width 77 height 29
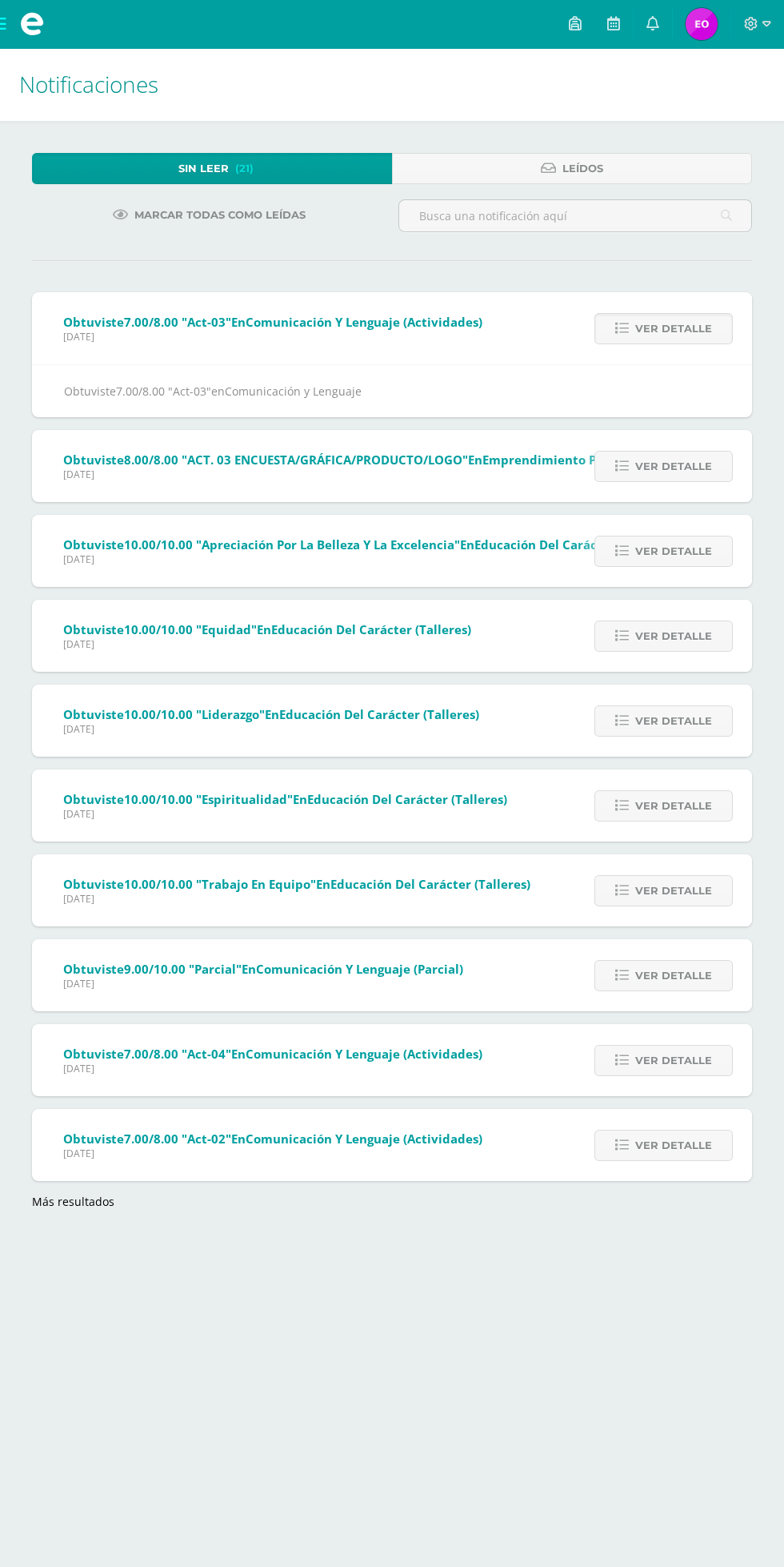
click at [682, 467] on span "Ver detalle" at bounding box center [674, 467] width 77 height 29
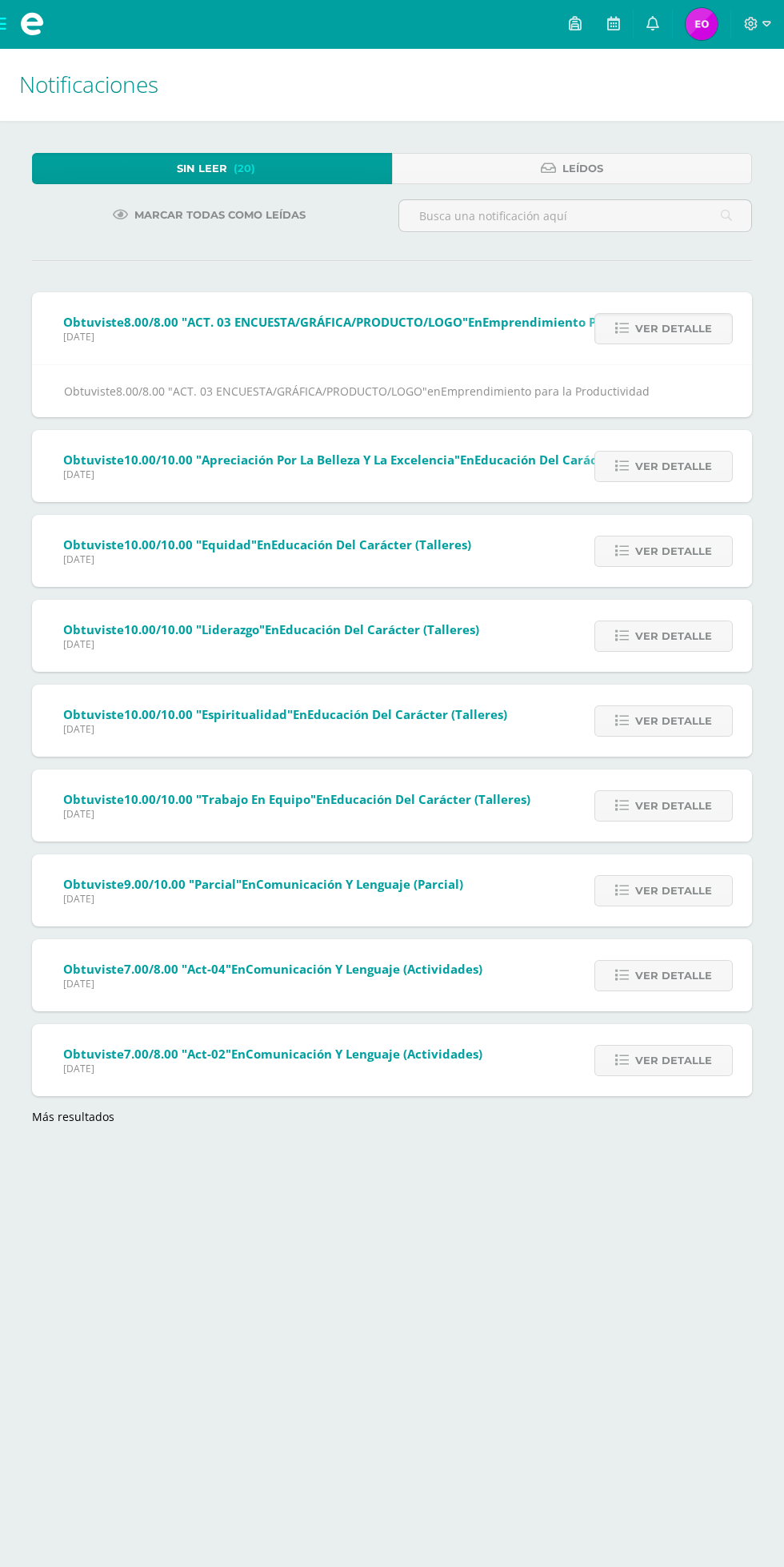
click at [691, 472] on span "Ver detalle" at bounding box center [674, 467] width 77 height 29
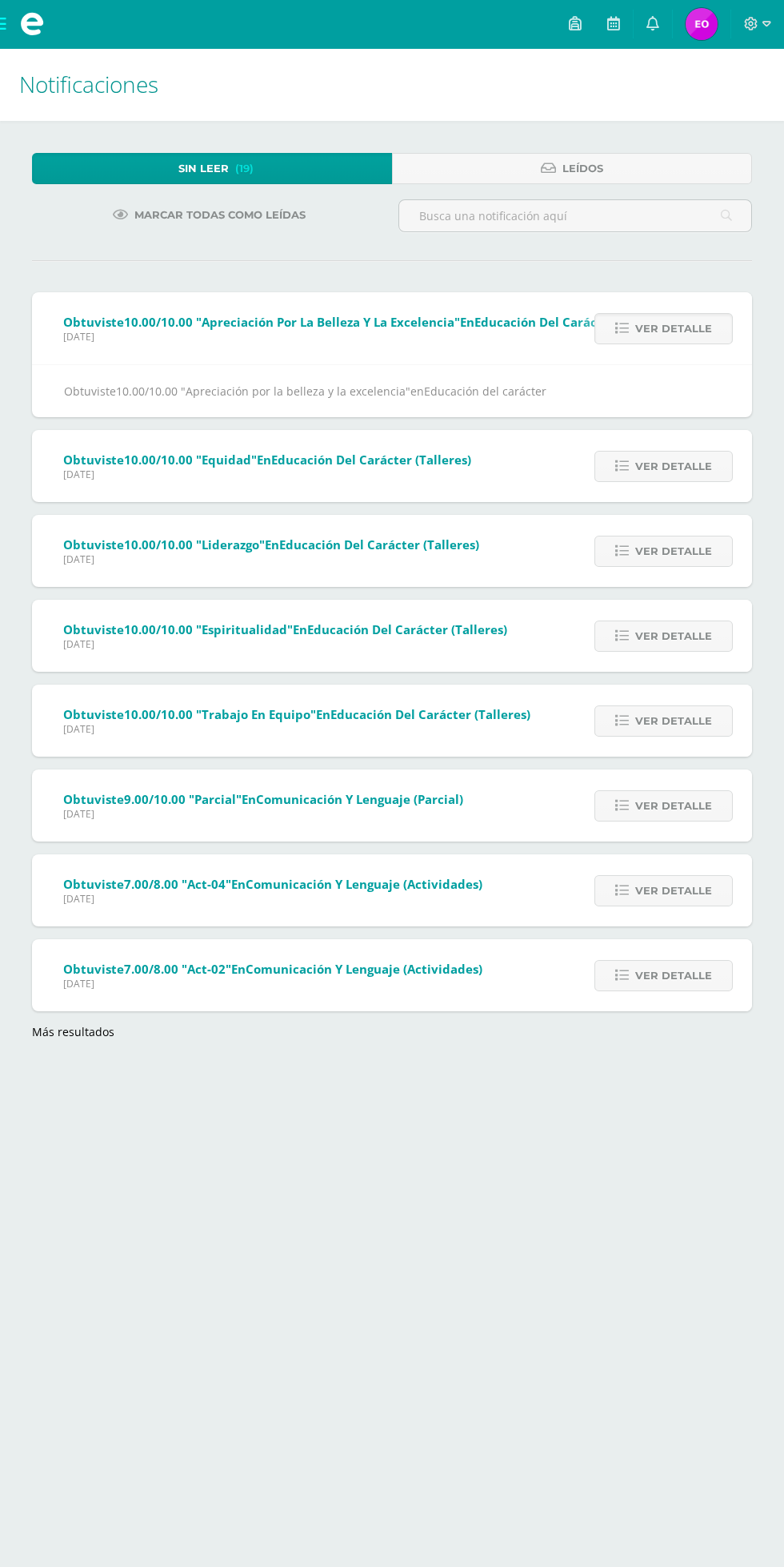
click at [686, 468] on span "Ver detalle" at bounding box center [674, 467] width 77 height 29
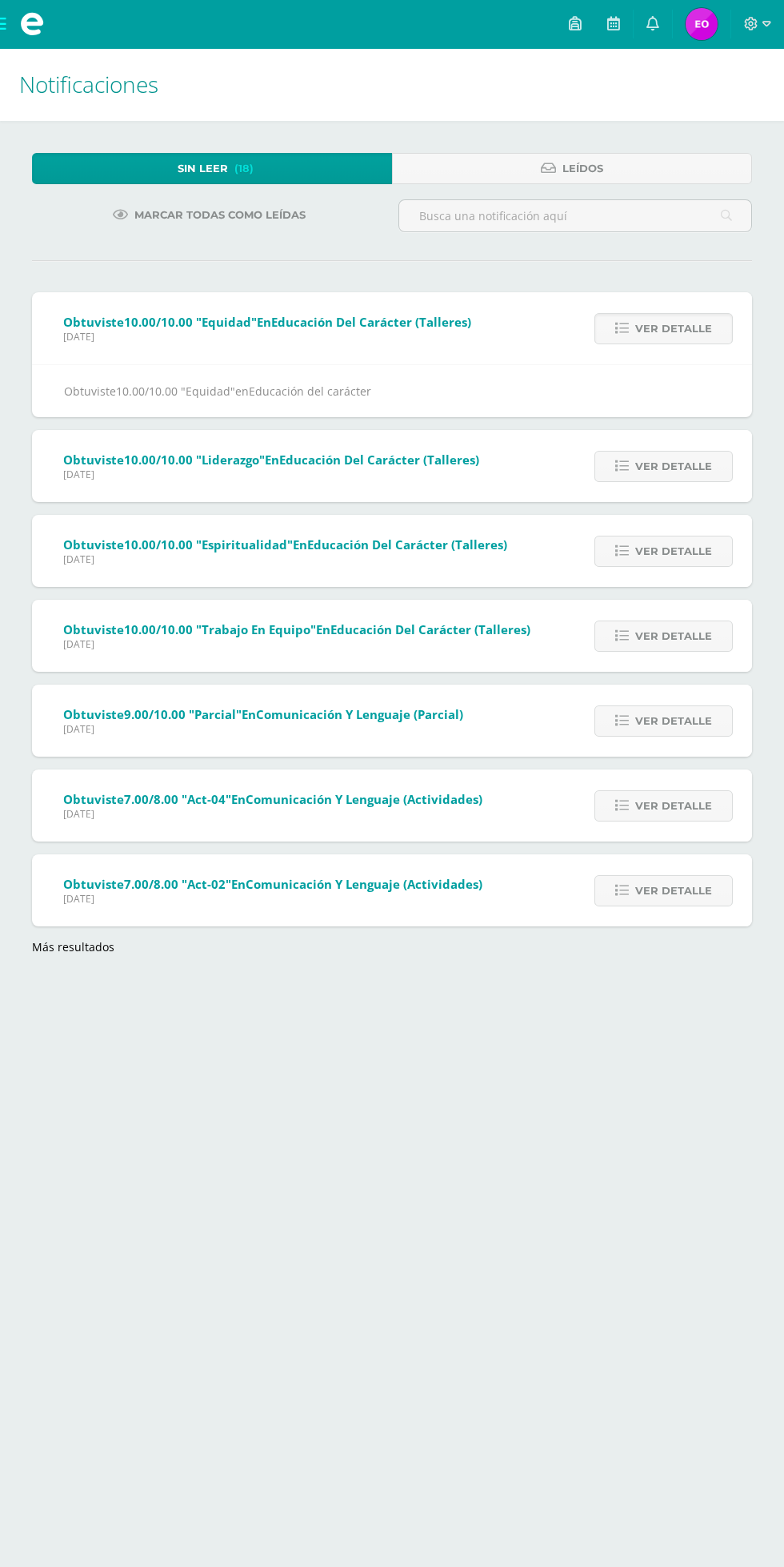
click at [674, 466] on span "Ver detalle" at bounding box center [674, 467] width 77 height 29
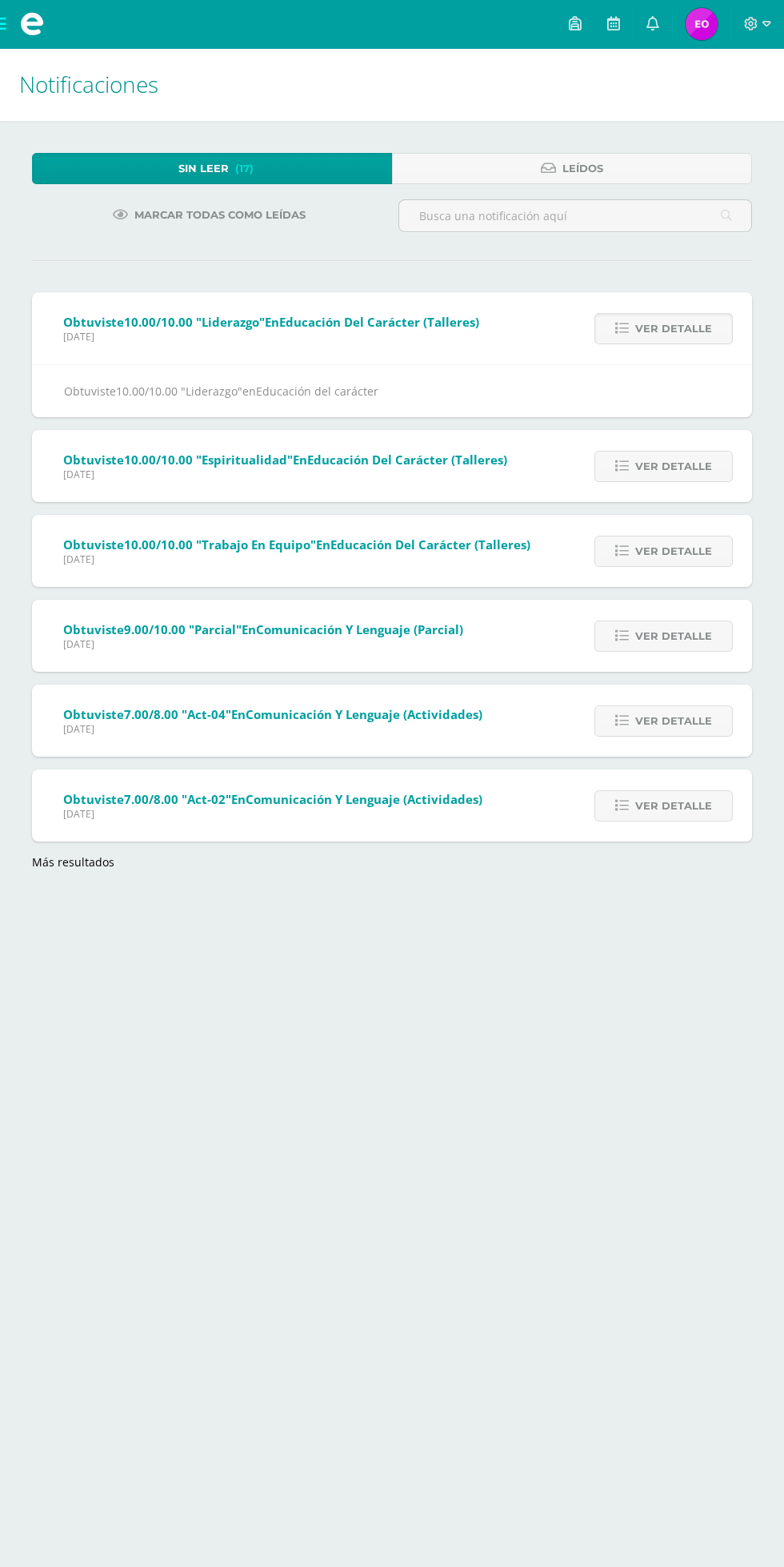
click at [689, 466] on span "Ver detalle" at bounding box center [674, 467] width 77 height 29
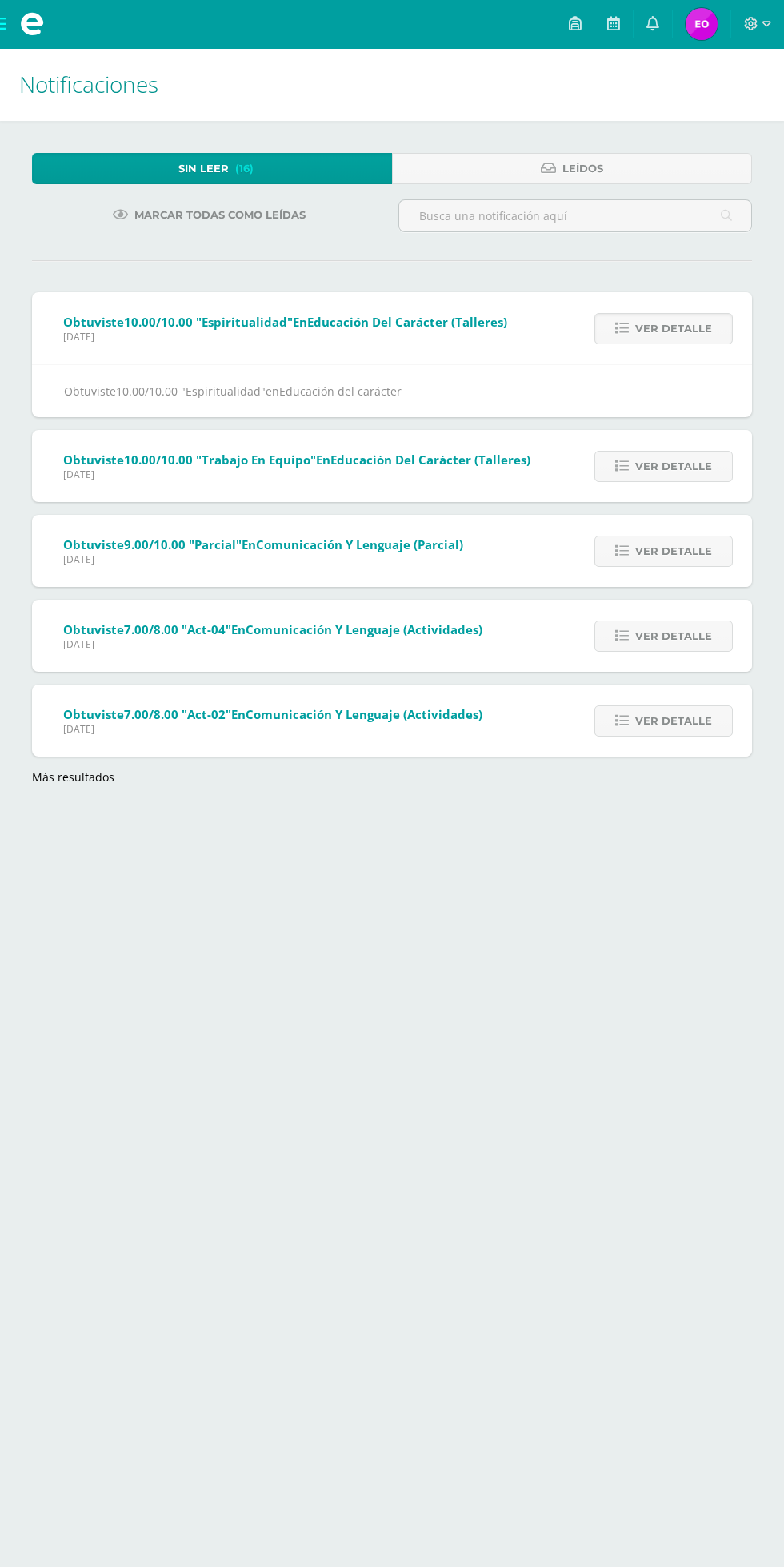
click at [688, 504] on div "Obtuviste 10.00/10.00 "Espiritualidad" en Educación del carácter (Talleres) Vie…" at bounding box center [392, 538] width 720 height 492
click at [694, 463] on span "Ver detalle" at bounding box center [674, 467] width 77 height 29
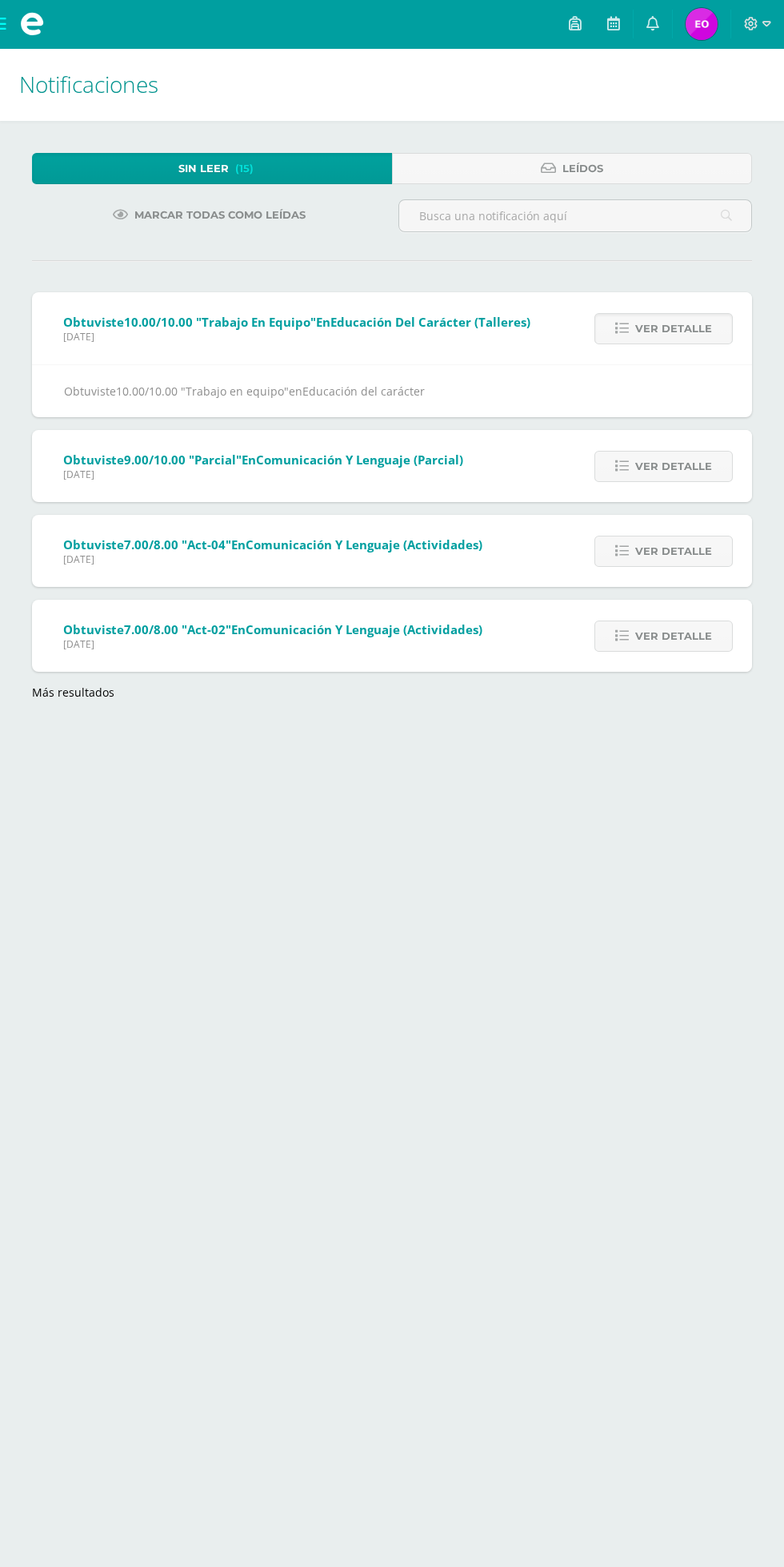
click at [682, 466] on span "Ver detalle" at bounding box center [674, 467] width 77 height 29
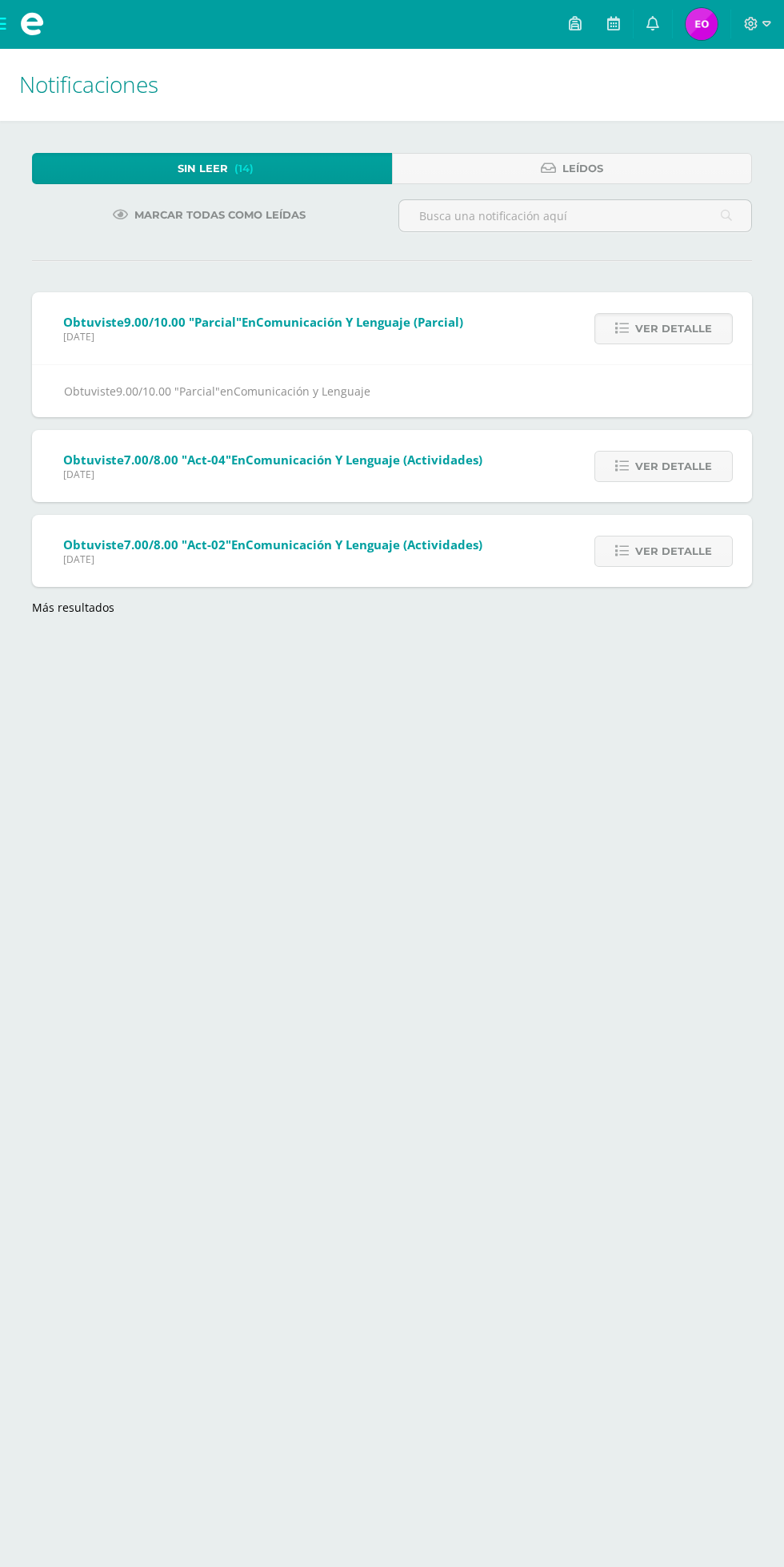
click at [682, 472] on span "Ver detalle" at bounding box center [674, 467] width 77 height 29
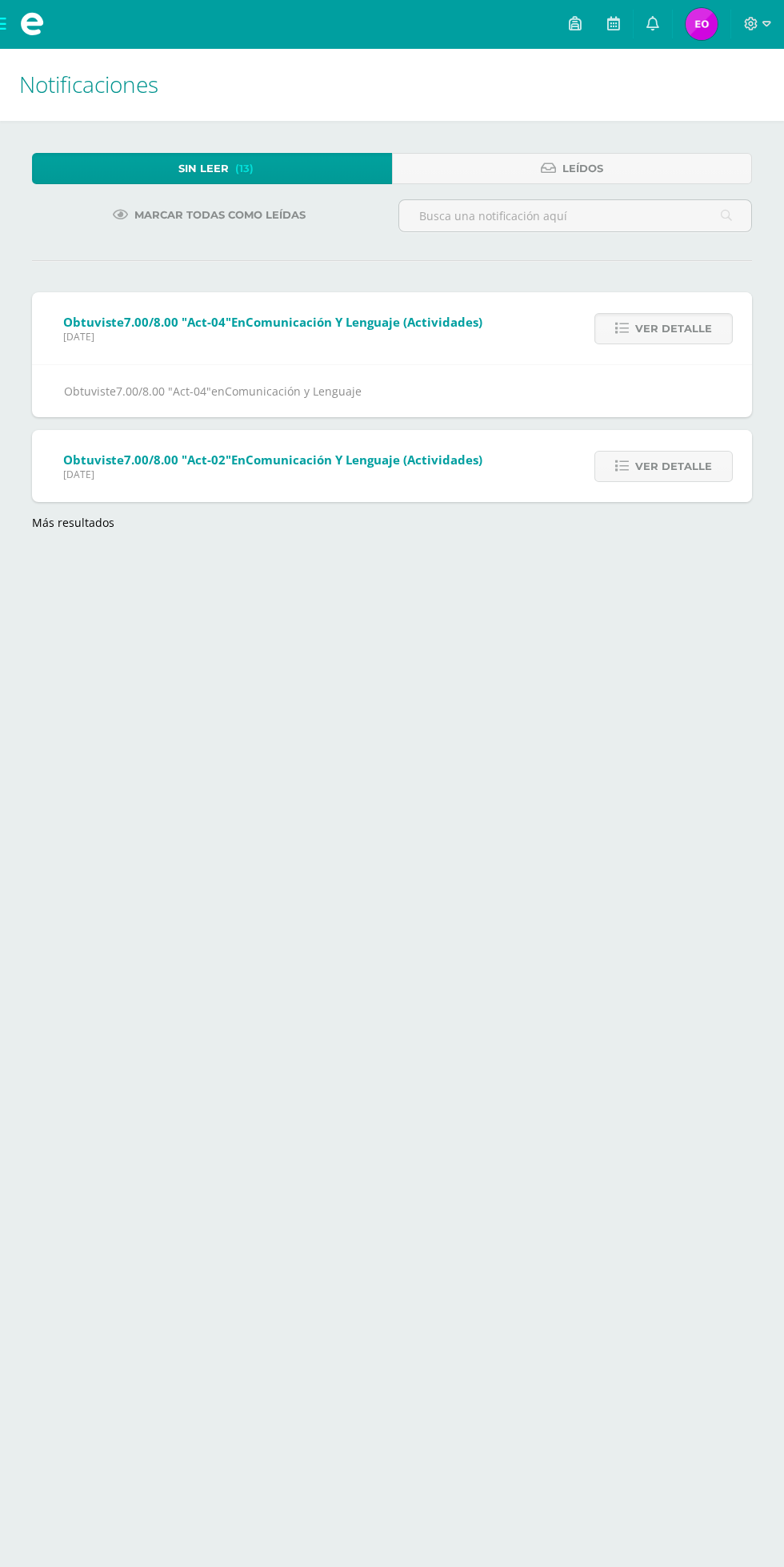
click at [674, 469] on span "Ver detalle" at bounding box center [674, 467] width 77 height 29
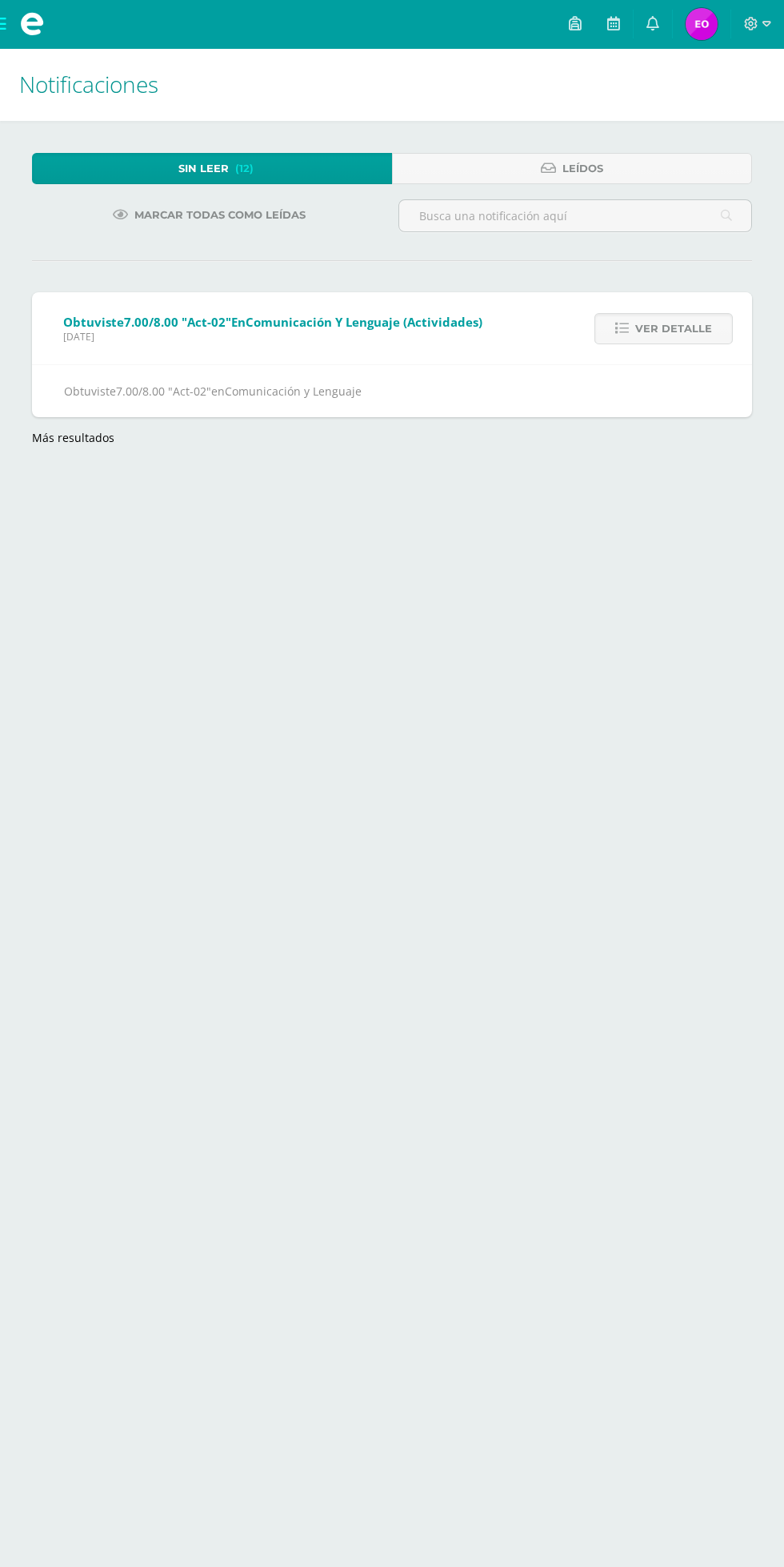
click at [90, 440] on link "Más resultados" at bounding box center [73, 437] width 83 height 16
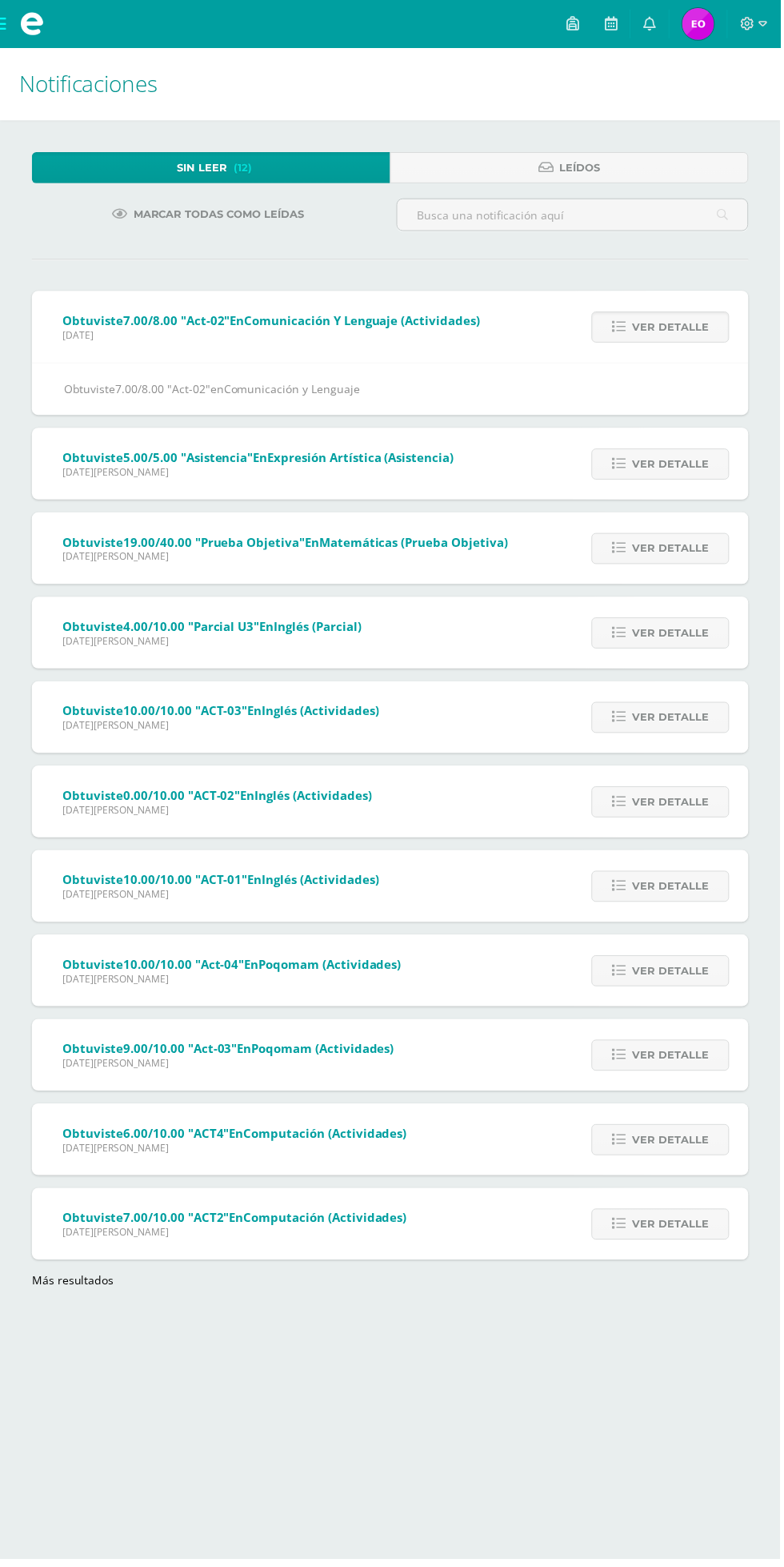
click at [691, 466] on span "Ver detalle" at bounding box center [674, 467] width 77 height 29
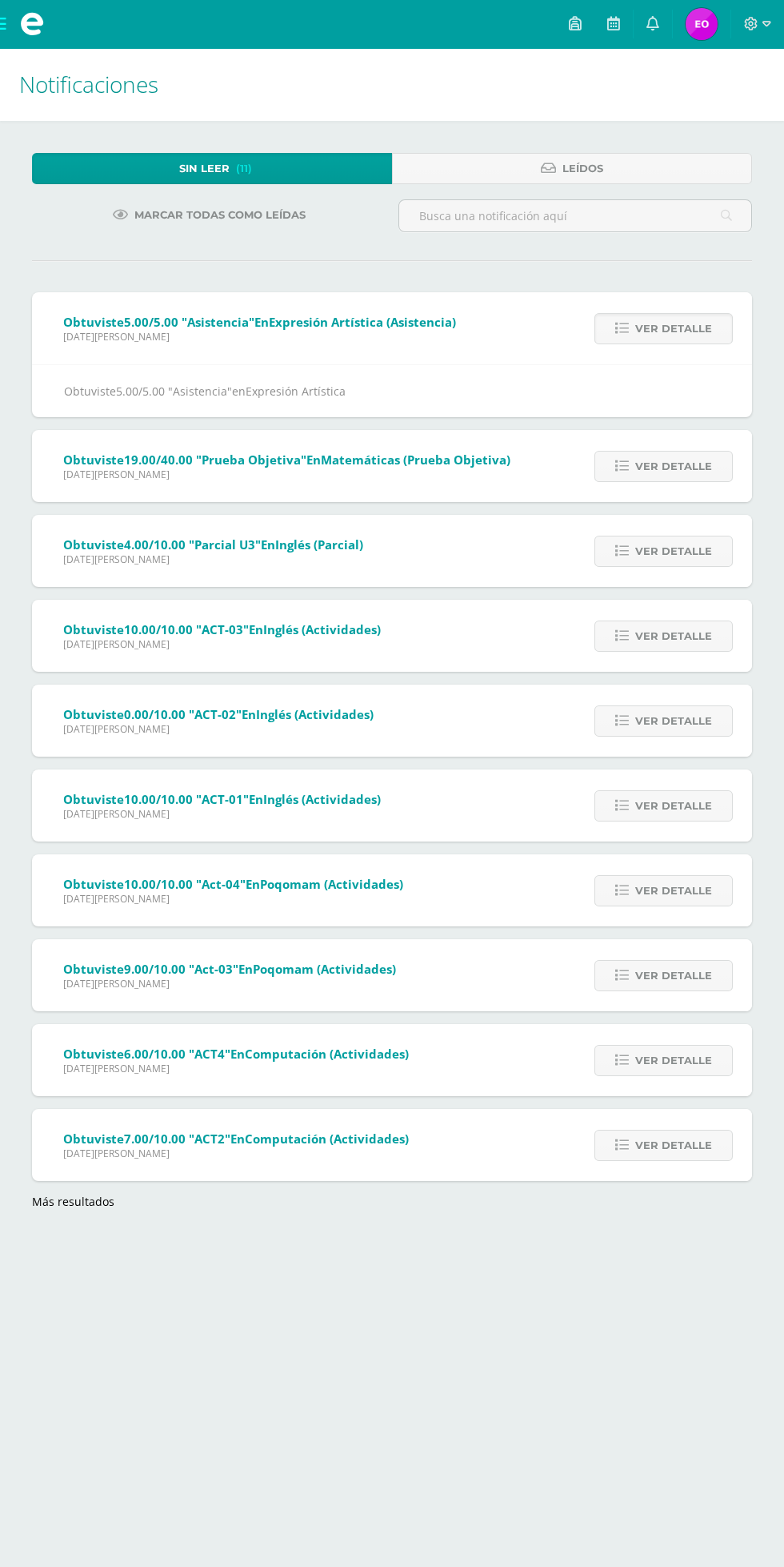
click at [685, 465] on span "Ver detalle" at bounding box center [674, 467] width 77 height 29
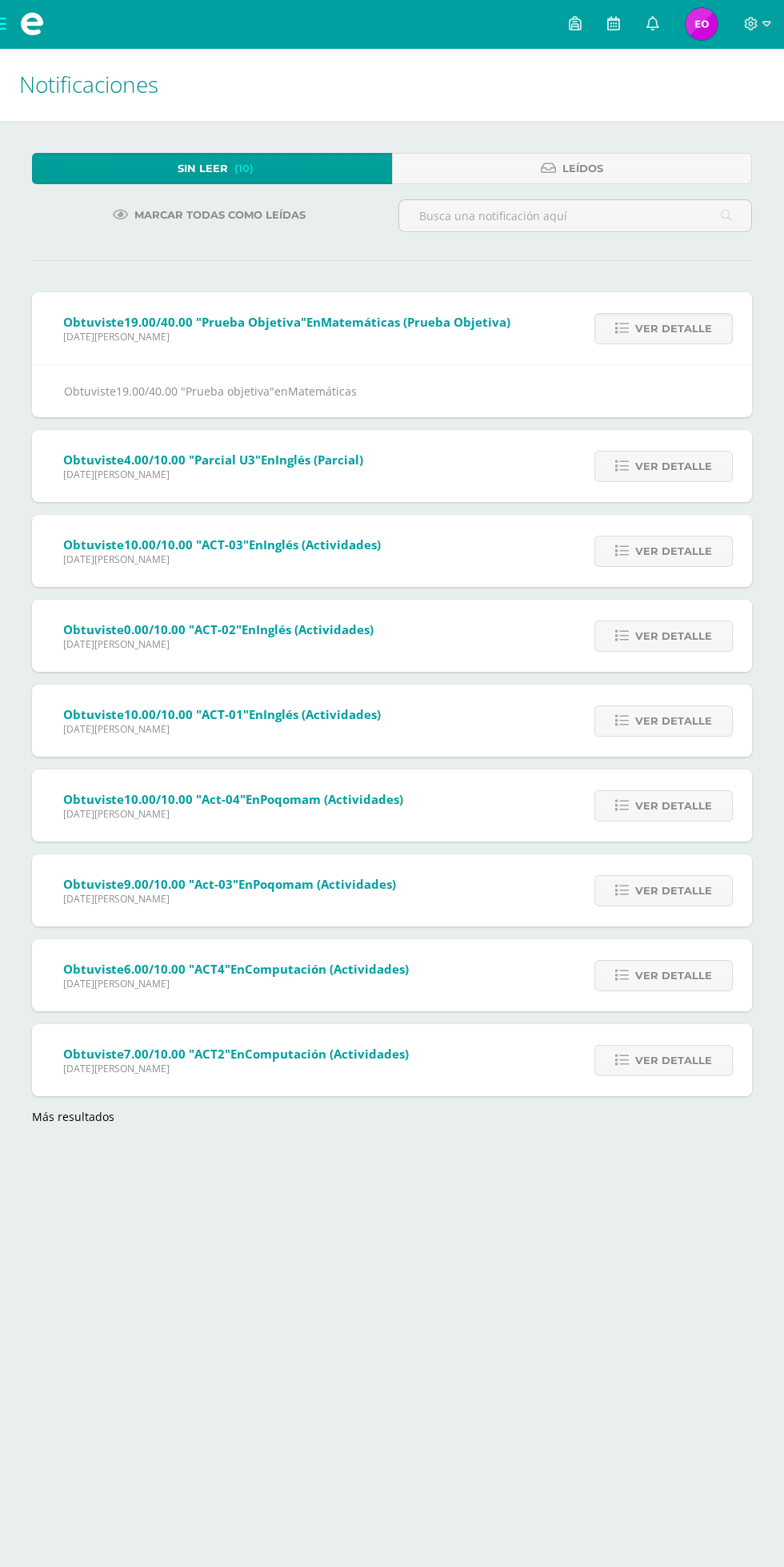
click at [673, 478] on span "Ver detalle" at bounding box center [674, 467] width 77 height 29
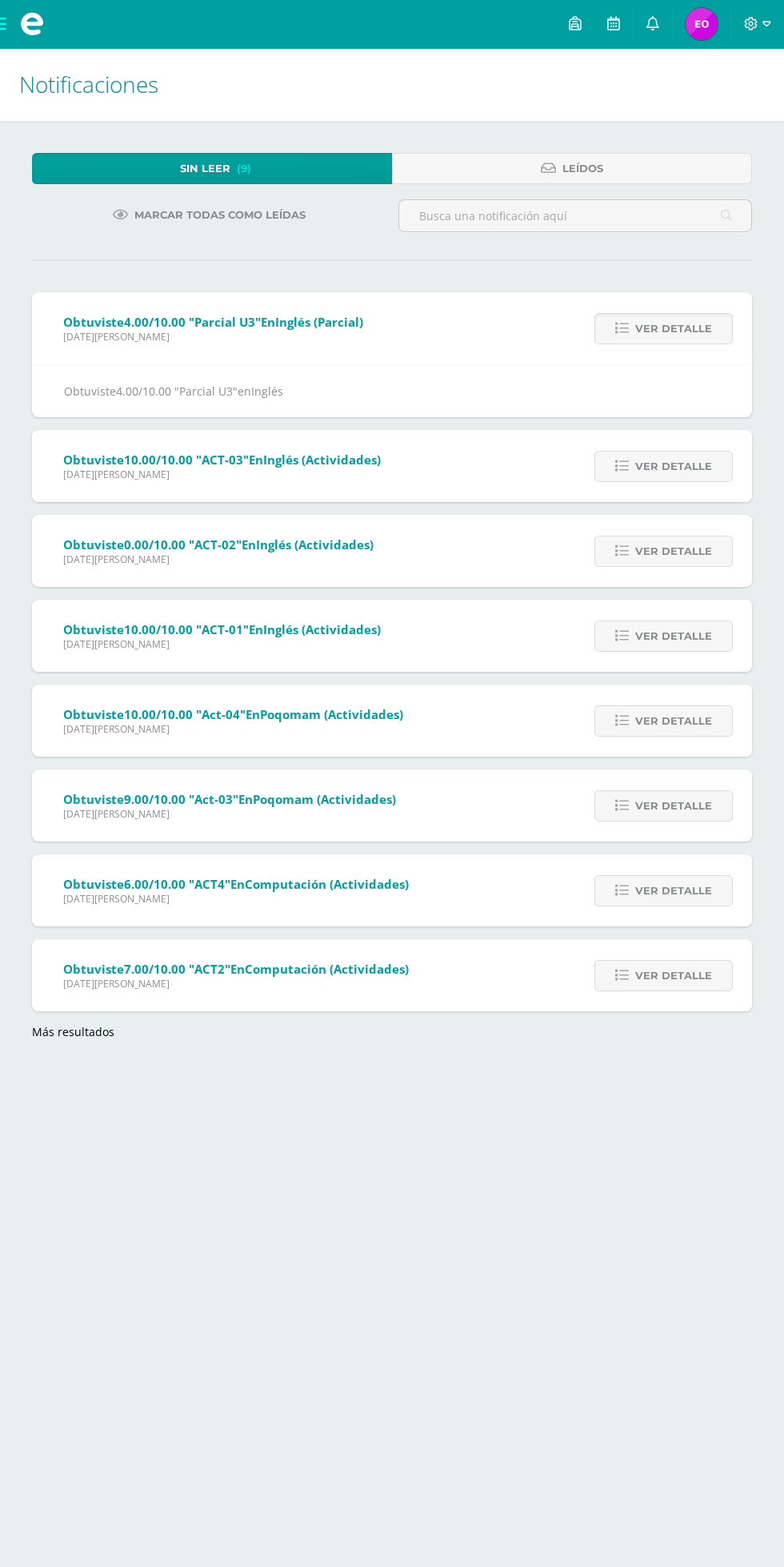
click at [690, 466] on span "Ver detalle" at bounding box center [674, 467] width 77 height 29
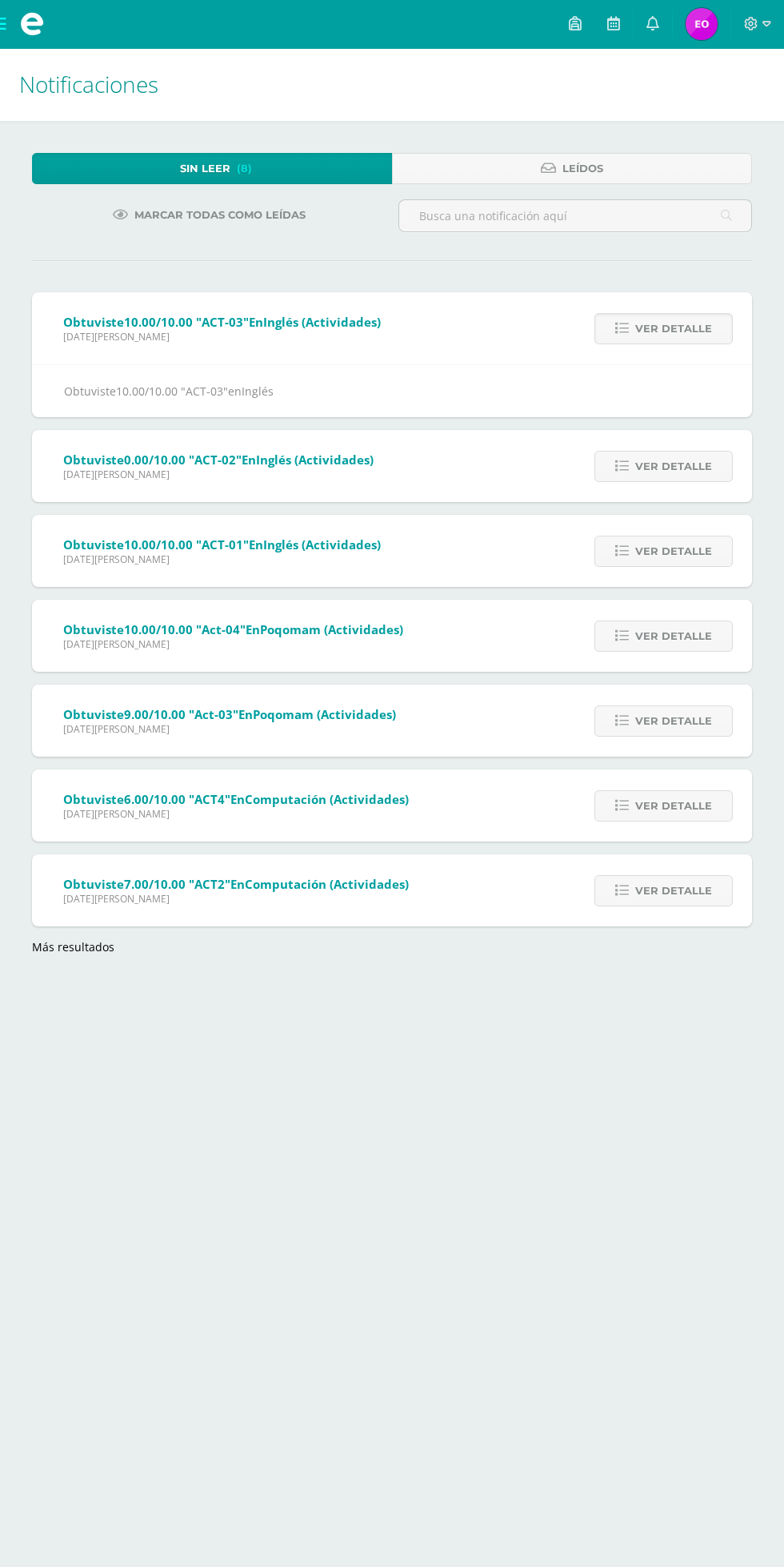
click at [694, 471] on span "Ver detalle" at bounding box center [674, 467] width 77 height 29
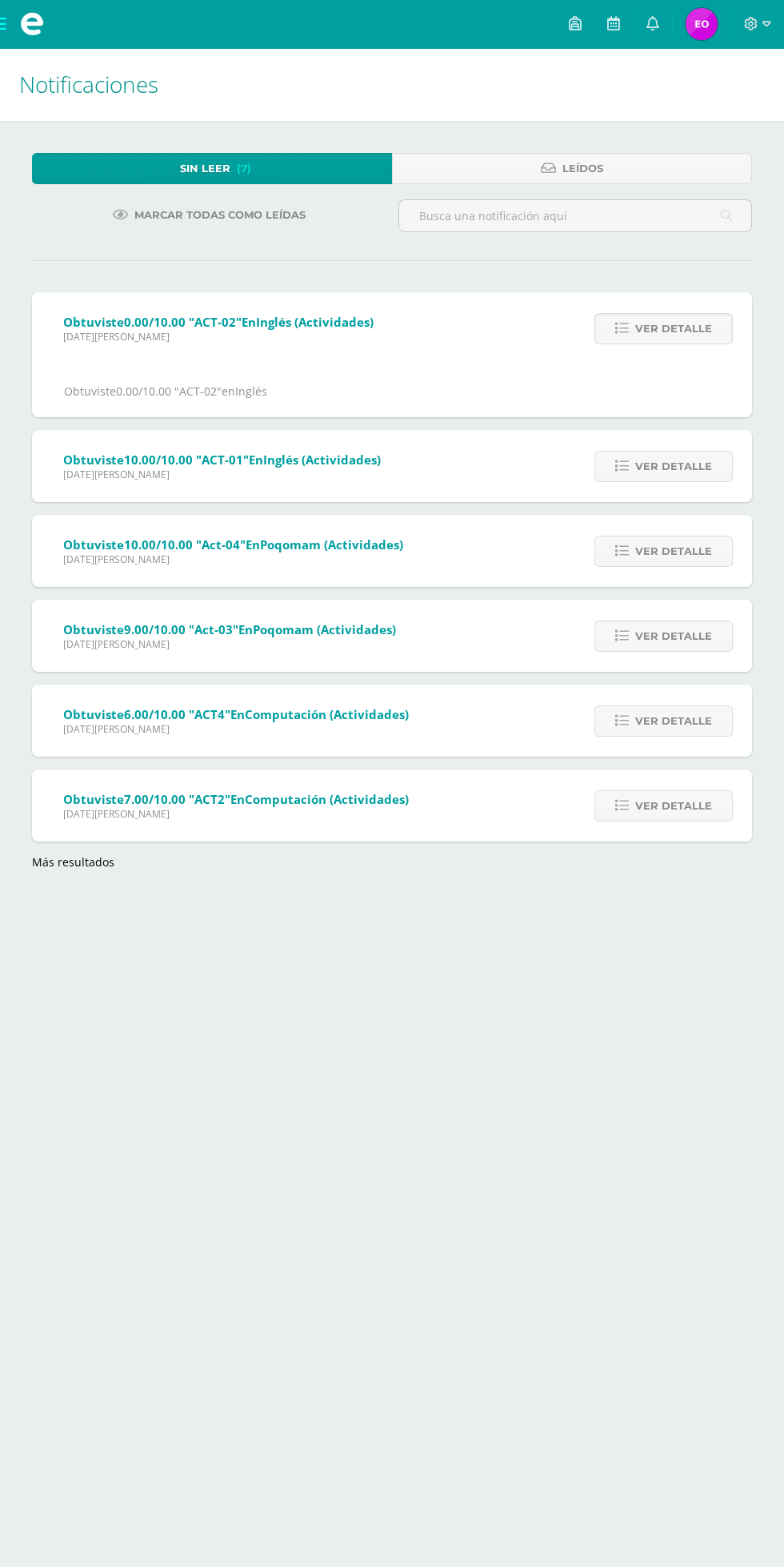
click at [682, 466] on span "Ver detalle" at bounding box center [674, 467] width 77 height 29
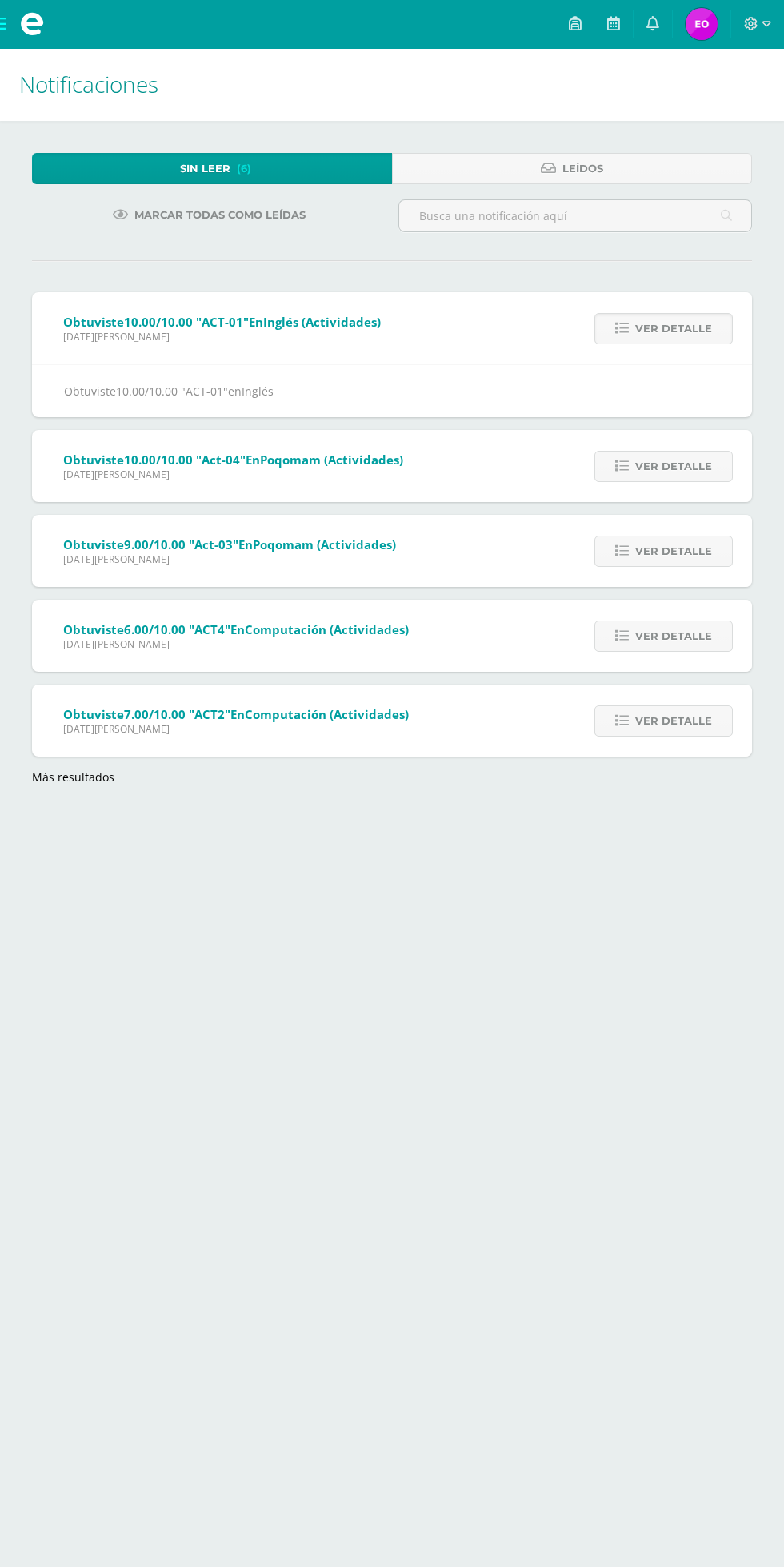
click at [676, 466] on span "Ver detalle" at bounding box center [674, 467] width 77 height 29
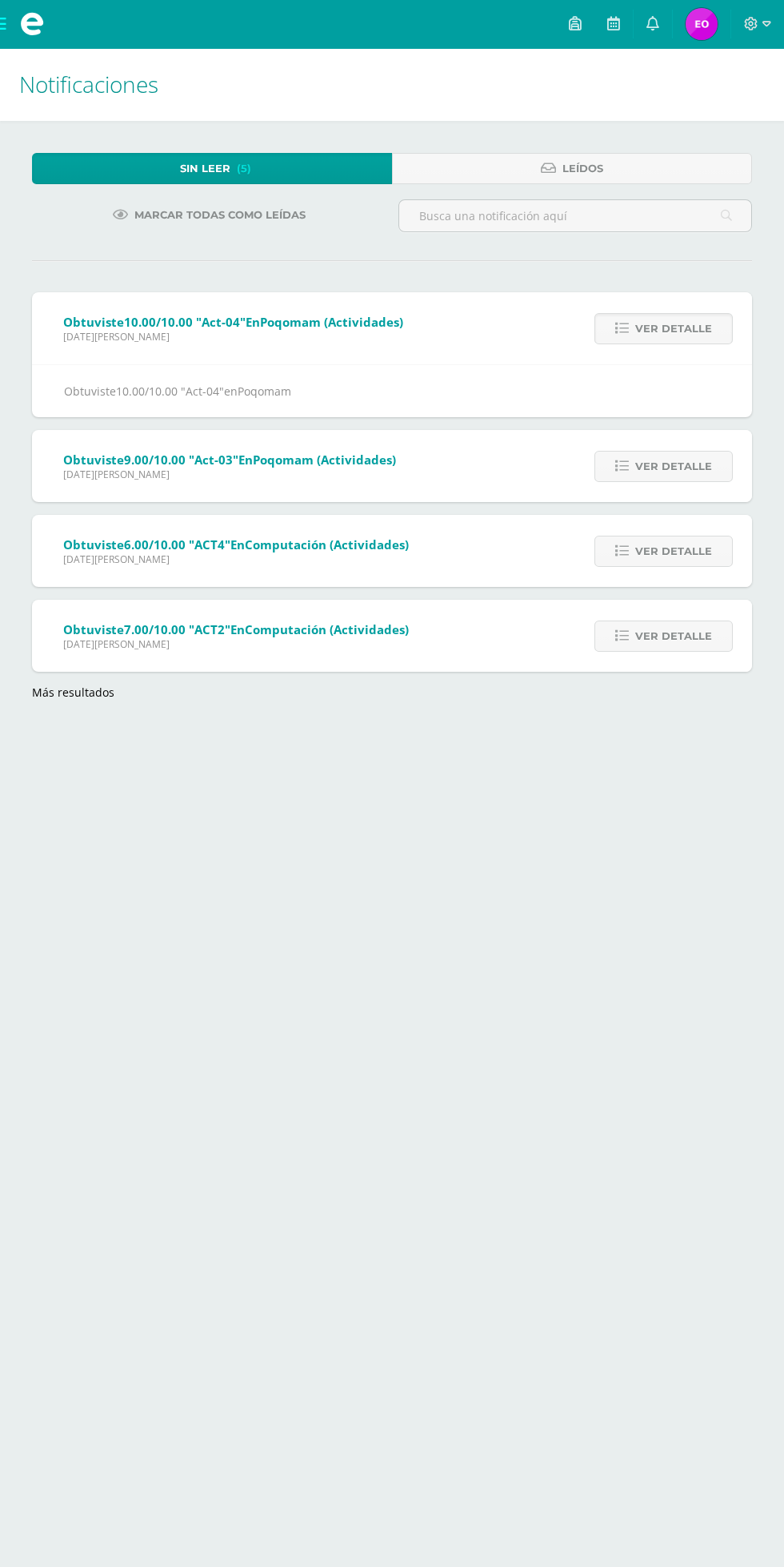
click at [676, 466] on span "Ver detalle" at bounding box center [674, 467] width 77 height 29
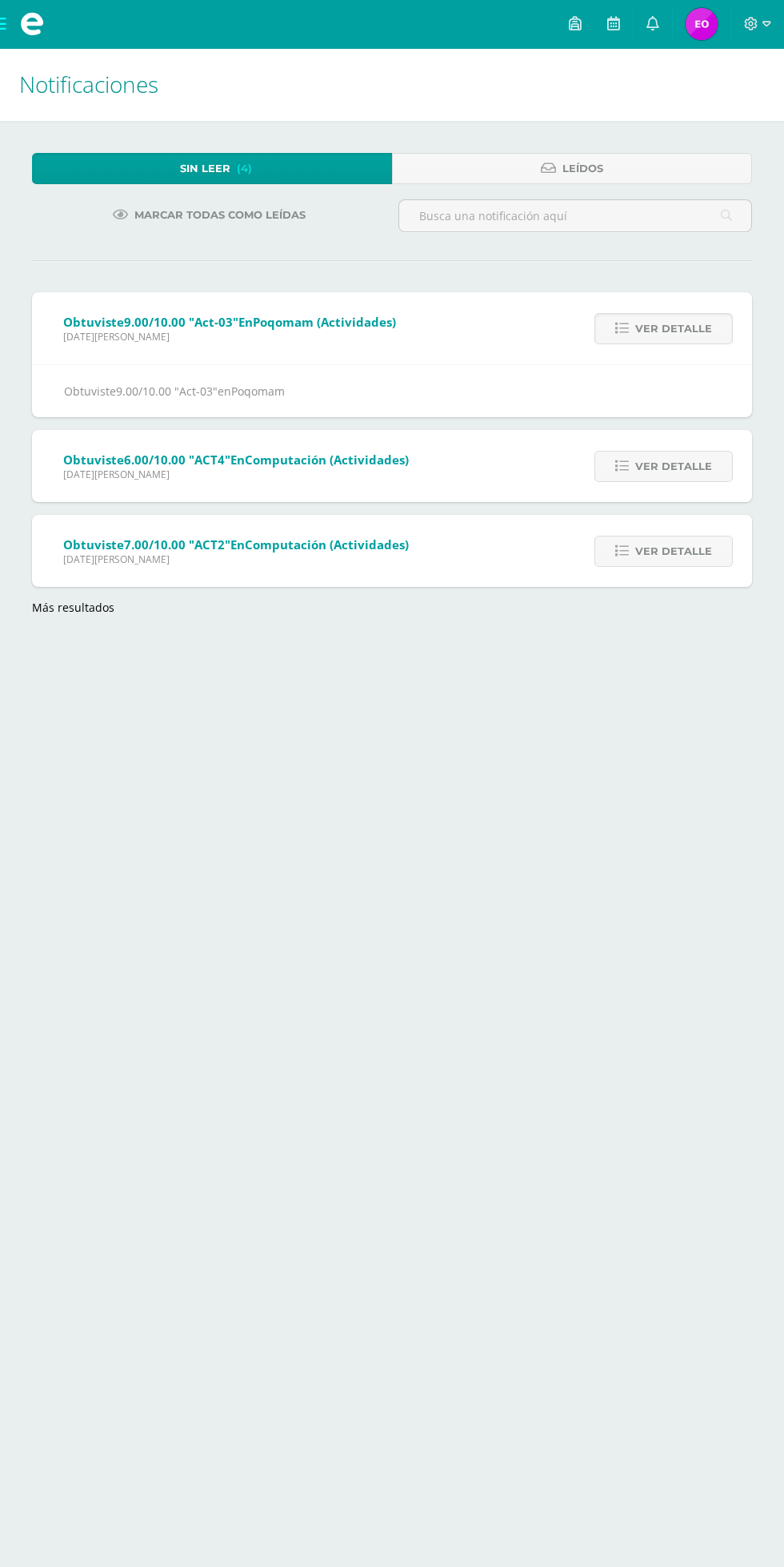
click at [682, 468] on span "Ver detalle" at bounding box center [674, 467] width 77 height 29
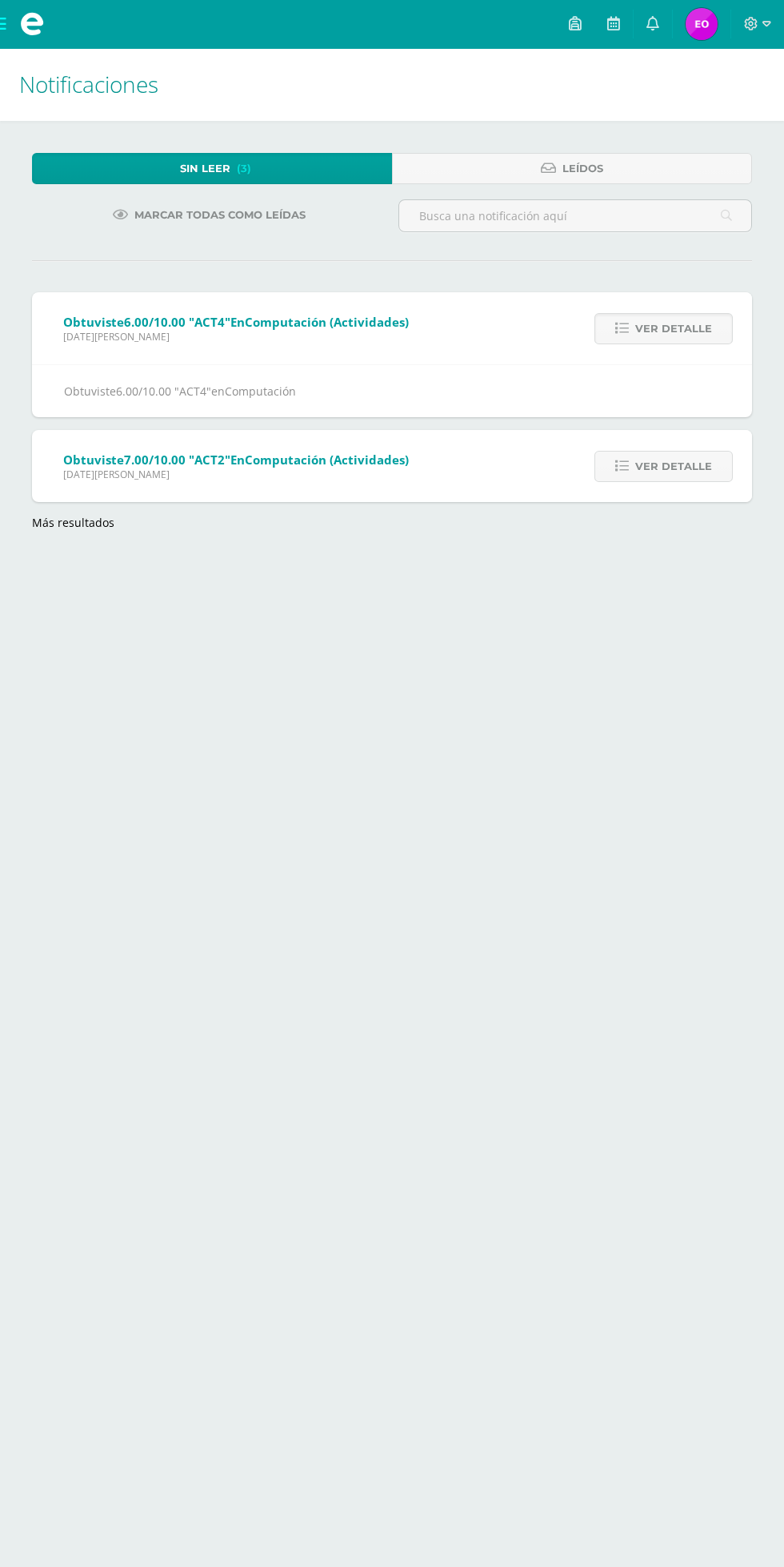
click at [679, 465] on span "Ver detalle" at bounding box center [674, 467] width 77 height 29
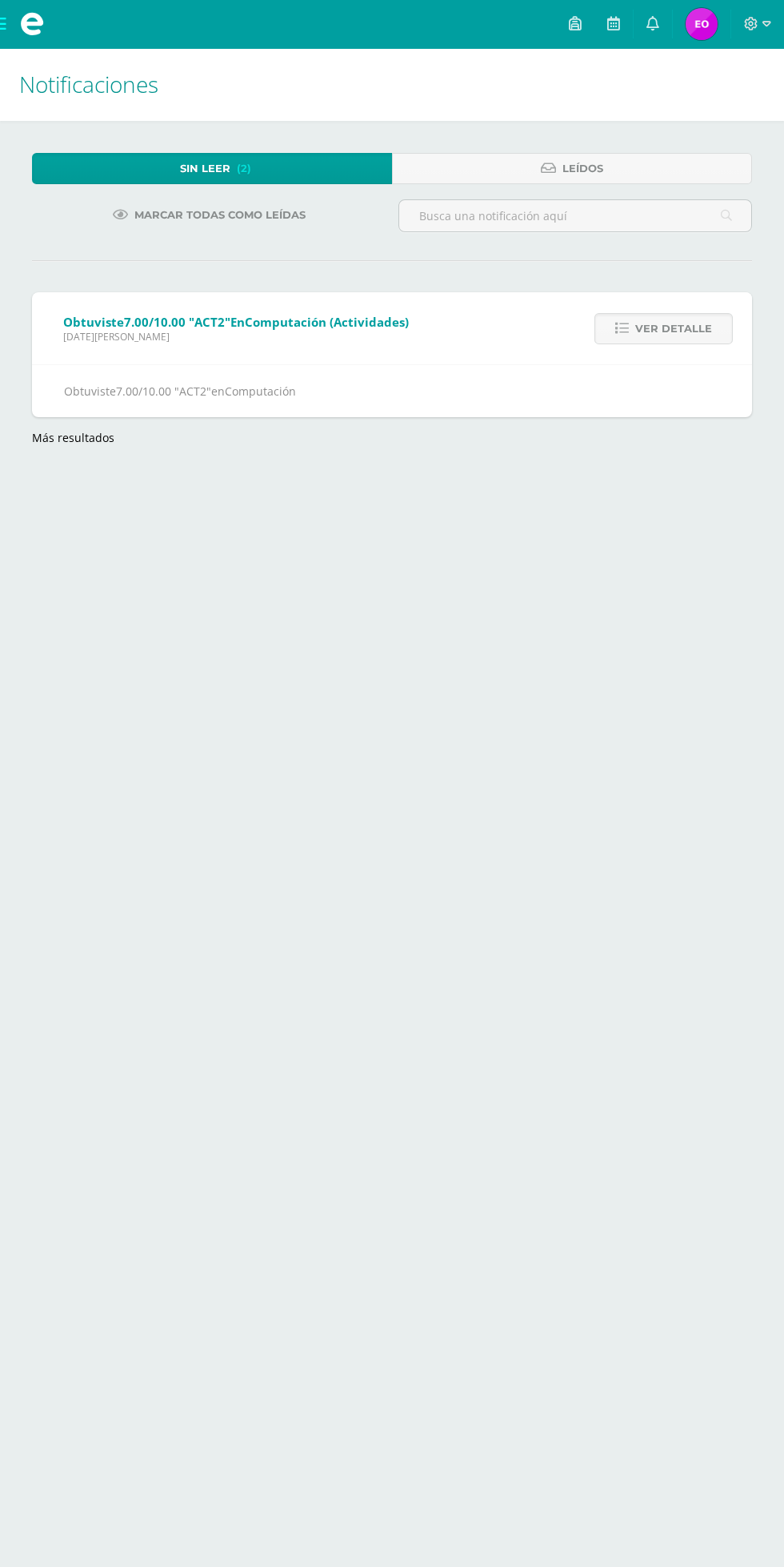
click at [96, 433] on link "Más resultados" at bounding box center [73, 437] width 83 height 16
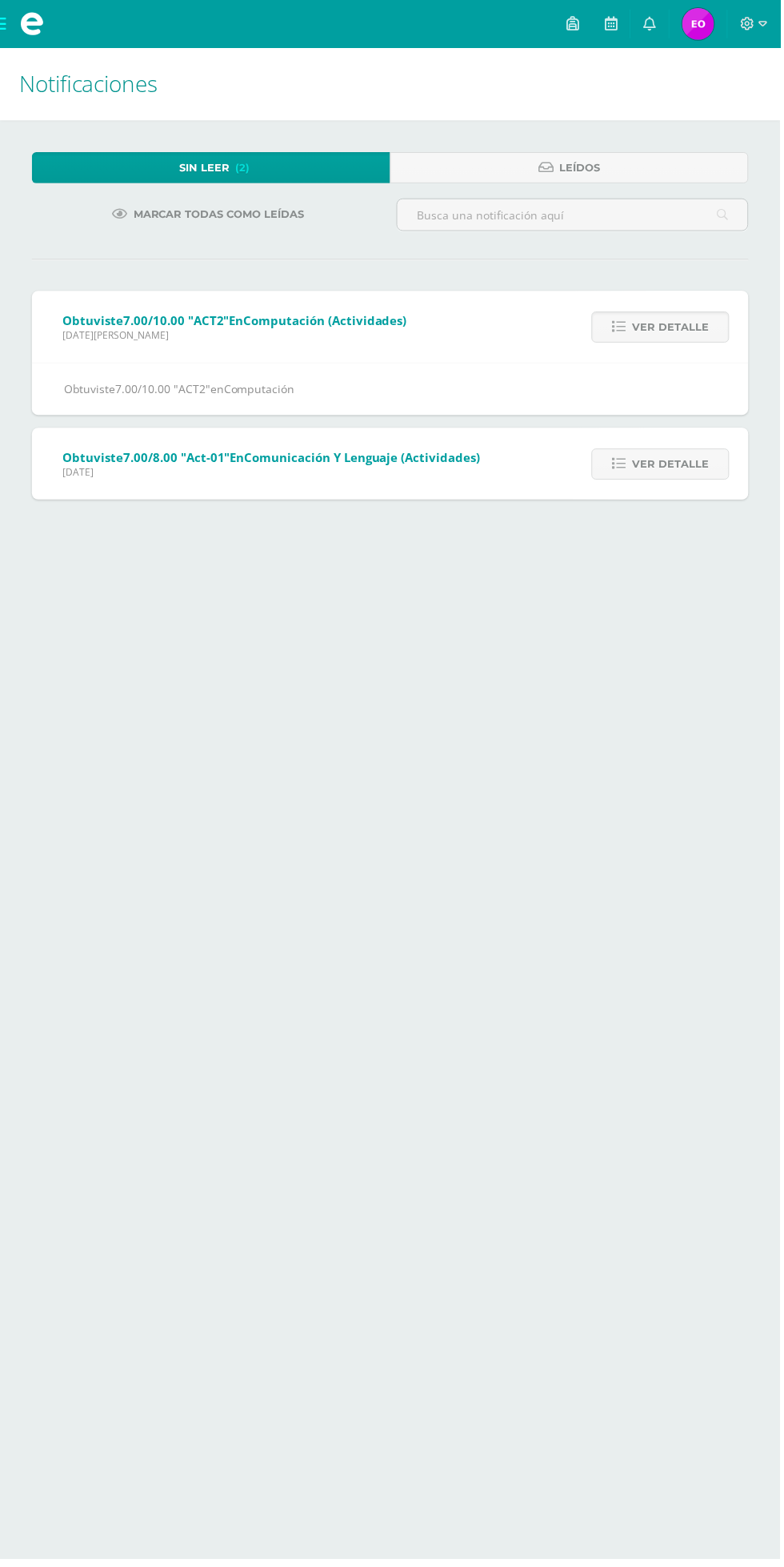
click at [661, 455] on span "Ver detalle" at bounding box center [674, 467] width 77 height 29
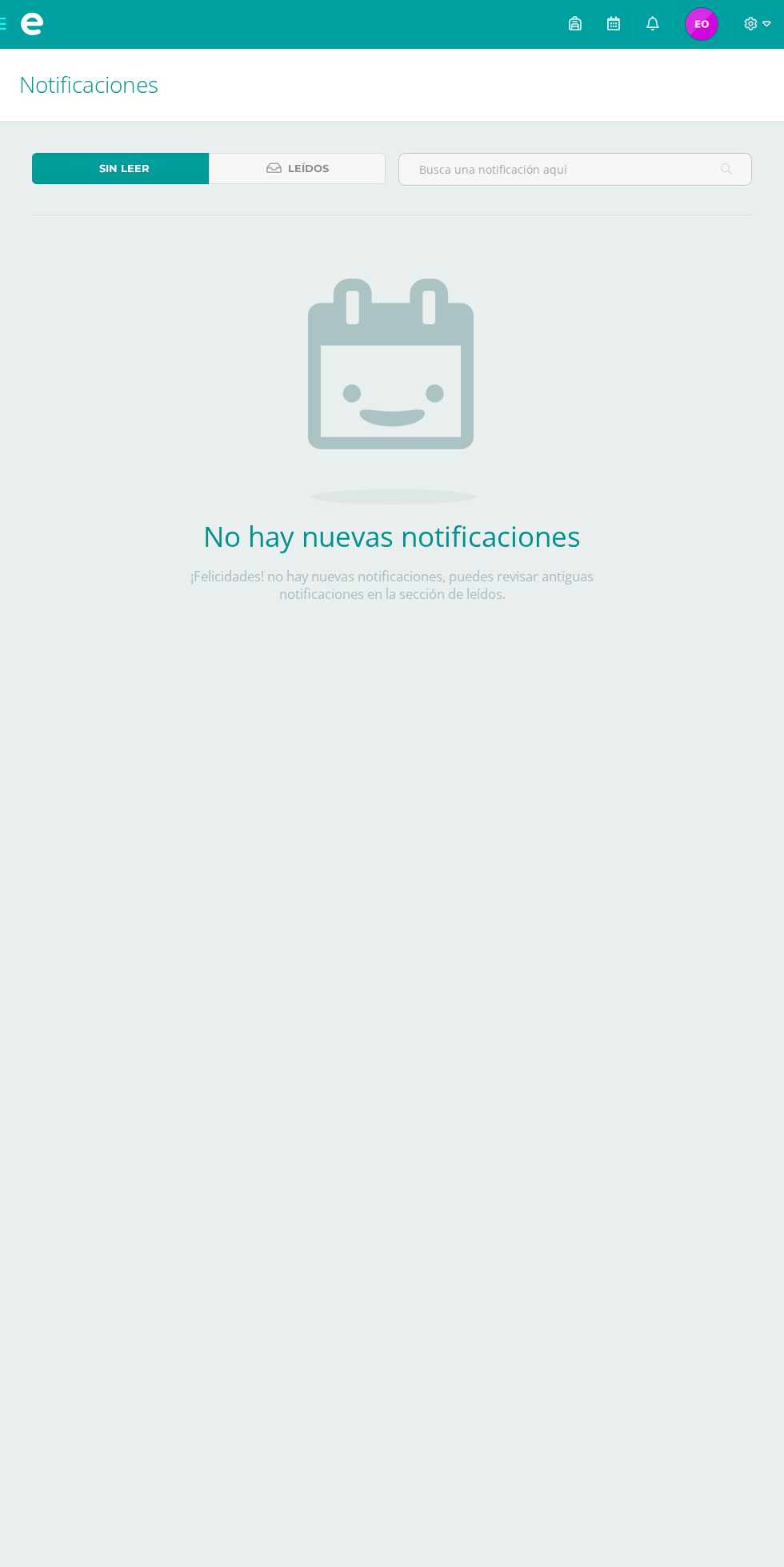
click at [706, 22] on img at bounding box center [701, 24] width 32 height 32
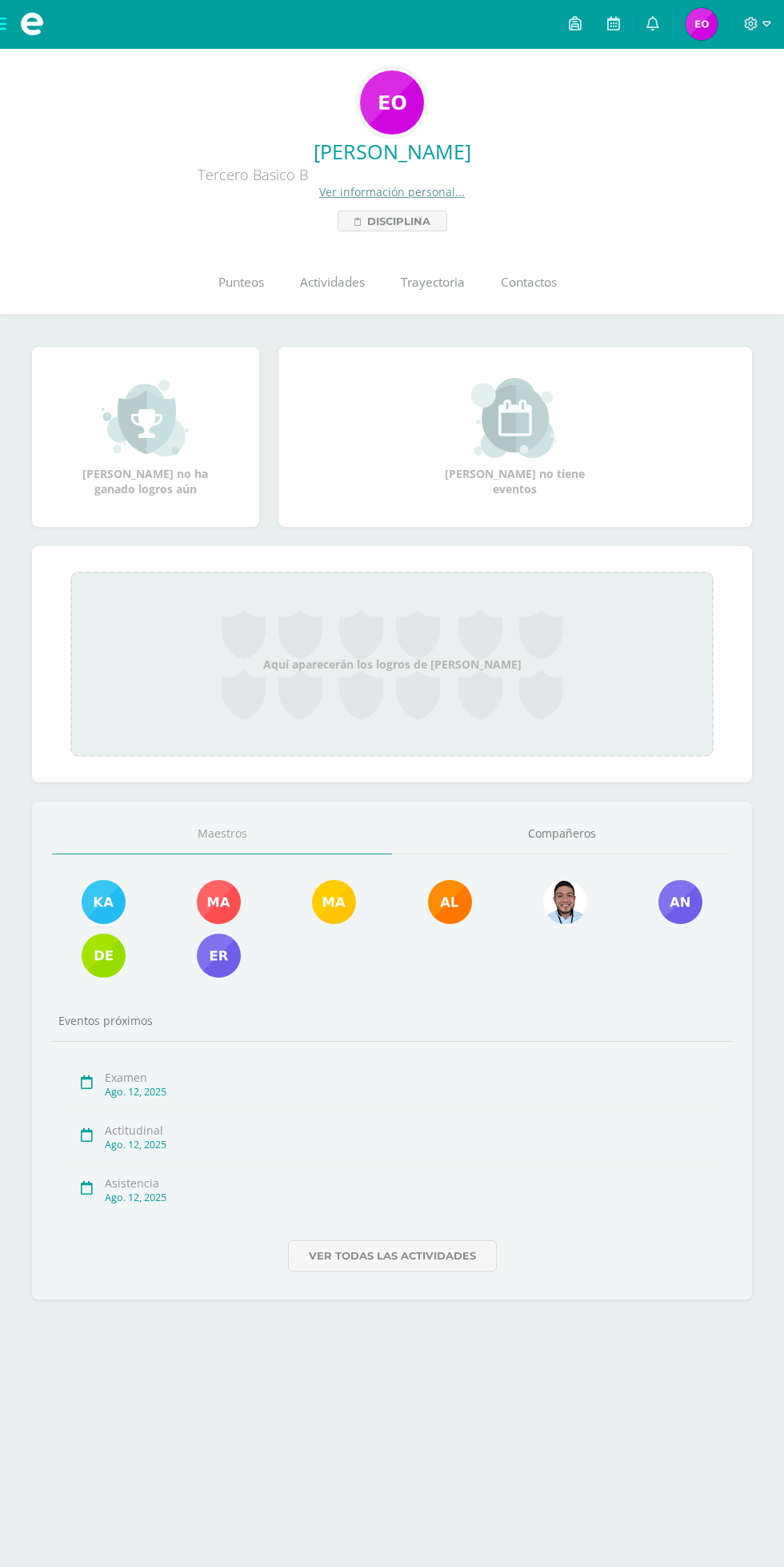
click at [249, 280] on span "Punteos" at bounding box center [241, 282] width 46 height 17
